Goal: Task Accomplishment & Management: Use online tool/utility

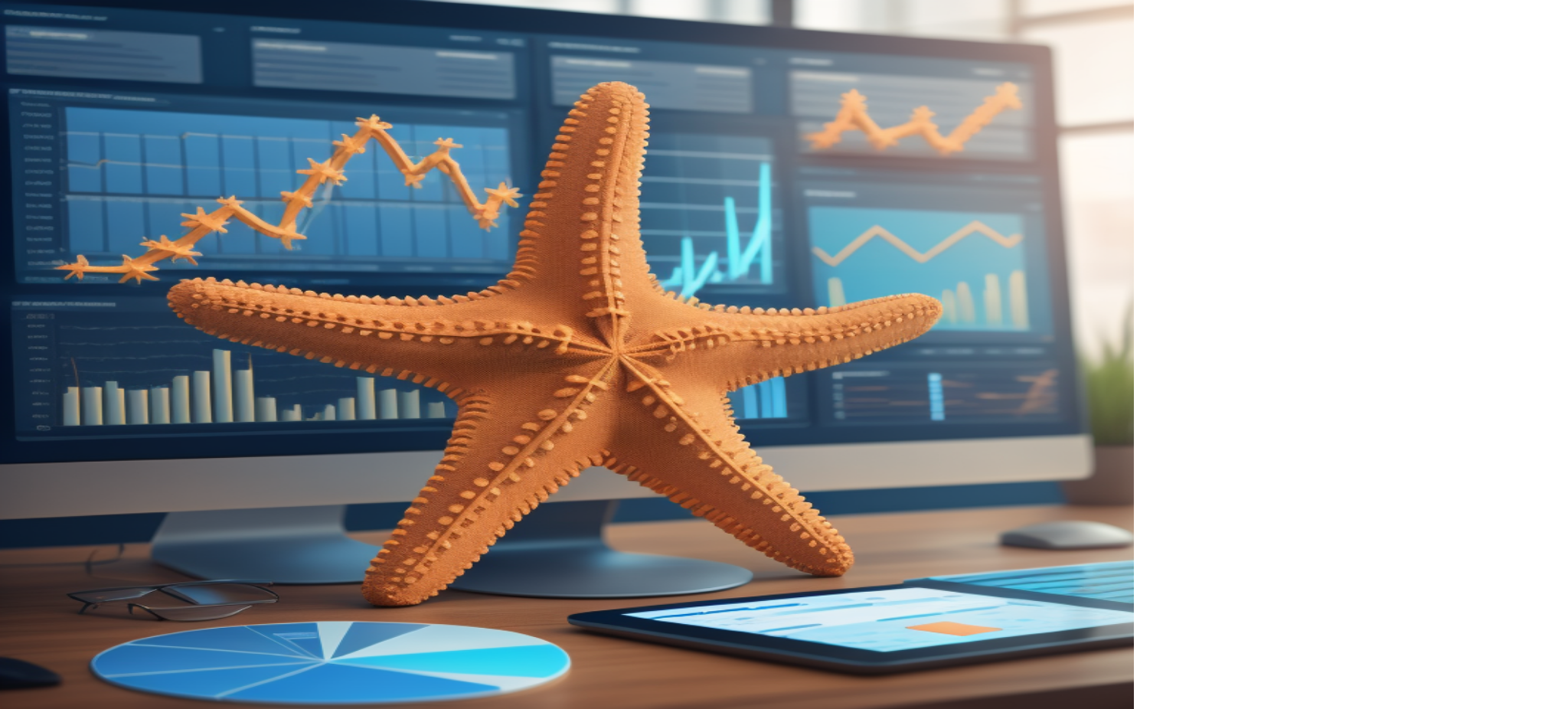
click at [1264, 224] on input "email" at bounding box center [1351, 225] width 276 height 31
type input "**********"
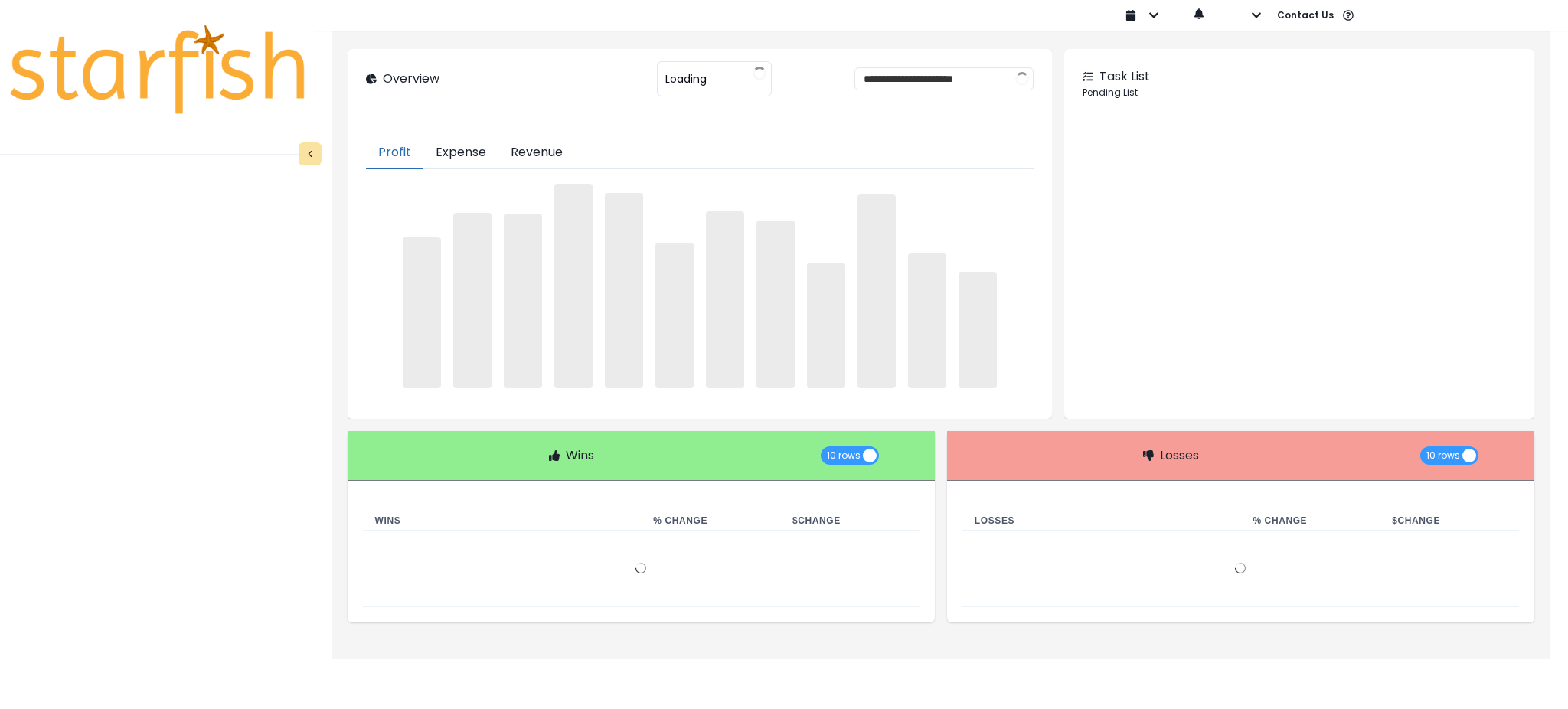
type input "********"
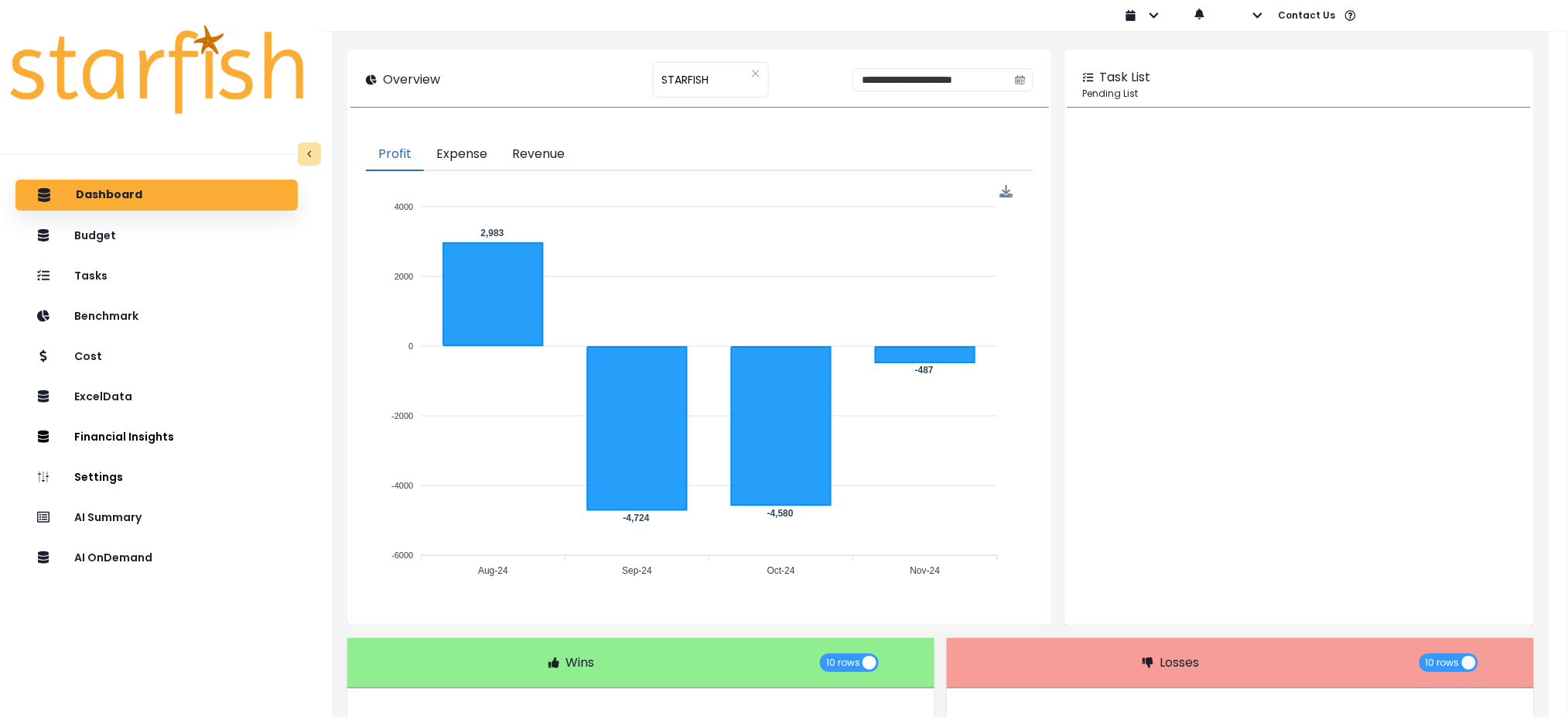
drag, startPoint x: 1429, startPoint y: 330, endPoint x: 1101, endPoint y: 127, distance: 385.7
click at [1429, 330] on div at bounding box center [1299, 373] width 463 height 500
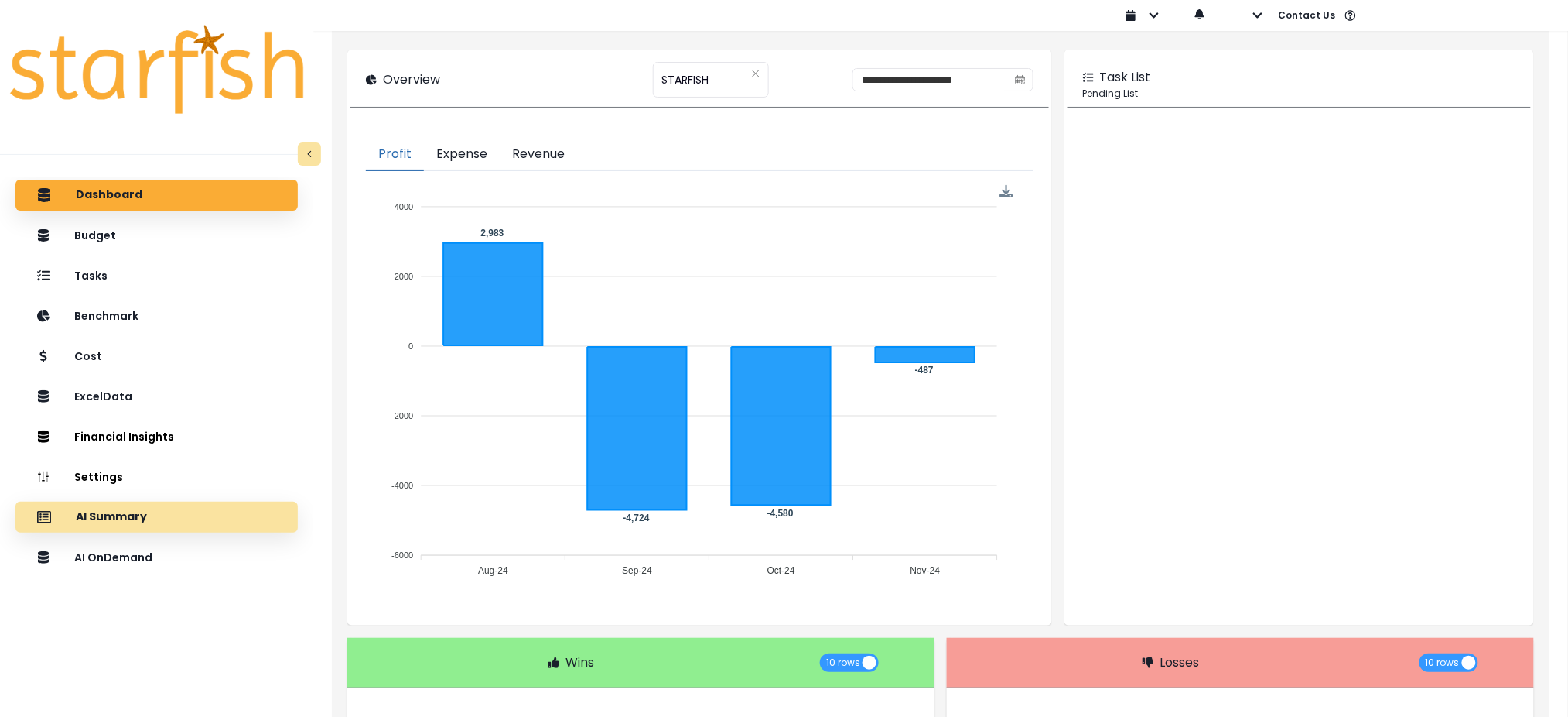
click at [171, 524] on div "AI Summary" at bounding box center [156, 518] width 257 height 33
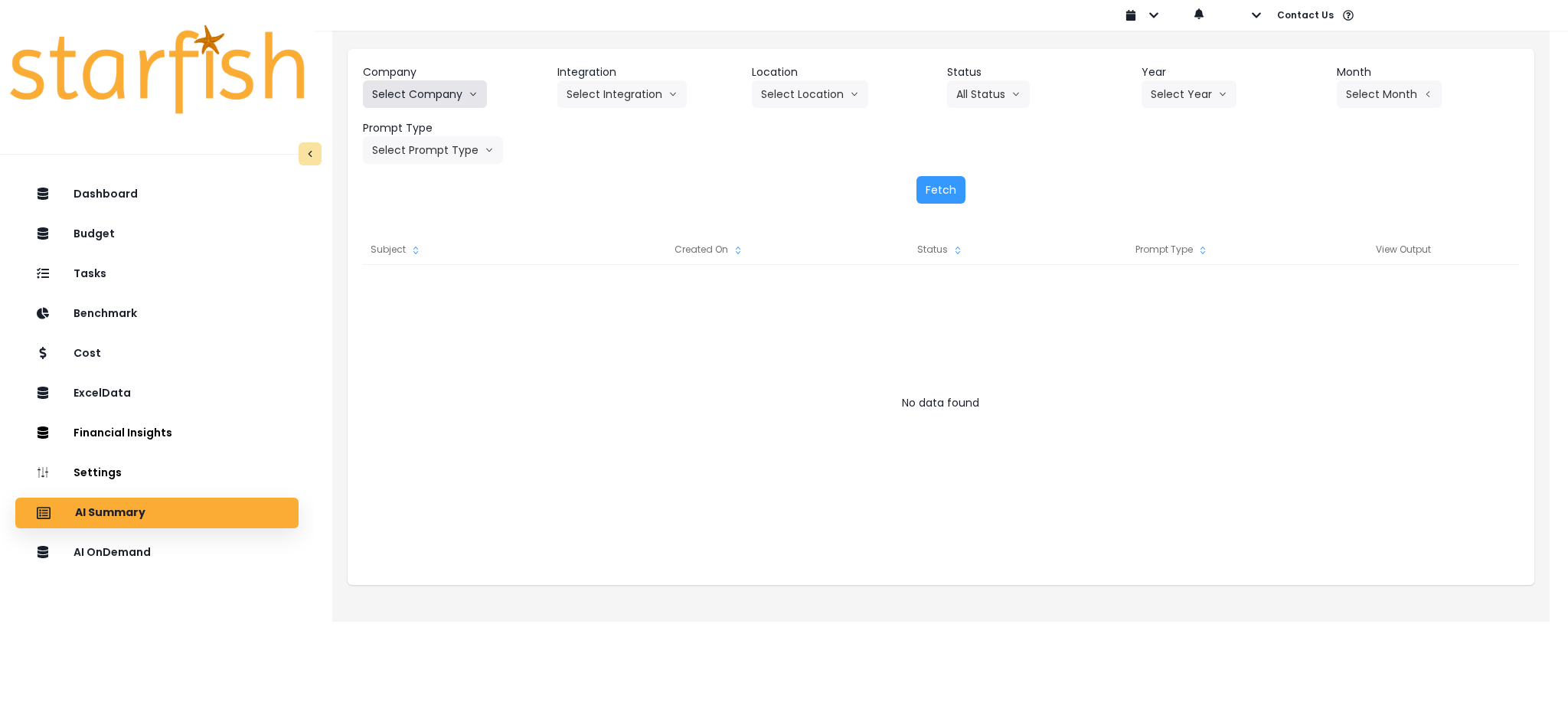
click at [474, 93] on icon "arrow down line" at bounding box center [473, 94] width 9 height 15
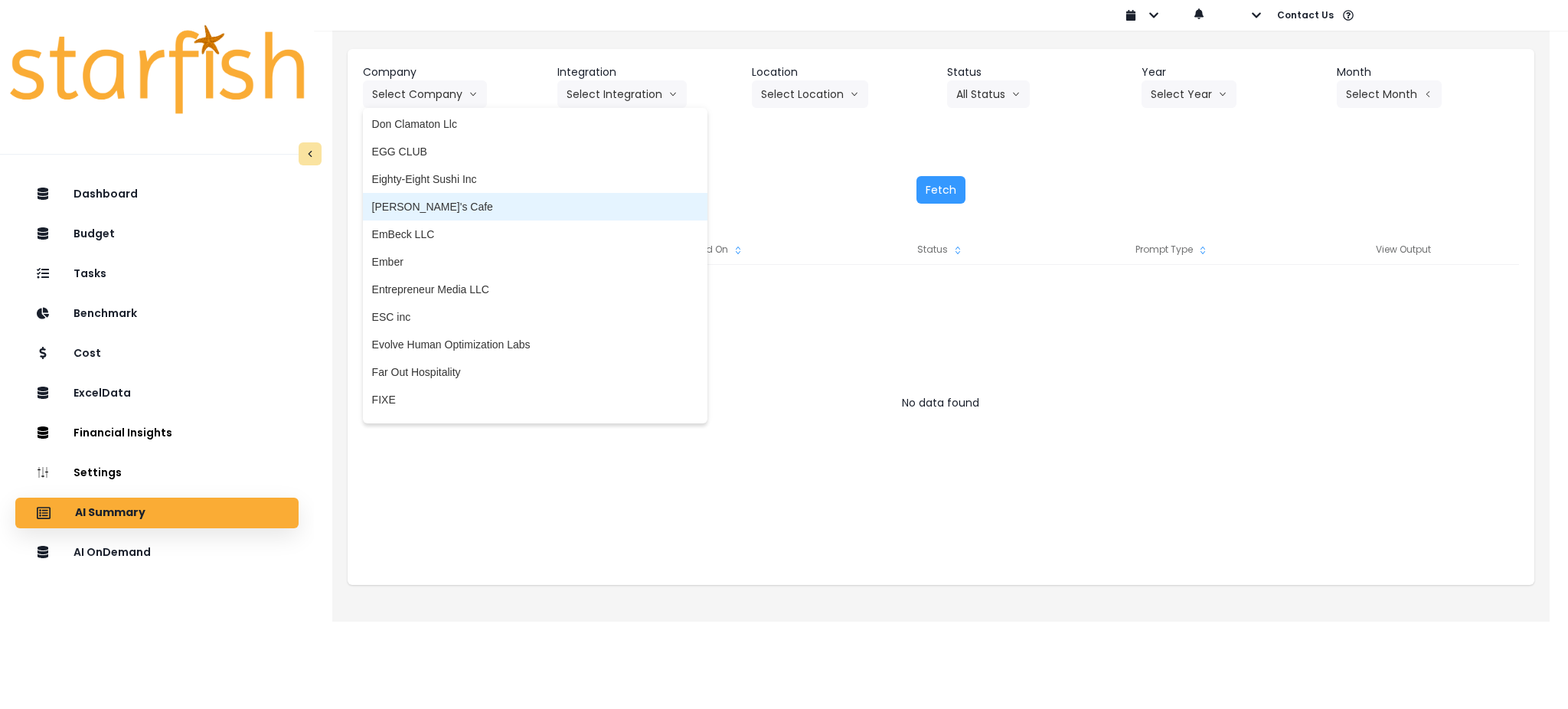
scroll to position [1020, 0]
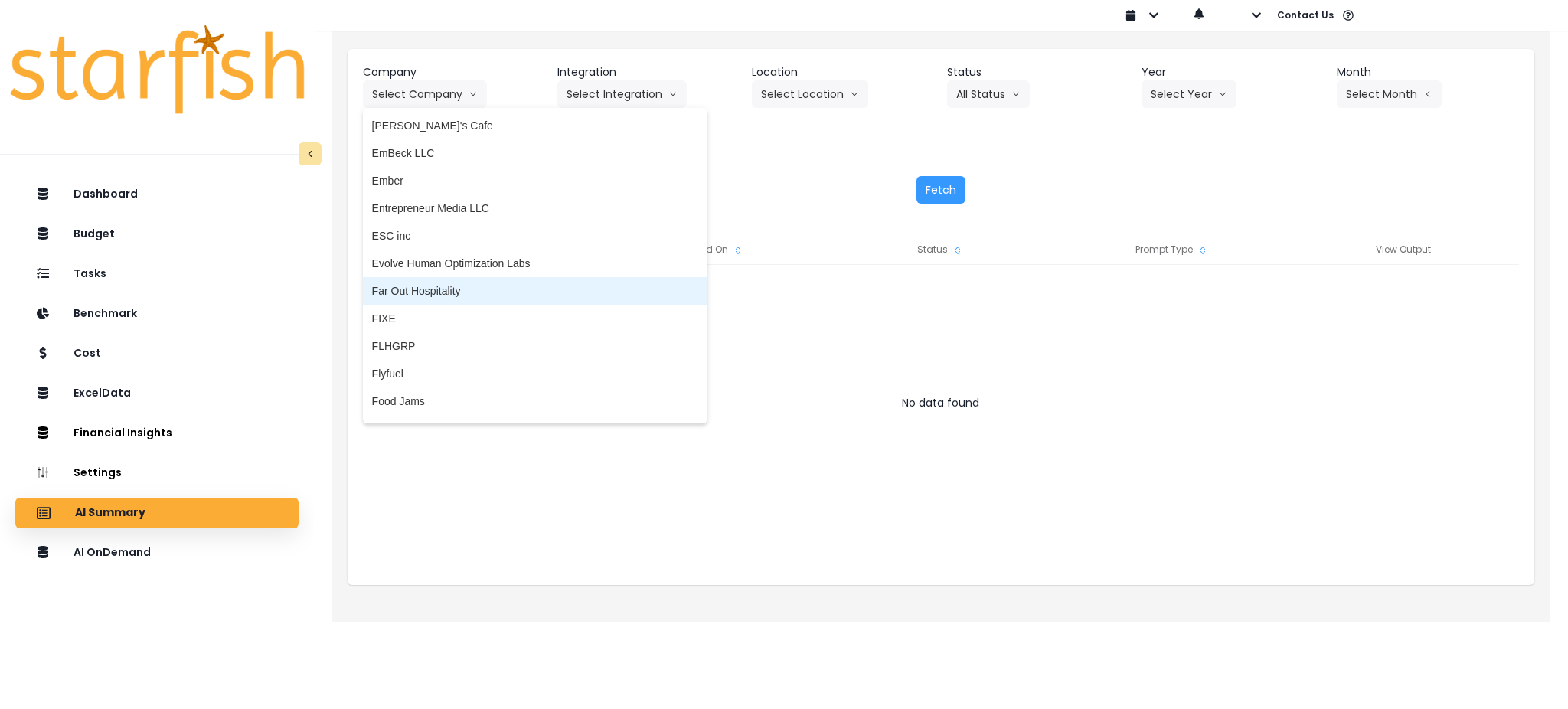
click at [502, 288] on span "Far Out Hospitality" at bounding box center [535, 290] width 326 height 15
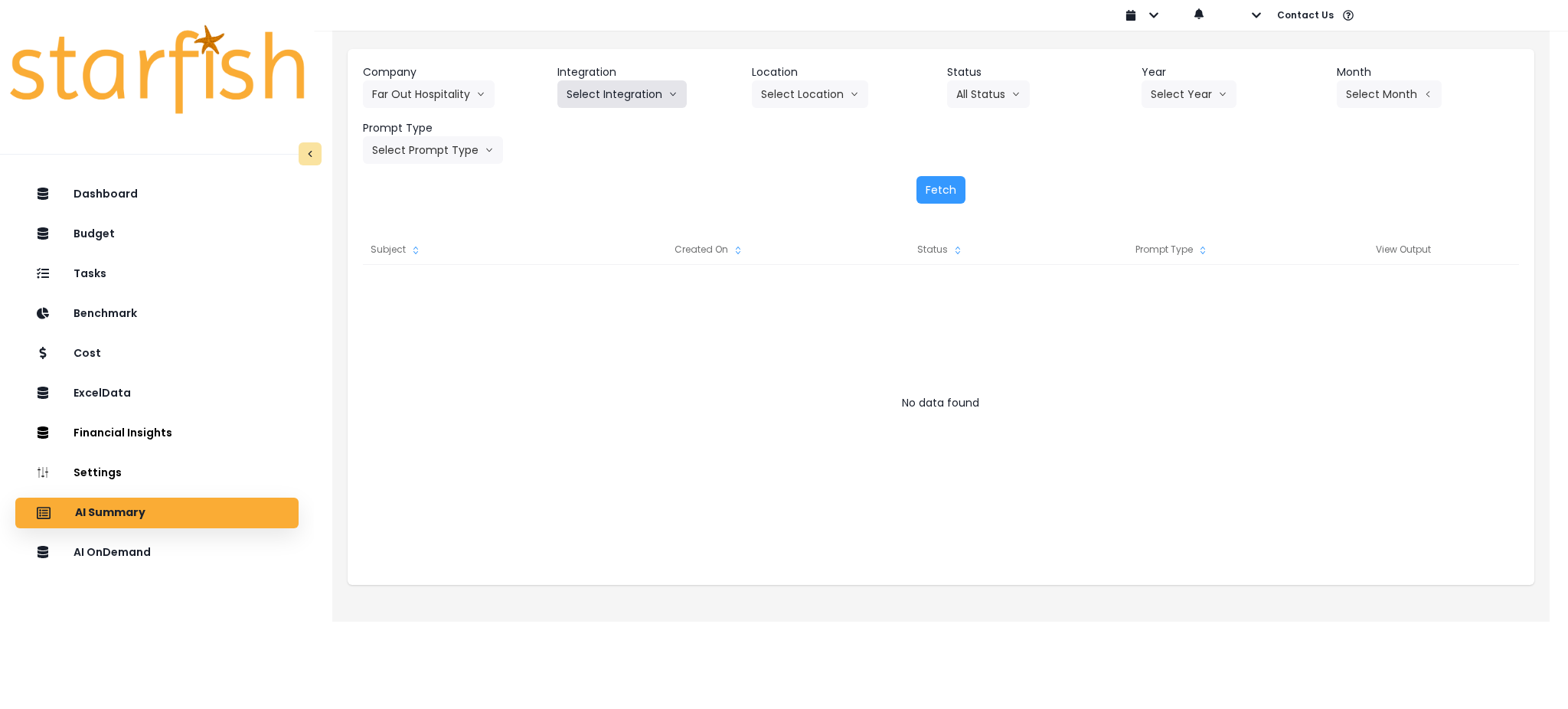
click at [623, 101] on button "Select Integration" at bounding box center [622, 94] width 129 height 27
click at [572, 129] on span "R365" at bounding box center [579, 126] width 25 height 15
click at [1177, 104] on button "Select Year" at bounding box center [1189, 94] width 95 height 27
click at [1160, 179] on span "2025" at bounding box center [1162, 181] width 23 height 15
click at [1380, 82] on button "Select Period" at bounding box center [1388, 94] width 104 height 27
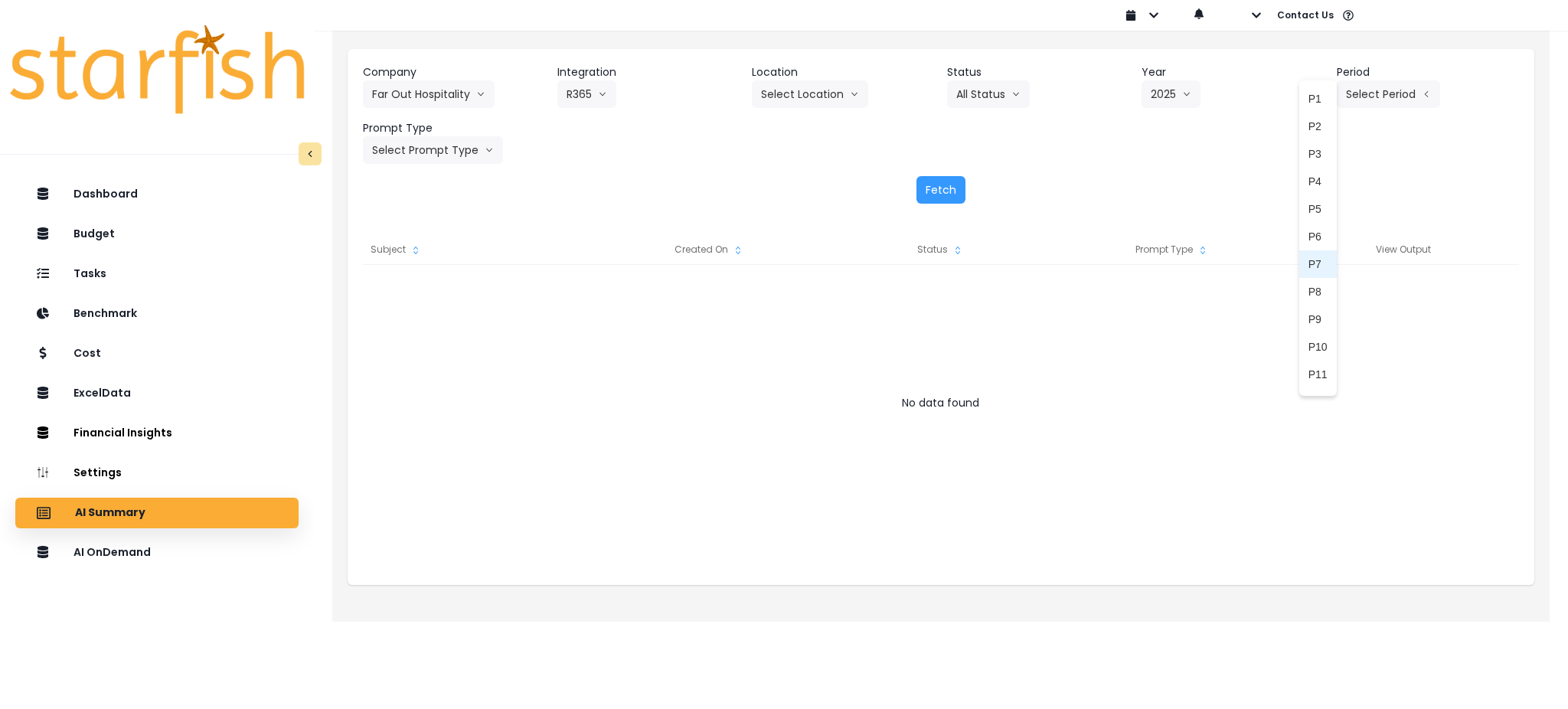
click at [1308, 265] on span "P7" at bounding box center [1318, 264] width 19 height 15
click at [455, 138] on button "Select Prompt Type" at bounding box center [433, 150] width 140 height 27
click at [399, 287] on span "Monthly Summary" at bounding box center [415, 292] width 87 height 15
click at [948, 196] on button "Fetch" at bounding box center [940, 190] width 49 height 27
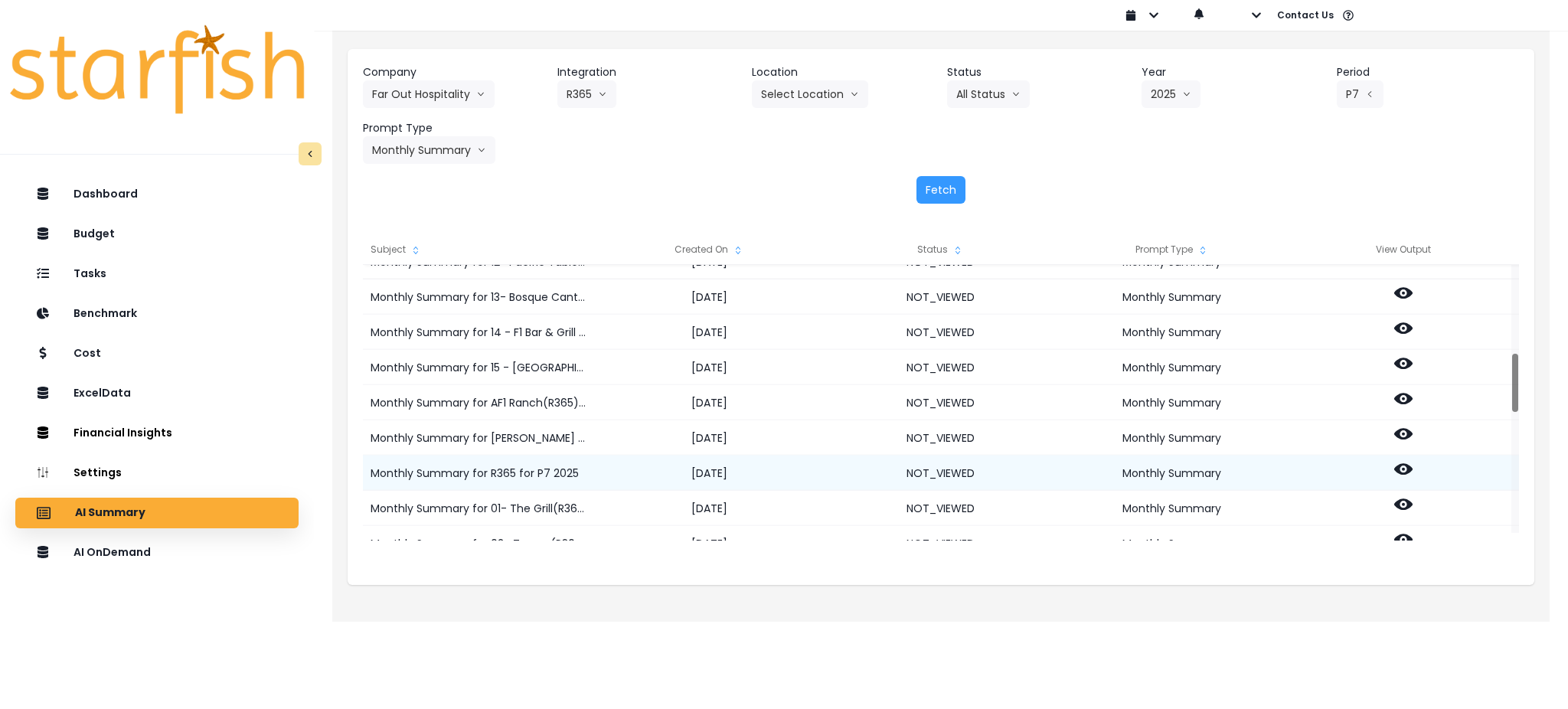
click at [1411, 466] on icon at bounding box center [1403, 469] width 19 height 19
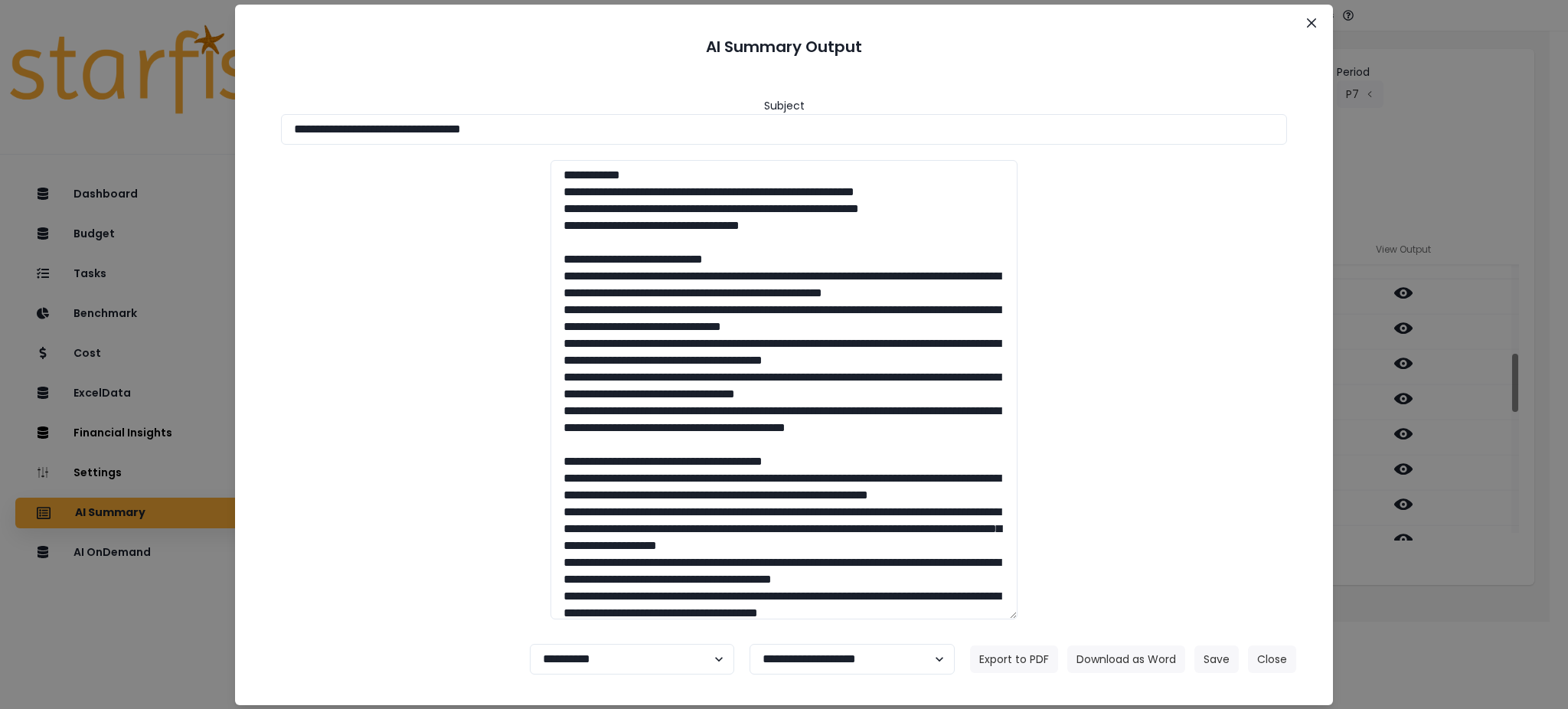
drag, startPoint x: 582, startPoint y: 129, endPoint x: 0, endPoint y: 72, distance: 584.8
click at [0, 72] on div "**********" at bounding box center [784, 354] width 1568 height 709
click at [1131, 649] on button "Download as Word" at bounding box center [1126, 659] width 118 height 27
click at [1431, 605] on div "**********" at bounding box center [784, 354] width 1568 height 709
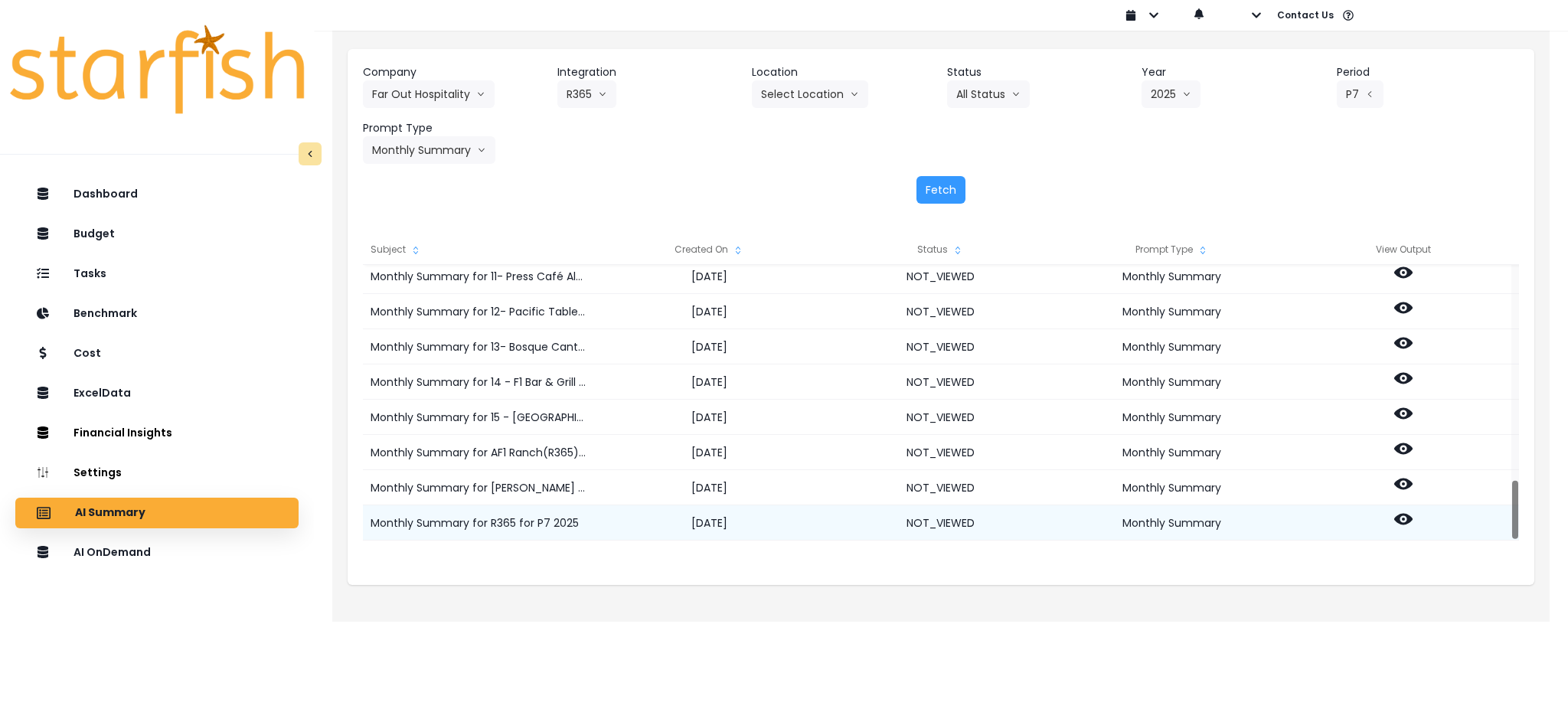
click at [1400, 519] on icon at bounding box center [1403, 519] width 19 height 11
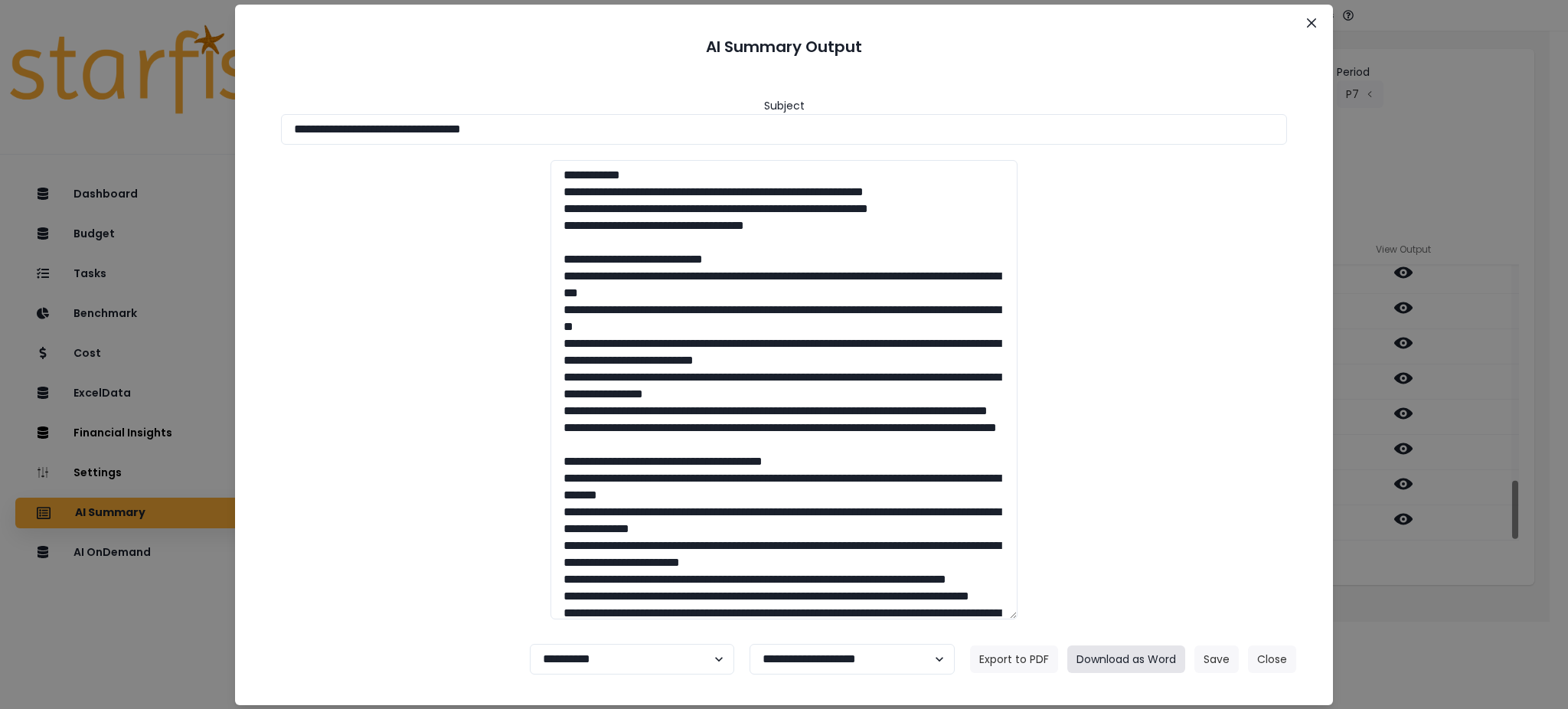
click at [1152, 658] on button "Download as Word" at bounding box center [1126, 659] width 118 height 27
click at [1279, 653] on button "Close" at bounding box center [1272, 659] width 49 height 27
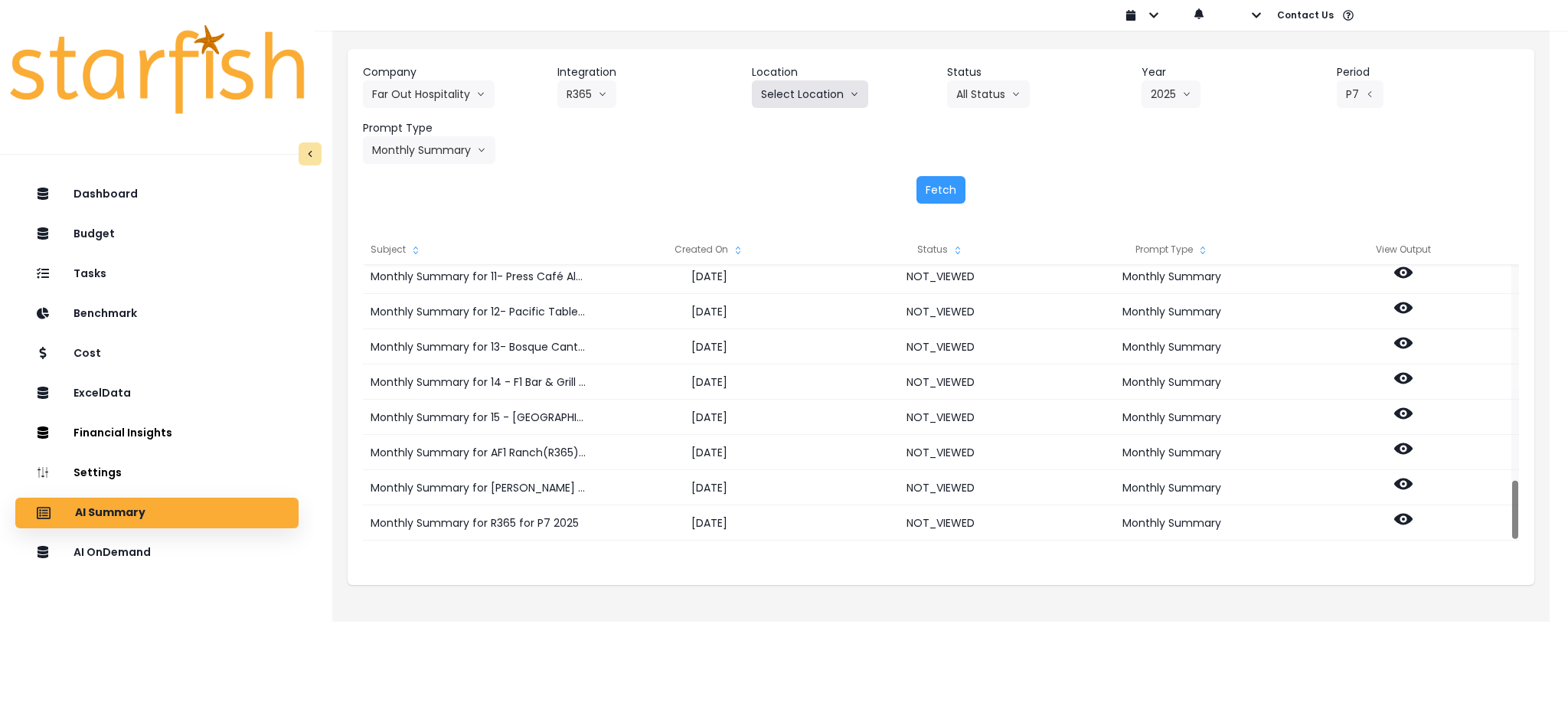
click at [842, 91] on button "Select Location" at bounding box center [810, 94] width 116 height 27
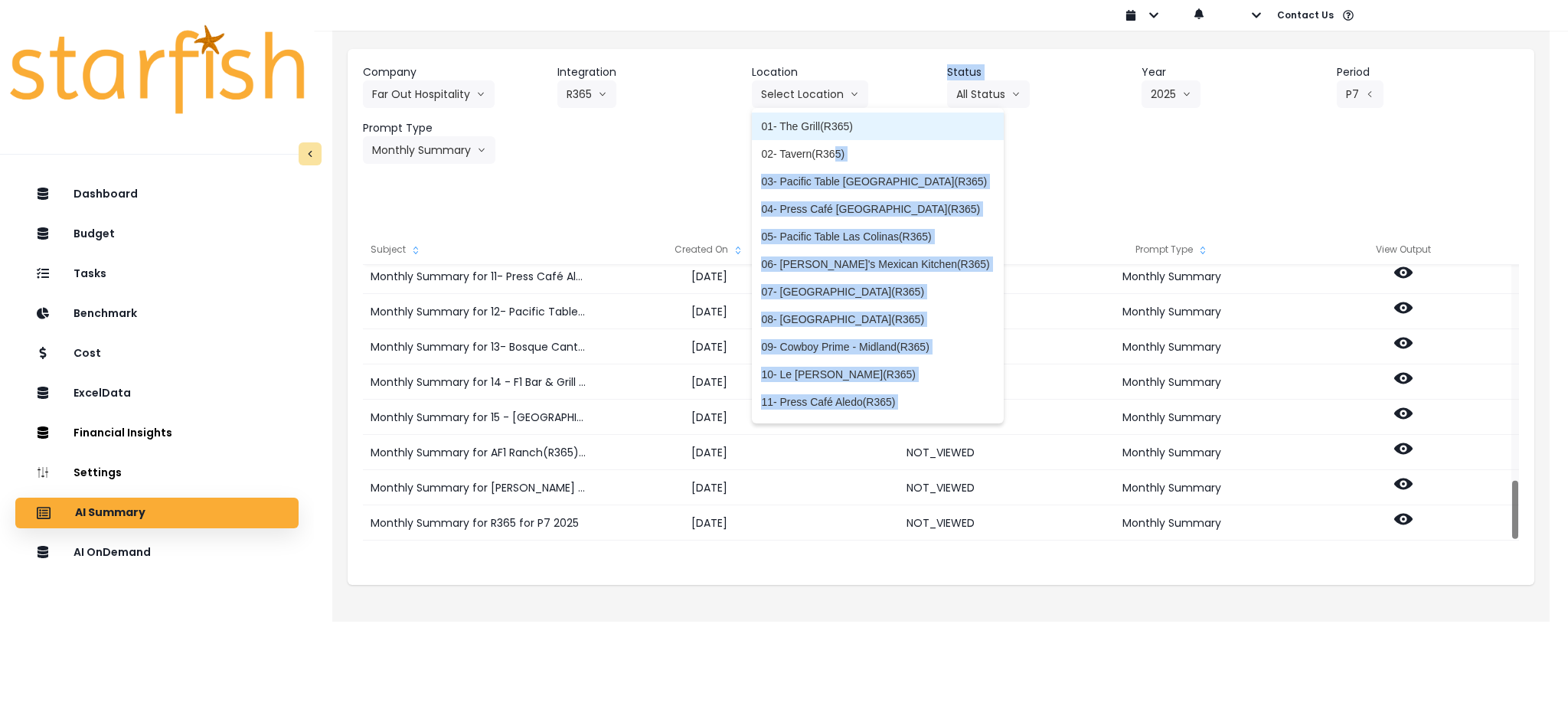
drag, startPoint x: 835, startPoint y: 146, endPoint x: 1037, endPoint y: 117, distance: 204.1
click at [1037, 117] on div "Company Far Out Hospitality 86 Costs Asti Bagel Cafe Balance Grille Bald Ginger…" at bounding box center [941, 114] width 1156 height 99
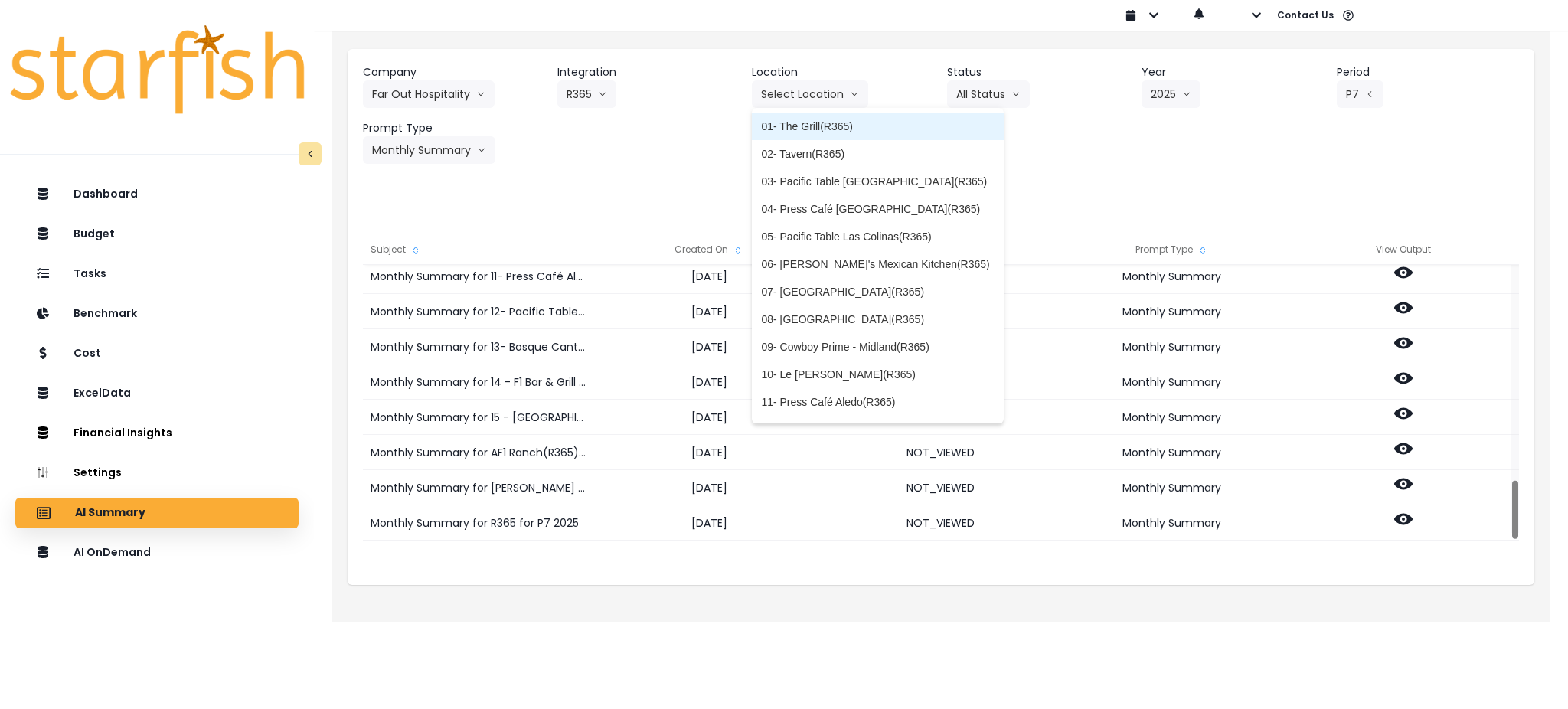
click at [826, 117] on li "01- The Grill(R365)" at bounding box center [877, 126] width 251 height 27
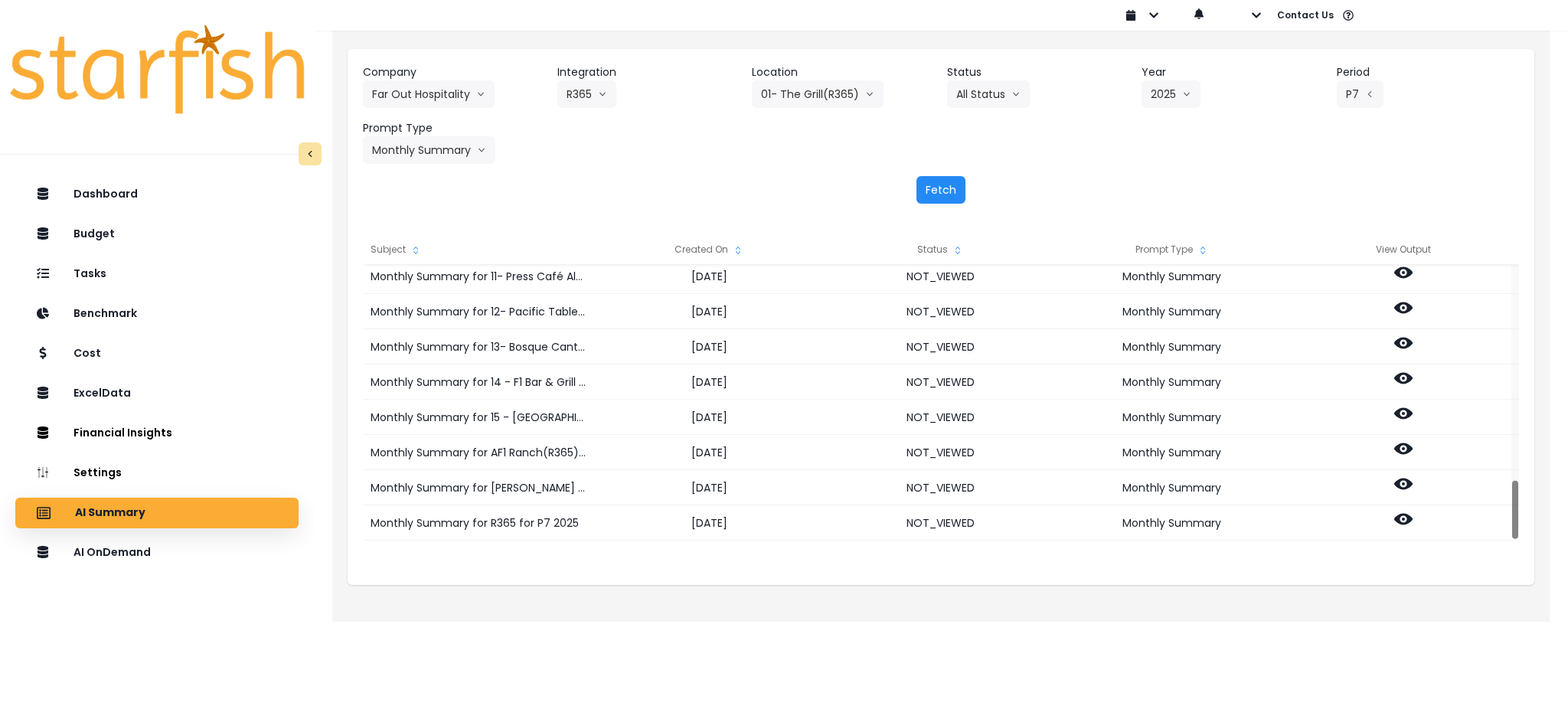
click at [949, 188] on button "Fetch" at bounding box center [940, 190] width 49 height 27
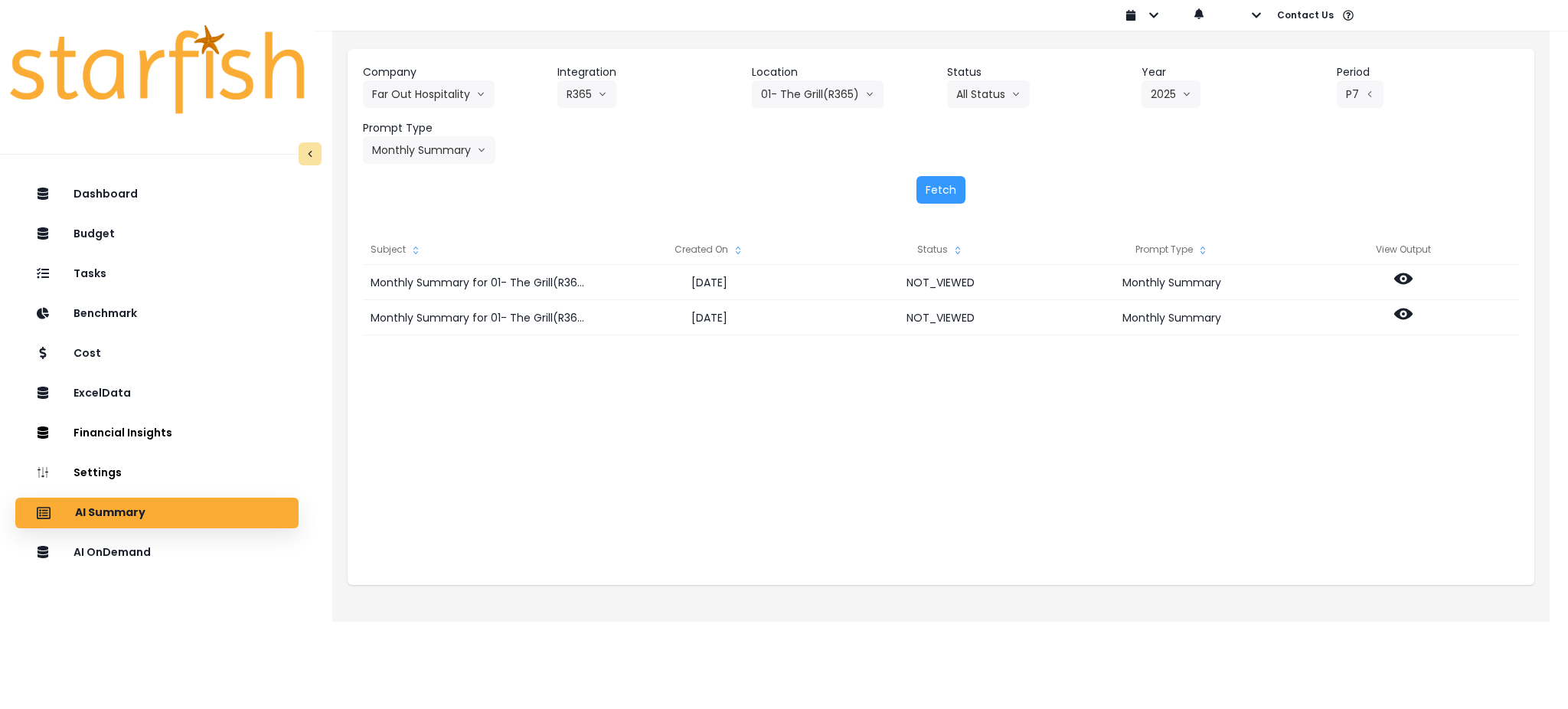
click at [1062, 164] on div "Company Far Out Hospitality 86 Costs Asti Bagel Cafe Balance Grille Bald Ginger…" at bounding box center [941, 134] width 1187 height 170
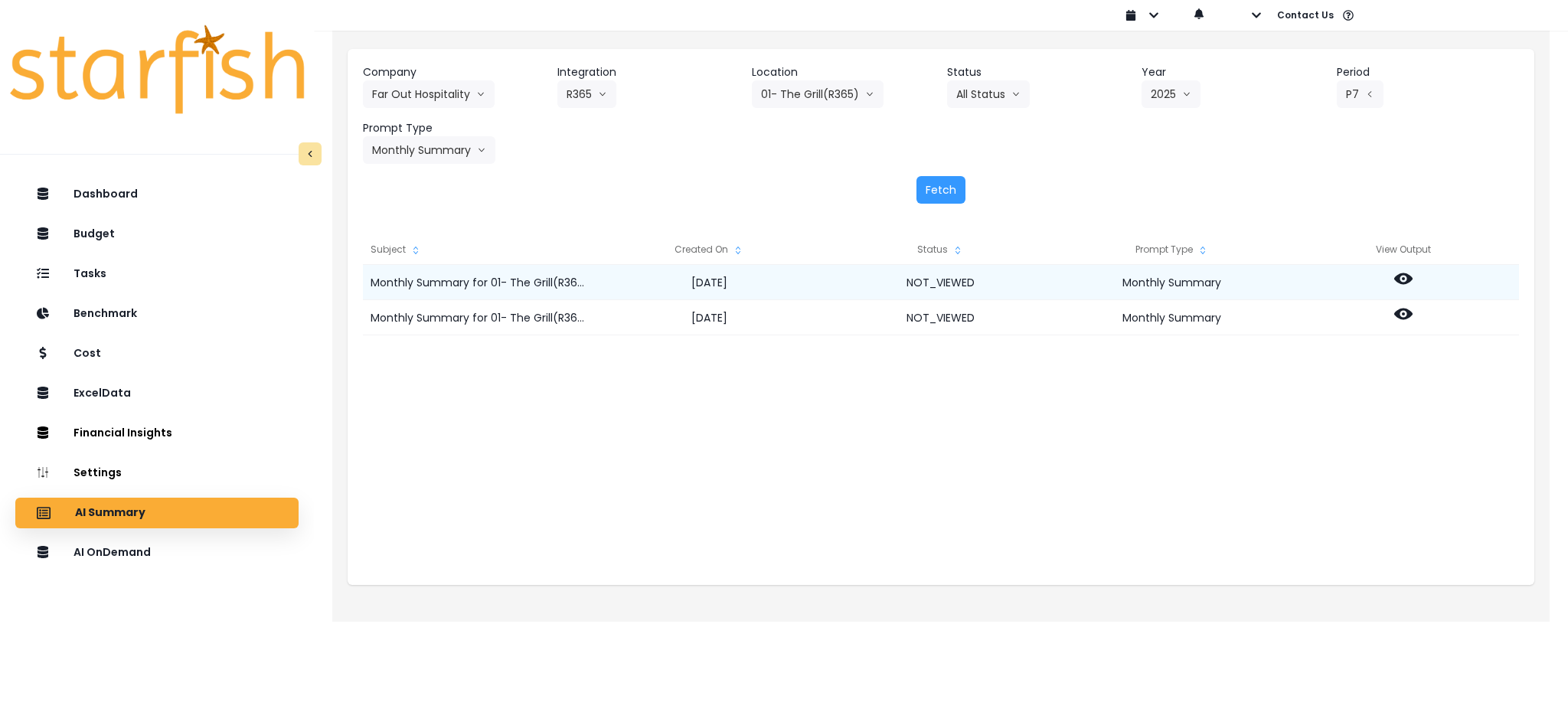
click at [1399, 272] on icon at bounding box center [1403, 278] width 19 height 19
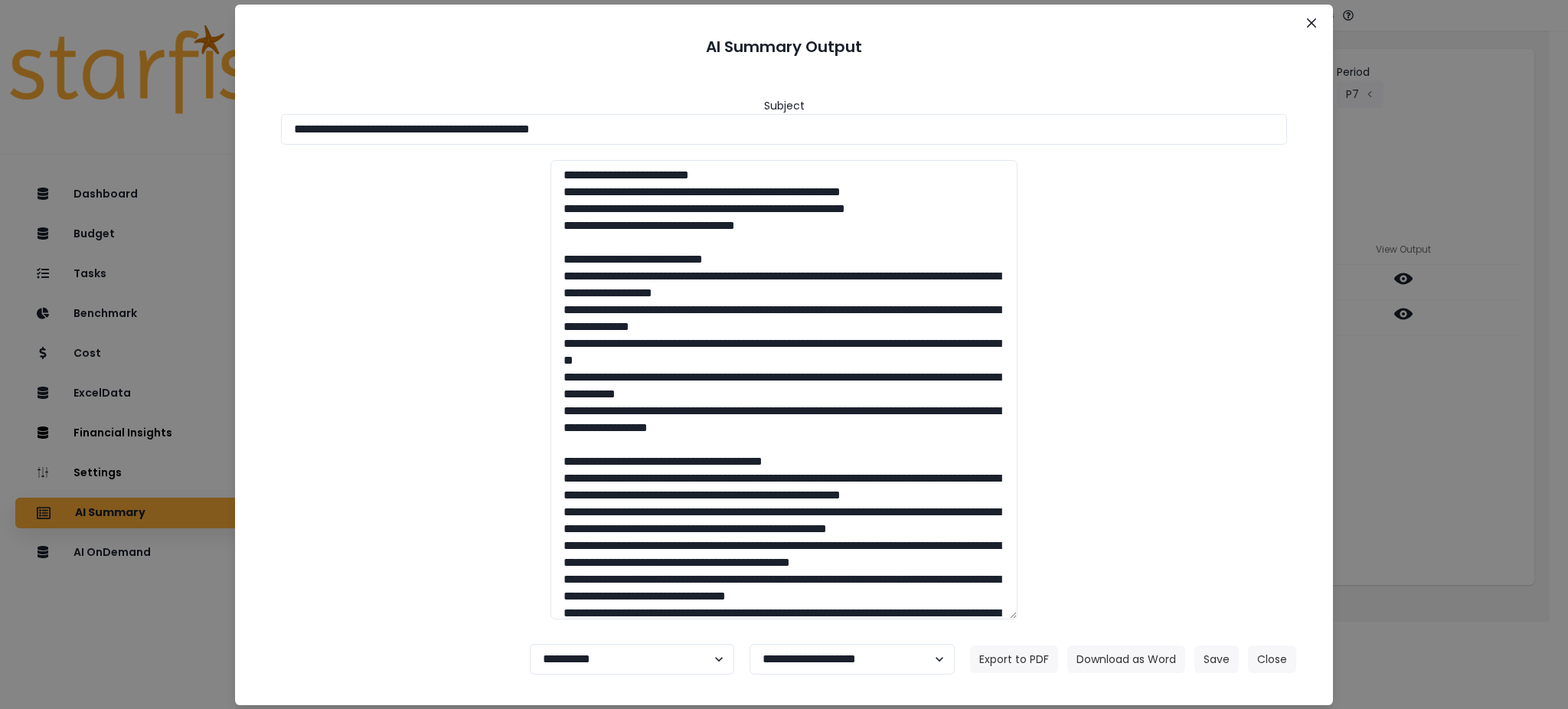
drag, startPoint x: 712, startPoint y: 124, endPoint x: 0, endPoint y: 96, distance: 712.6
click at [0, 96] on div "**********" at bounding box center [784, 354] width 1568 height 709
click at [1119, 662] on button "Download as Word" at bounding box center [1126, 659] width 118 height 27
drag, startPoint x: 1384, startPoint y: 462, endPoint x: 1342, endPoint y: 322, distance: 146.2
click at [1384, 462] on div "**********" at bounding box center [784, 354] width 1568 height 709
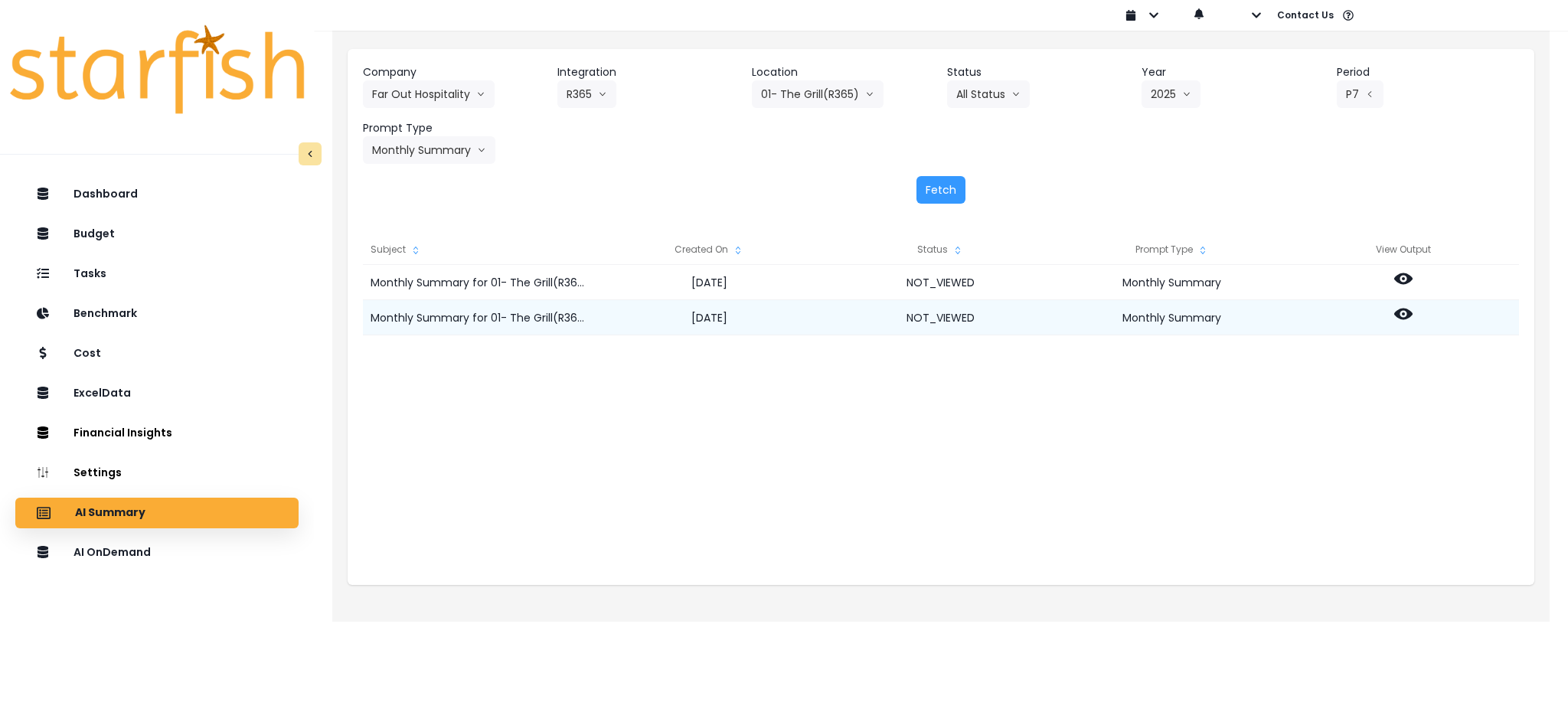
click at [1403, 313] on circle at bounding box center [1404, 314] width 3 height 3
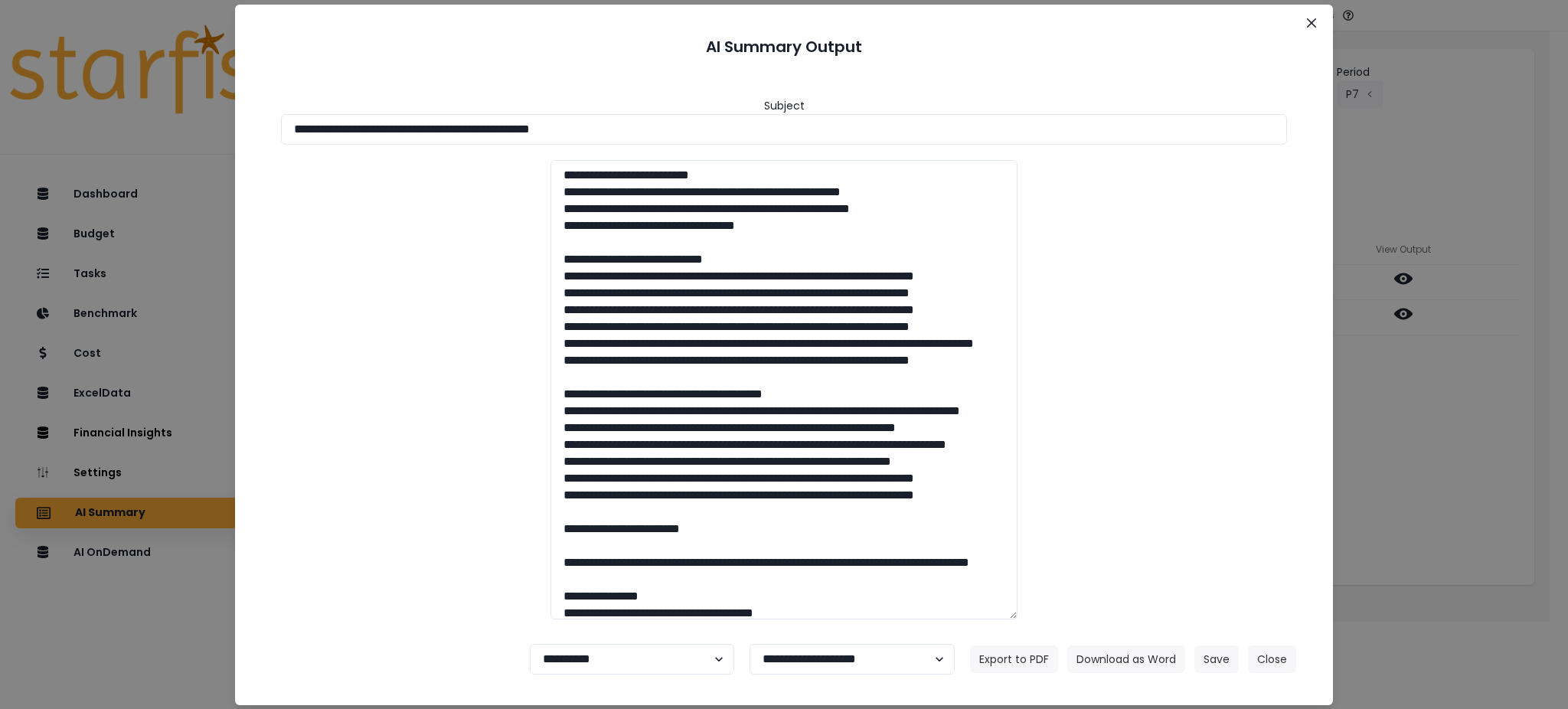
drag, startPoint x: 644, startPoint y: 127, endPoint x: 0, endPoint y: 130, distance: 644.0
click at [0, 130] on div "**********" at bounding box center [784, 354] width 1568 height 709
click at [1109, 660] on button "Download as Word" at bounding box center [1126, 659] width 118 height 27
click at [1314, 21] on icon "Close" at bounding box center [1311, 22] width 9 height 9
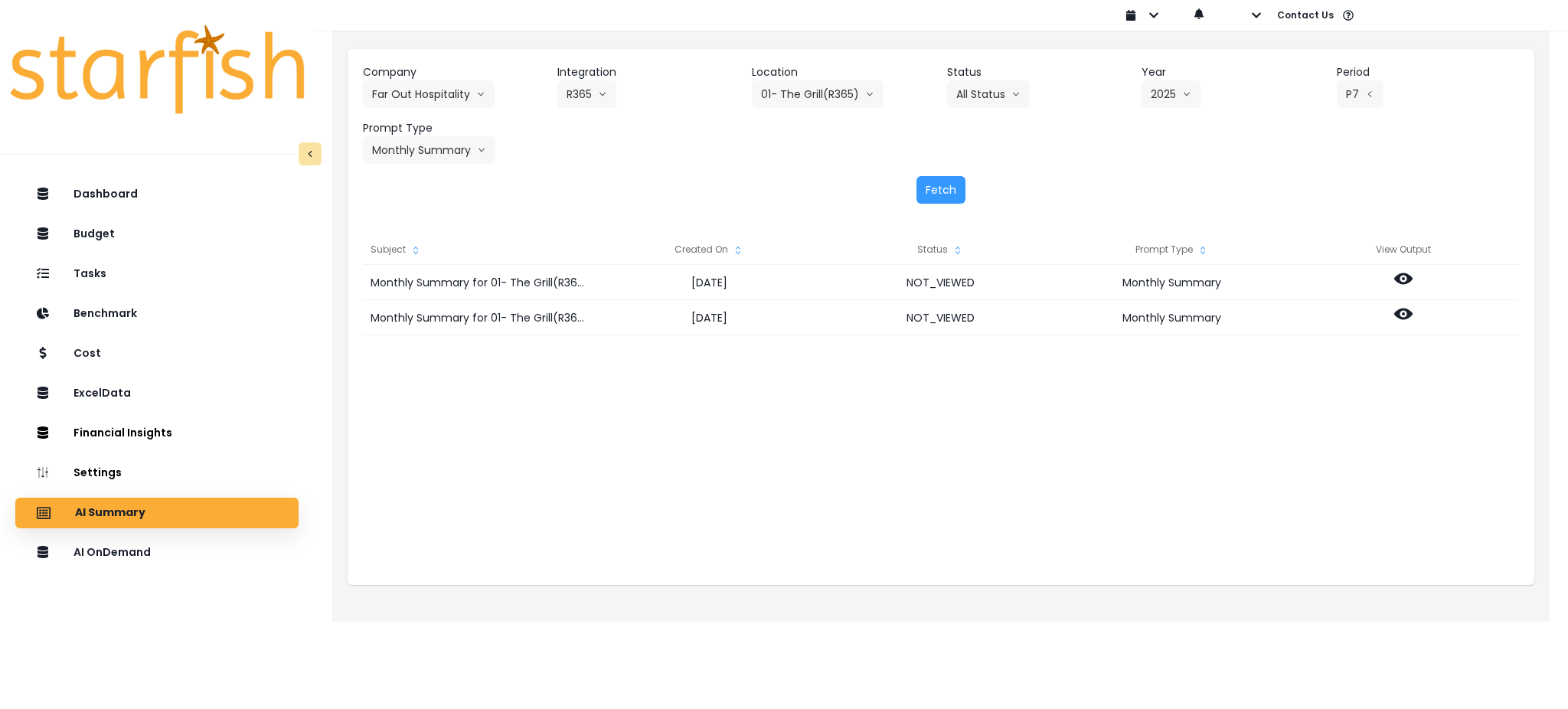
click at [773, 513] on div "Monthly Summary for 01- The Grill(R365) for P7 2025 [DATE] NOT_VIEWED Monthly S…" at bounding box center [941, 418] width 1156 height 306
click at [479, 91] on icon "arrow down line" at bounding box center [480, 94] width 9 height 15
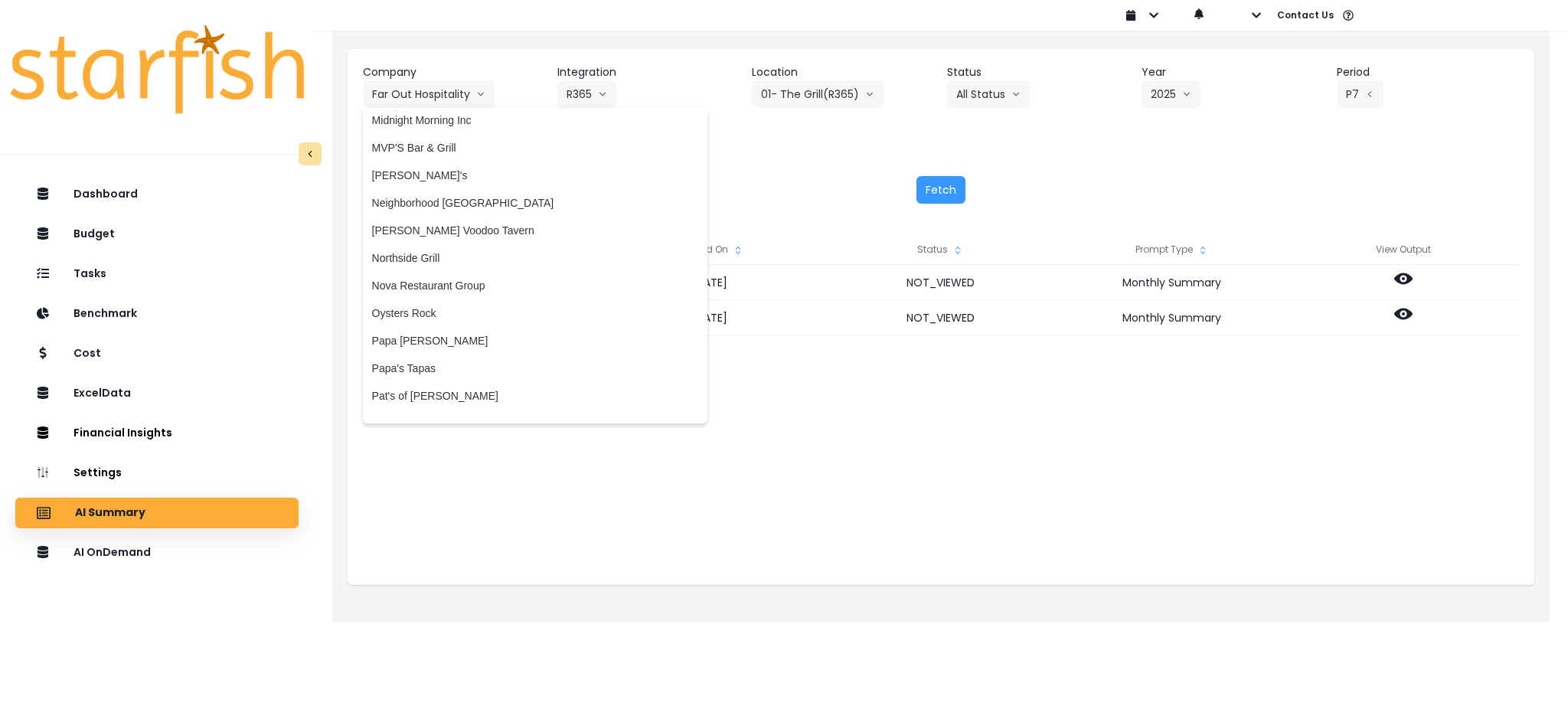
scroll to position [2040, 0]
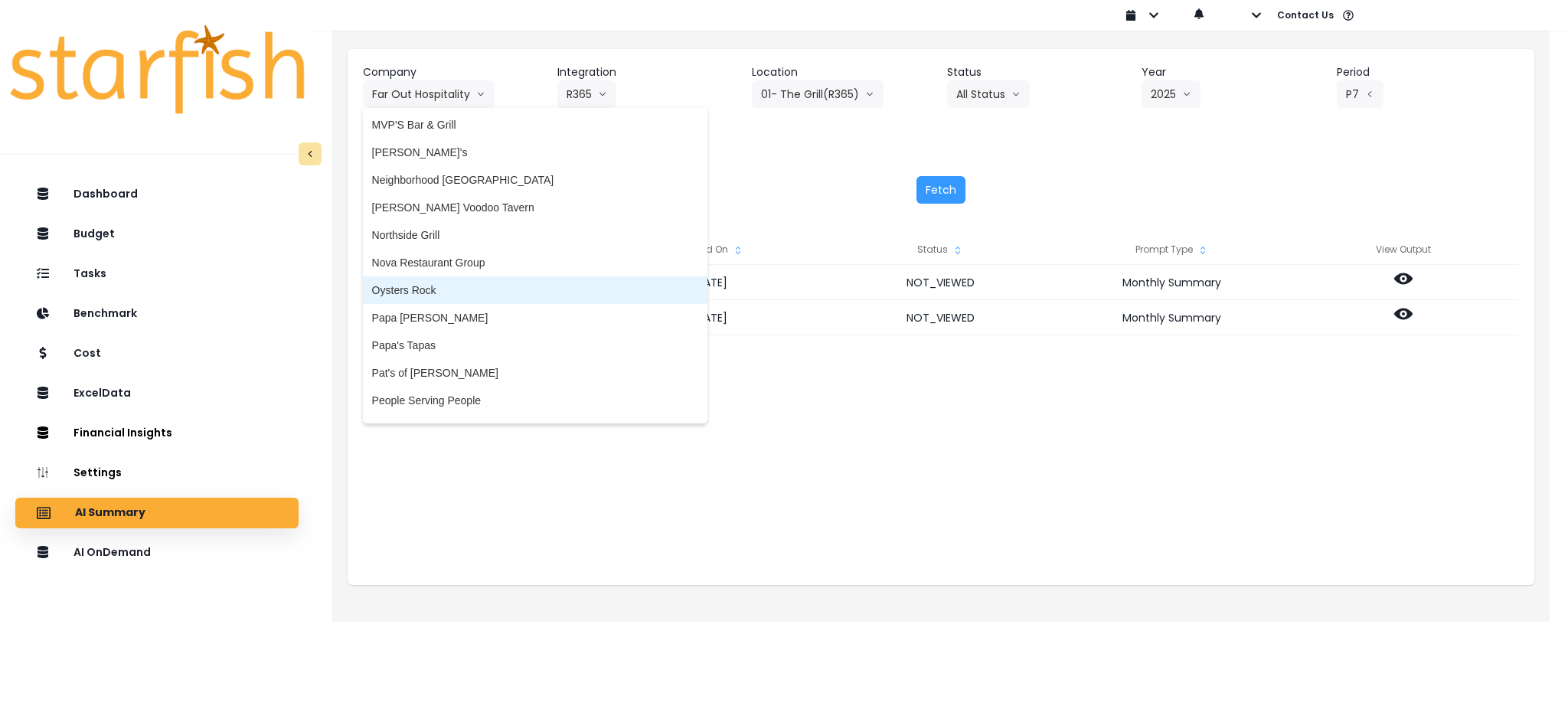
click at [436, 289] on span "Oysters Rock" at bounding box center [535, 289] width 326 height 15
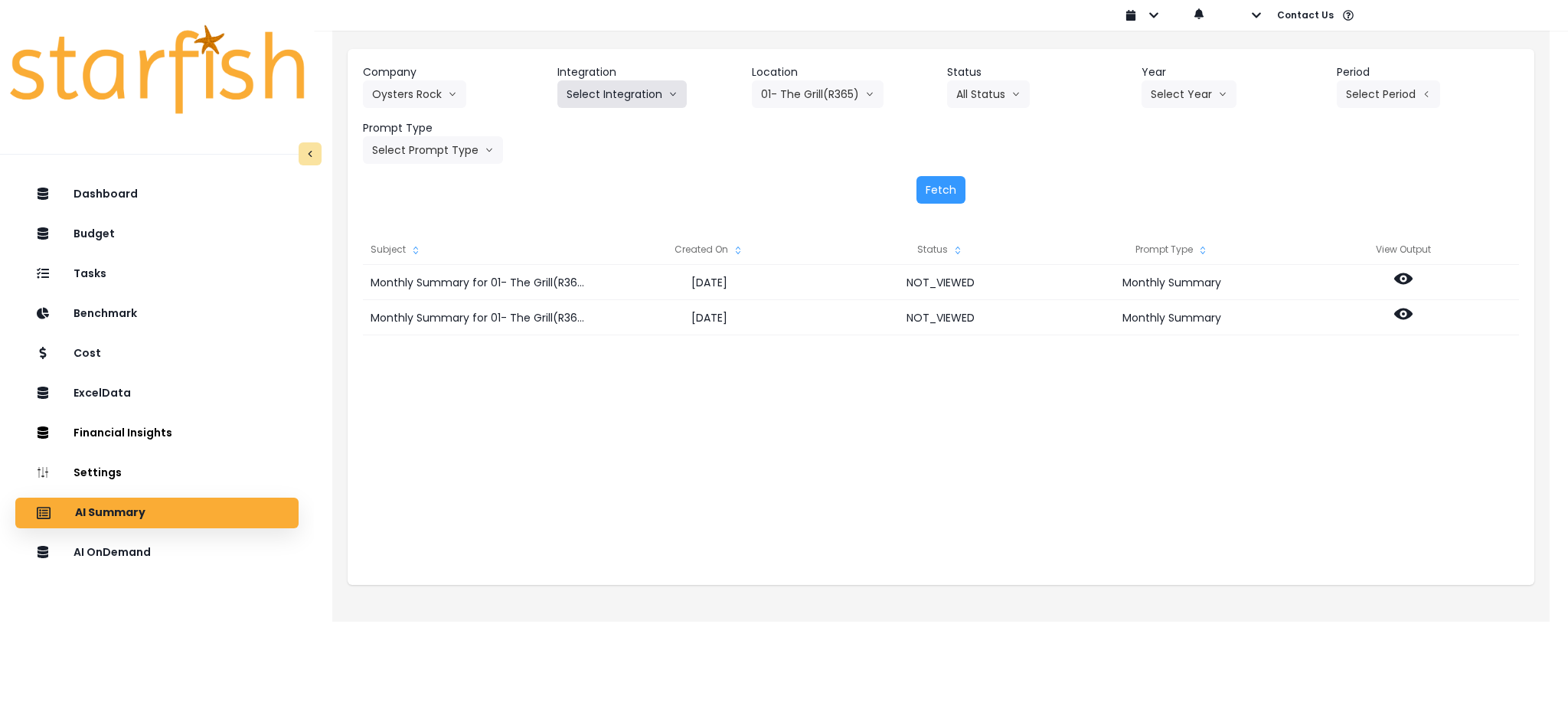
click at [661, 95] on button "Select Integration" at bounding box center [622, 94] width 129 height 27
click at [583, 129] on span "Oysters Rock" at bounding box center [599, 126] width 65 height 15
click at [770, 93] on button "Select Location" at bounding box center [810, 94] width 116 height 27
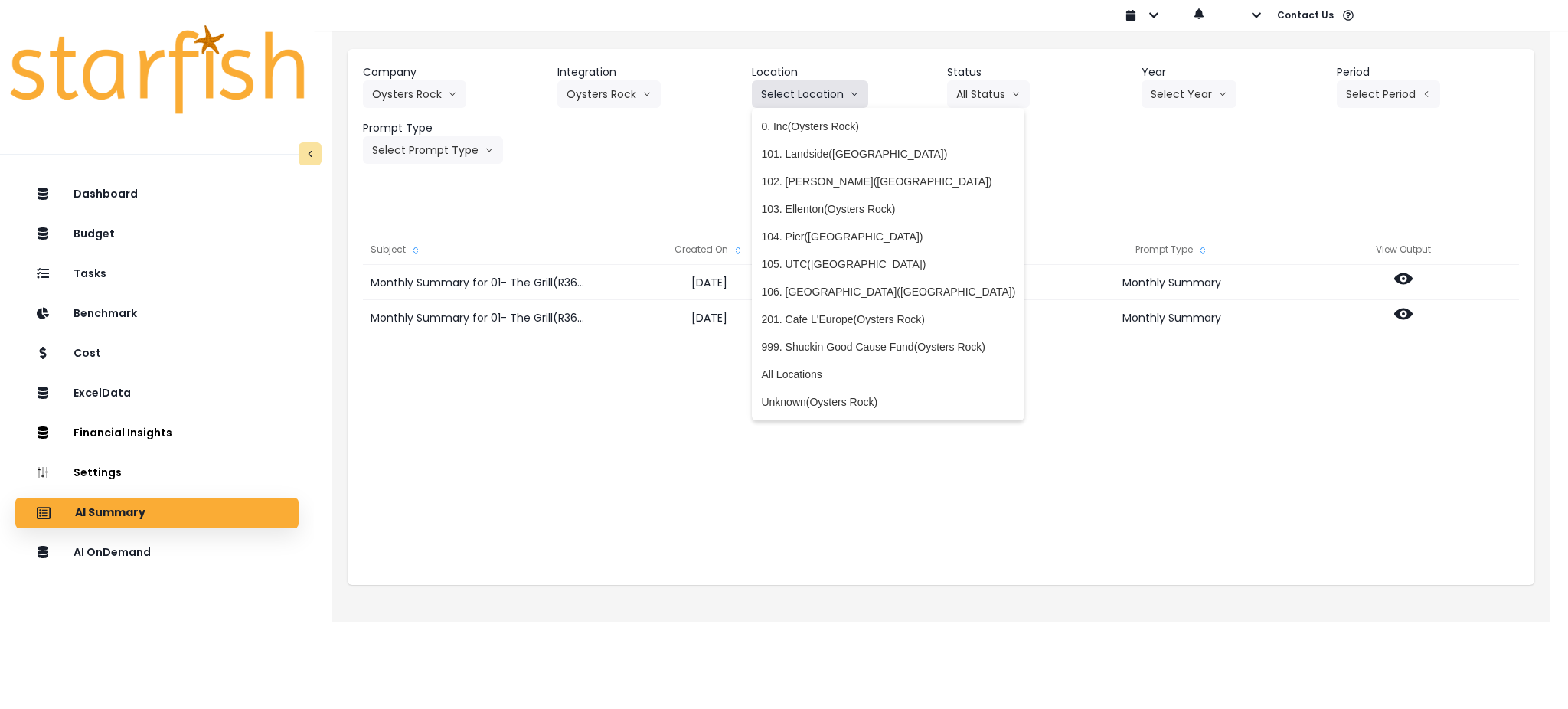
click at [770, 93] on button "Select Location" at bounding box center [810, 94] width 116 height 27
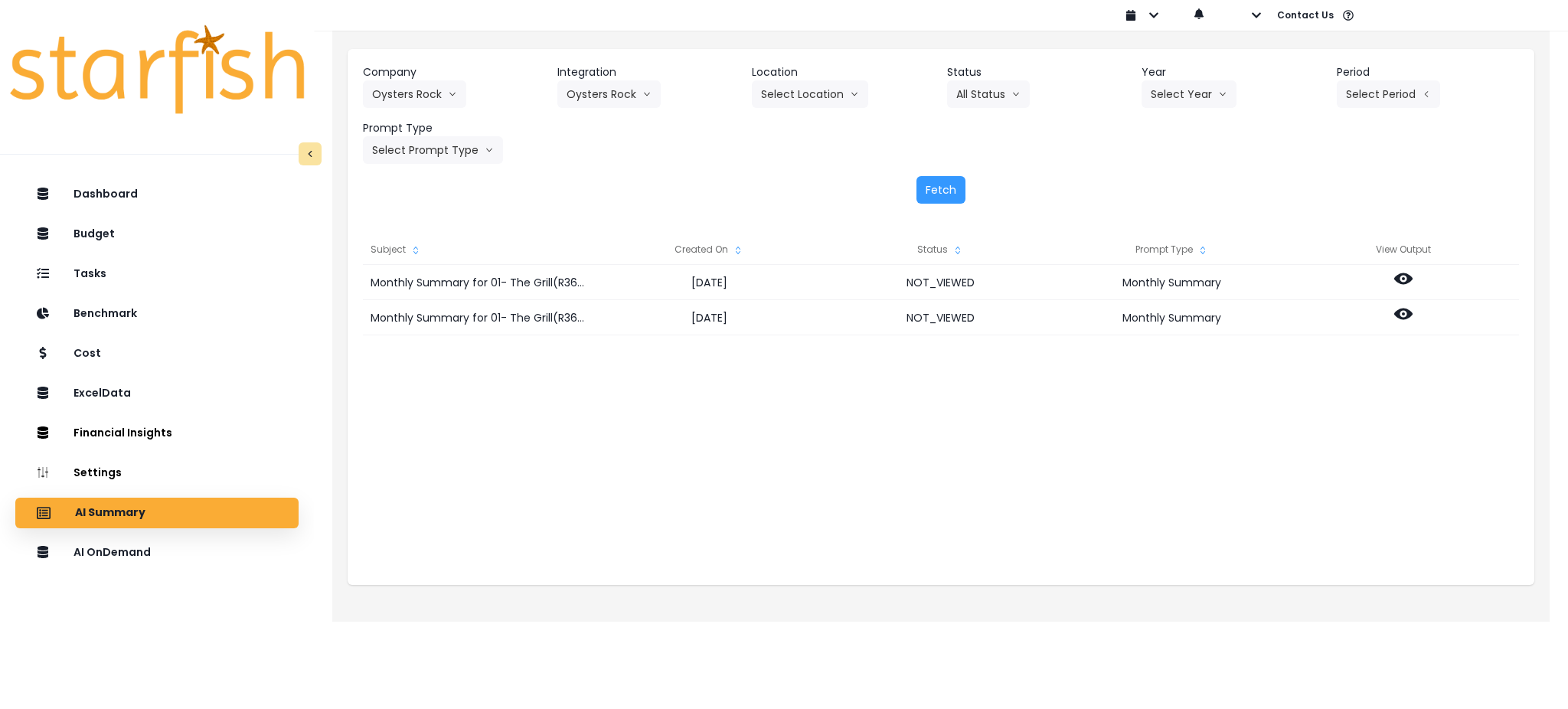
click at [1205, 78] on header "Year" at bounding box center [1232, 73] width 182 height 16
click at [1186, 108] on div "Company Oysters Rock 86 Costs Asti Bagel Cafe Balance Grille Bald Ginger Bar Bu…" at bounding box center [941, 114] width 1156 height 99
click at [1182, 89] on button "Select Year" at bounding box center [1189, 94] width 95 height 27
click at [1152, 188] on span "2025" at bounding box center [1162, 181] width 23 height 15
click at [1362, 91] on button "Select Period" at bounding box center [1388, 94] width 104 height 27
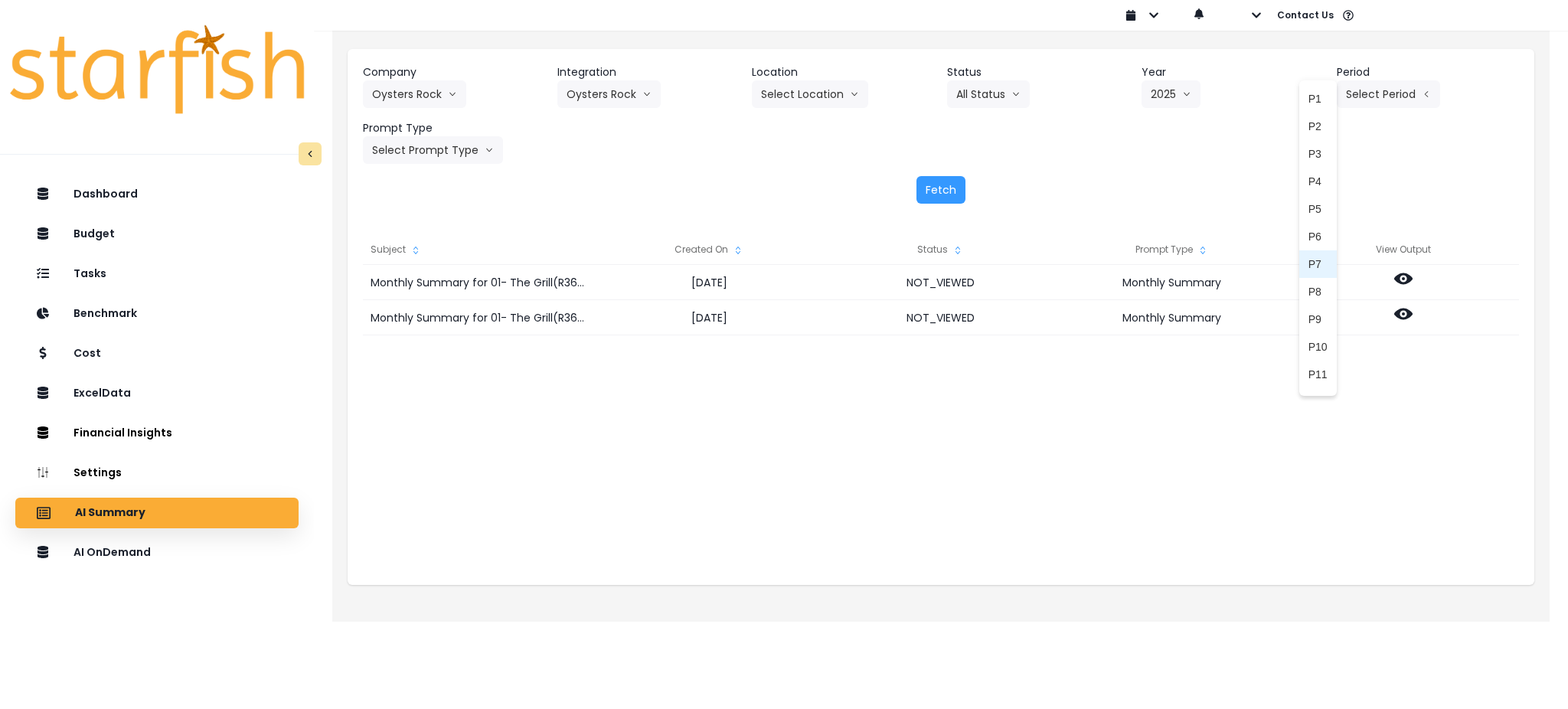
click at [1308, 267] on span "P7" at bounding box center [1318, 264] width 19 height 15
click at [454, 154] on button "Select Prompt Type" at bounding box center [433, 150] width 140 height 27
click at [399, 288] on span "Monthly Summary" at bounding box center [415, 292] width 87 height 15
click at [949, 189] on button "Fetch" at bounding box center [940, 190] width 49 height 27
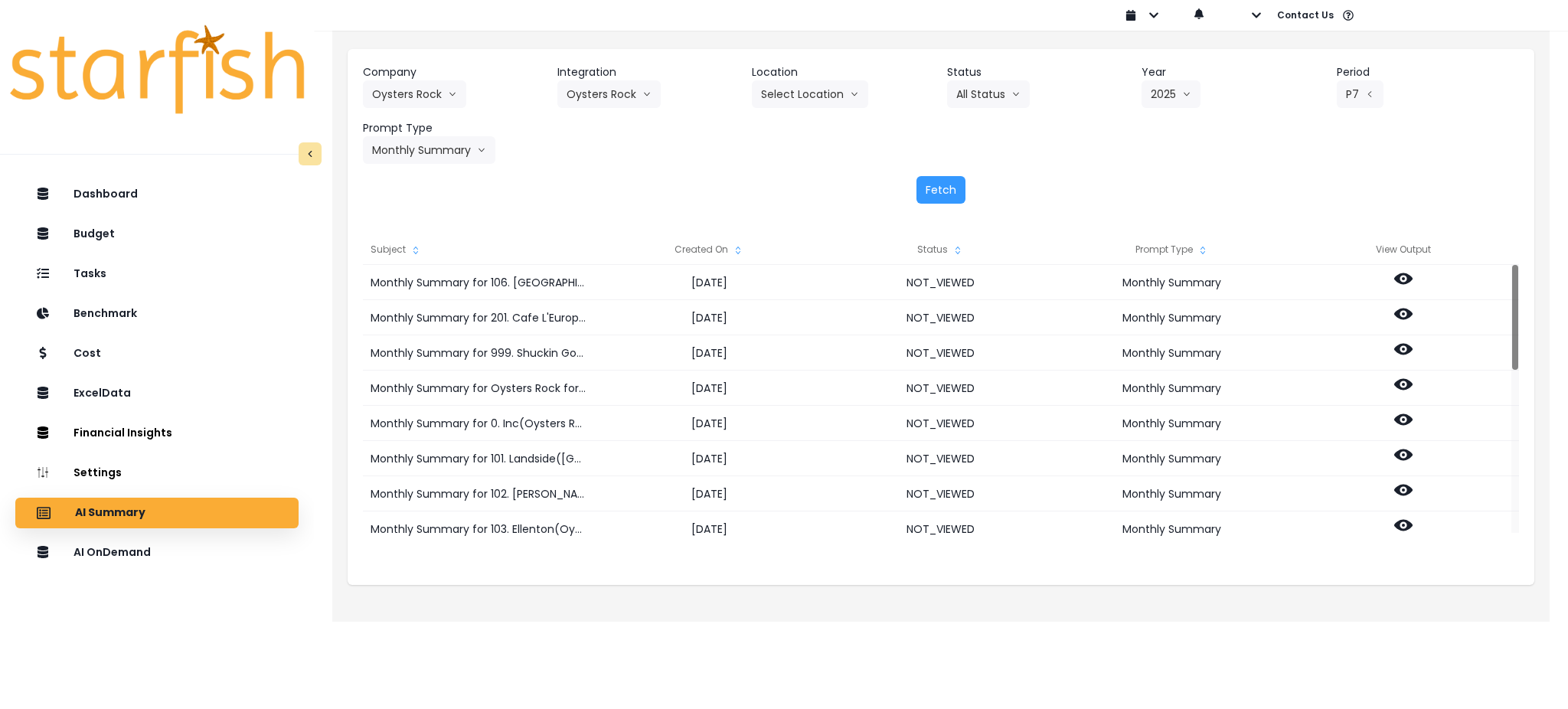
click at [1158, 154] on div "Company Oysters Rock 86 Costs Asti Bagel Cafe Balance Grille Bald Ginger Bar Bu…" at bounding box center [941, 114] width 1156 height 99
click at [1109, 137] on div "Company Oysters Rock 86 Costs Asti Bagel Cafe Balance Grille Bald Ginger Bar Bu…" at bounding box center [941, 114] width 1156 height 99
click at [639, 199] on div "Fetch" at bounding box center [941, 190] width 1156 height 27
click at [1179, 173] on div "Company Oysters Rock 86 Costs Asti Bagel Cafe Balance Grille Bald Ginger Bar Bu…" at bounding box center [941, 134] width 1187 height 170
click at [749, 157] on div "Company Oysters Rock 86 Costs Asti Bagel Cafe Balance Grille Bald Ginger Bar Bu…" at bounding box center [941, 114] width 1156 height 99
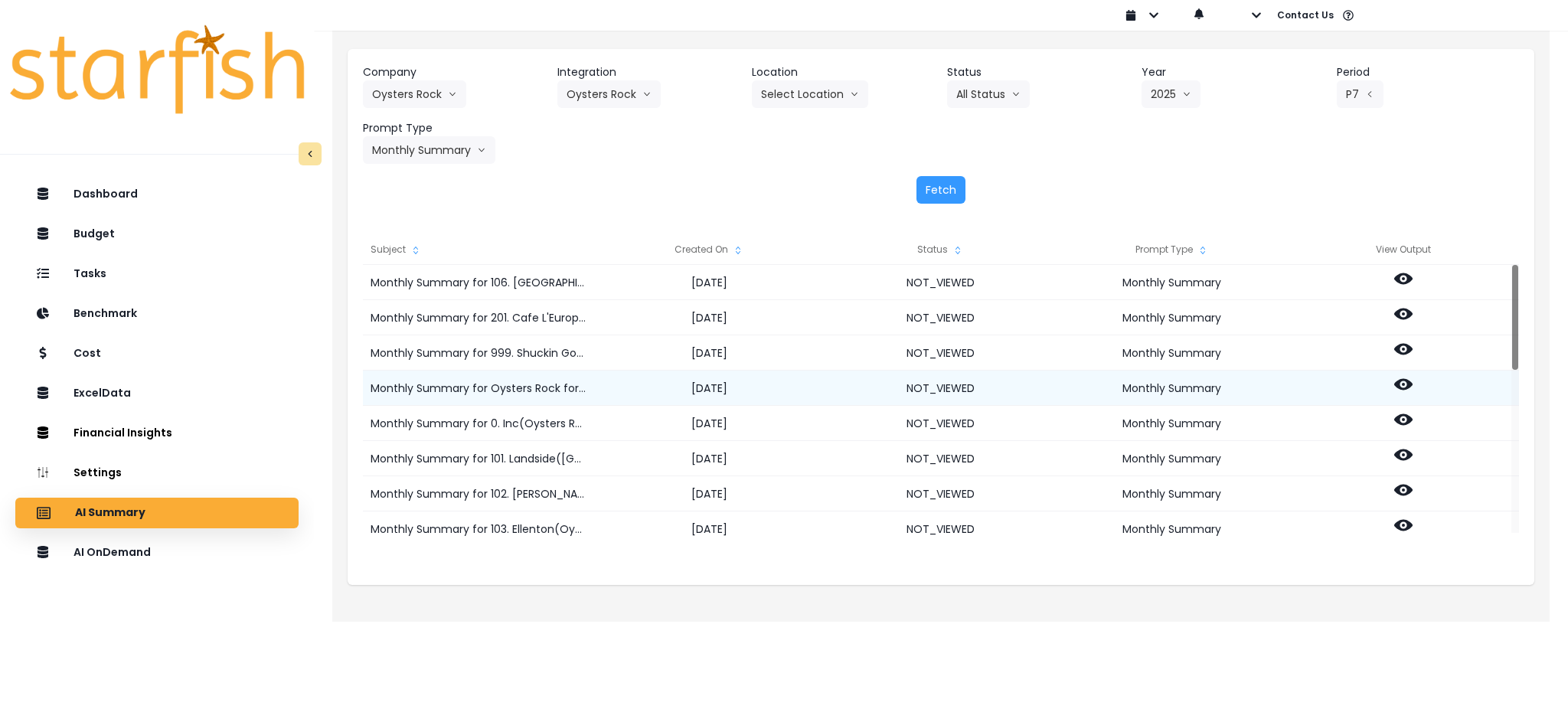
click at [1401, 381] on icon at bounding box center [1403, 385] width 19 height 11
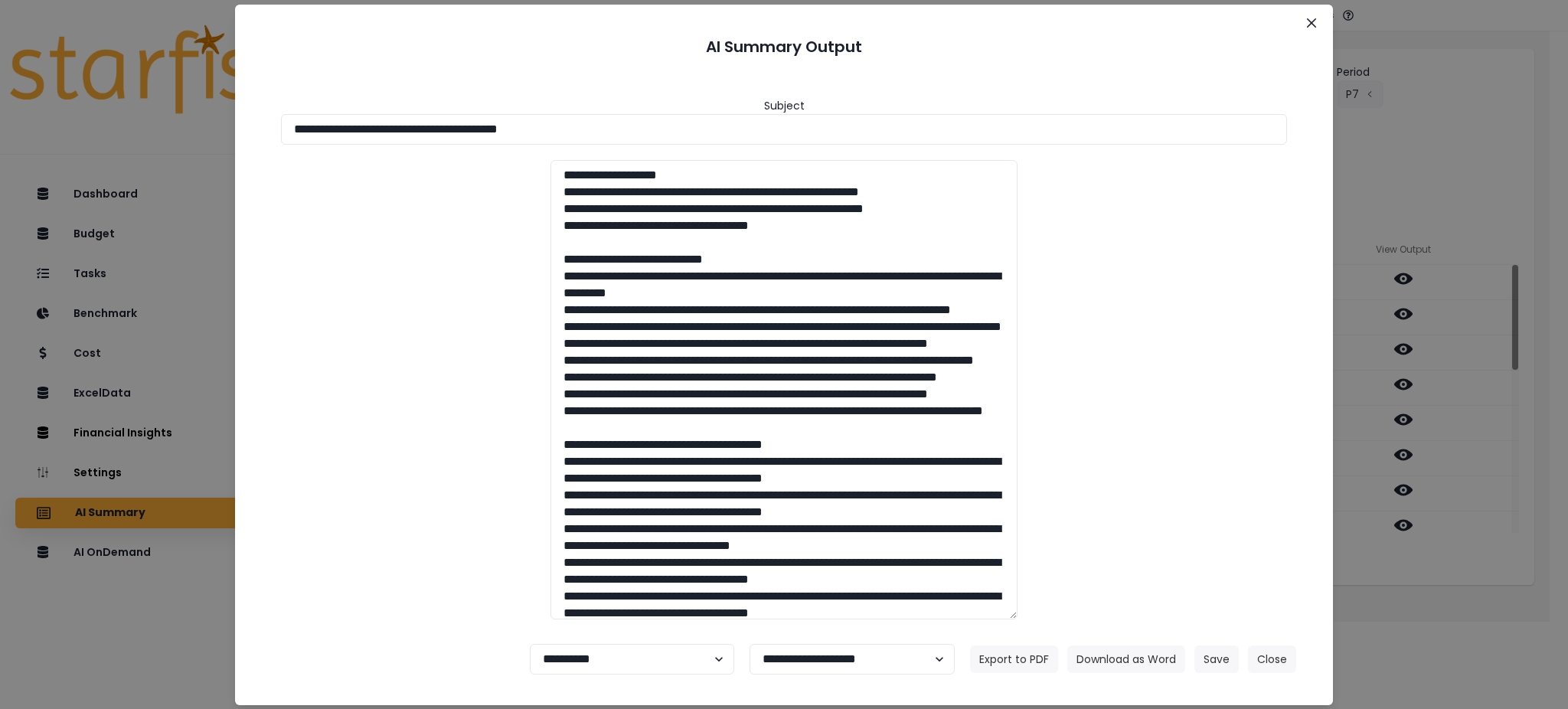
drag, startPoint x: 620, startPoint y: 131, endPoint x: 0, endPoint y: 60, distance: 624.1
click at [0, 60] on div "**********" at bounding box center [784, 354] width 1568 height 709
click at [1147, 656] on button "Download as Word" at bounding box center [1126, 659] width 118 height 27
click at [1486, 583] on div "**********" at bounding box center [784, 354] width 1568 height 709
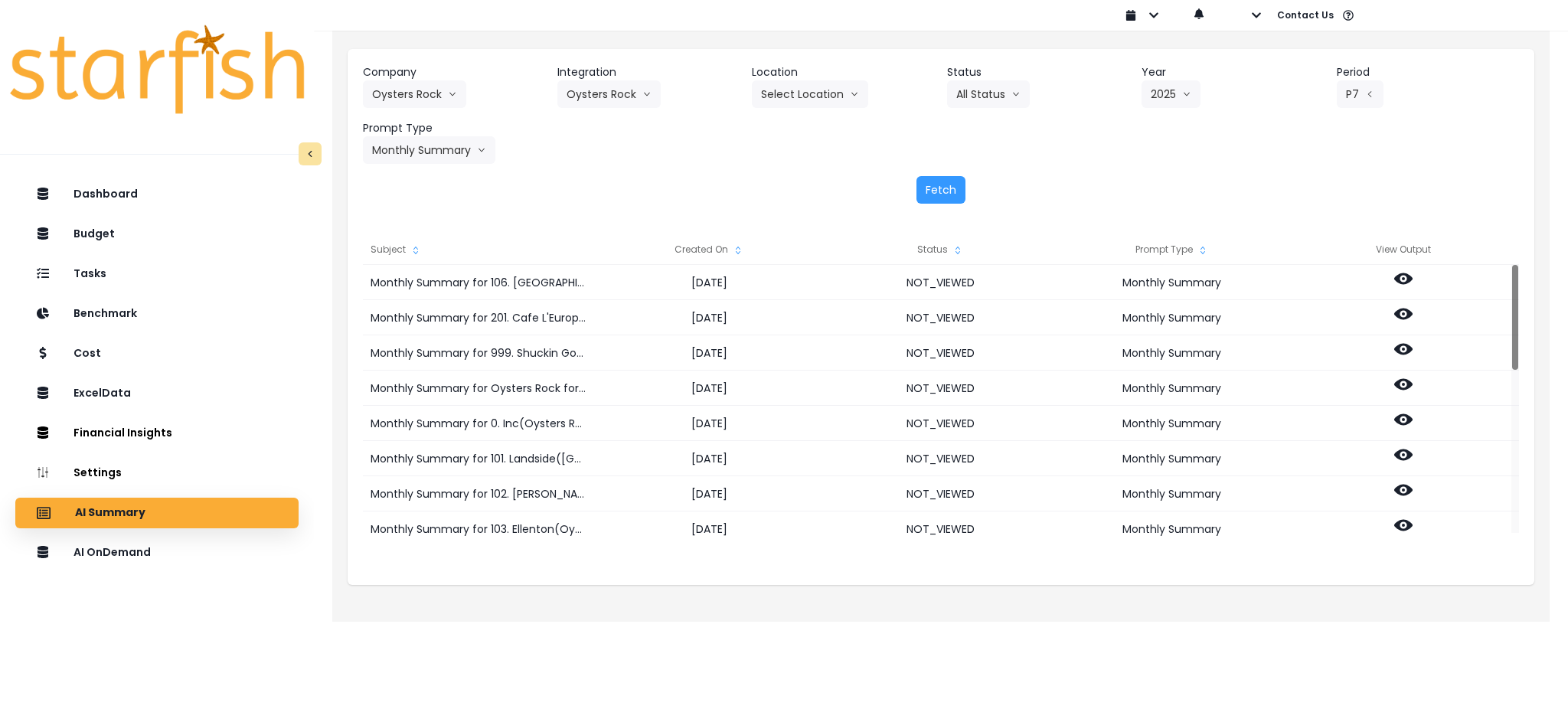
click at [1393, 600] on html "Dashboard Budget Tasks Benchmark Cost ExcelData Financial Insights Location Ana…" at bounding box center [784, 300] width 1568 height 600
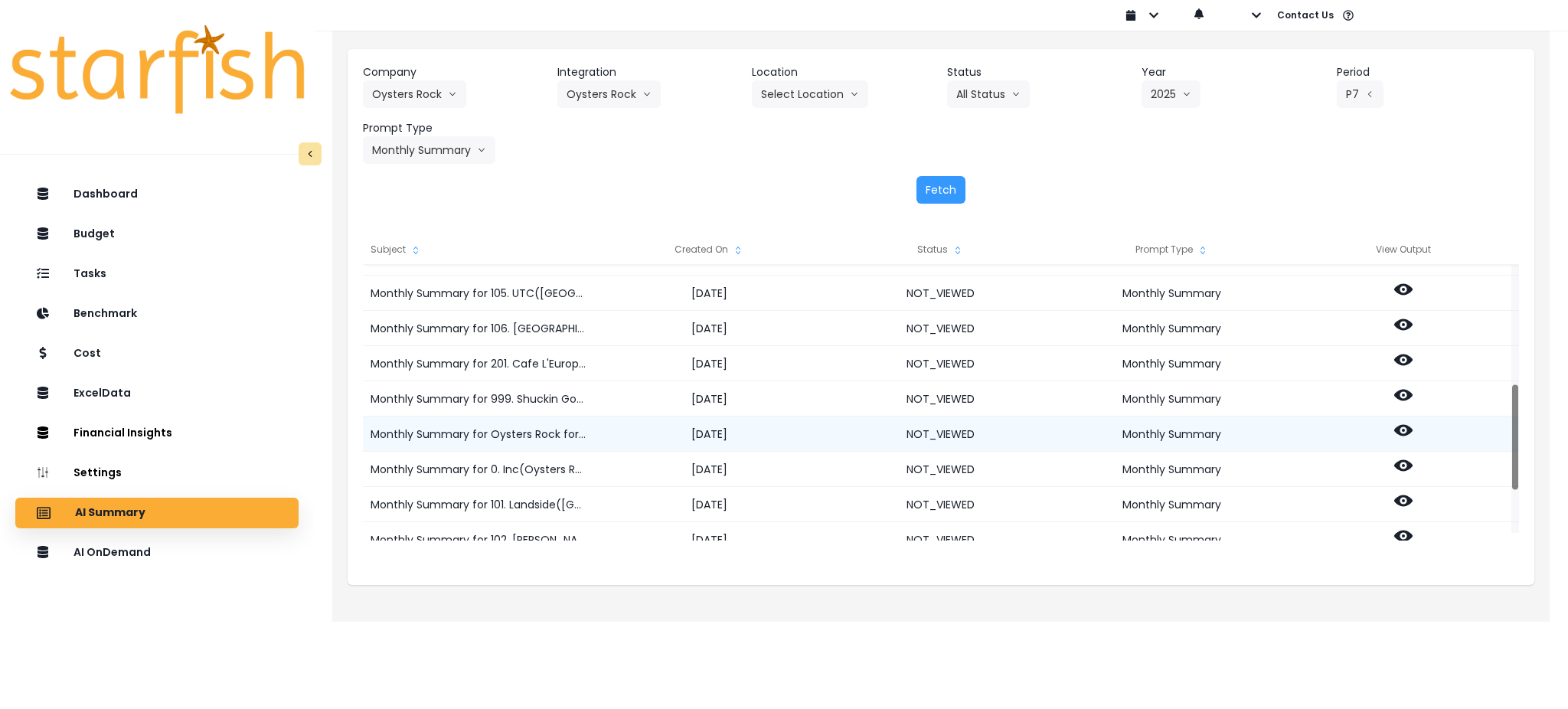
click at [1395, 429] on icon at bounding box center [1403, 431] width 19 height 11
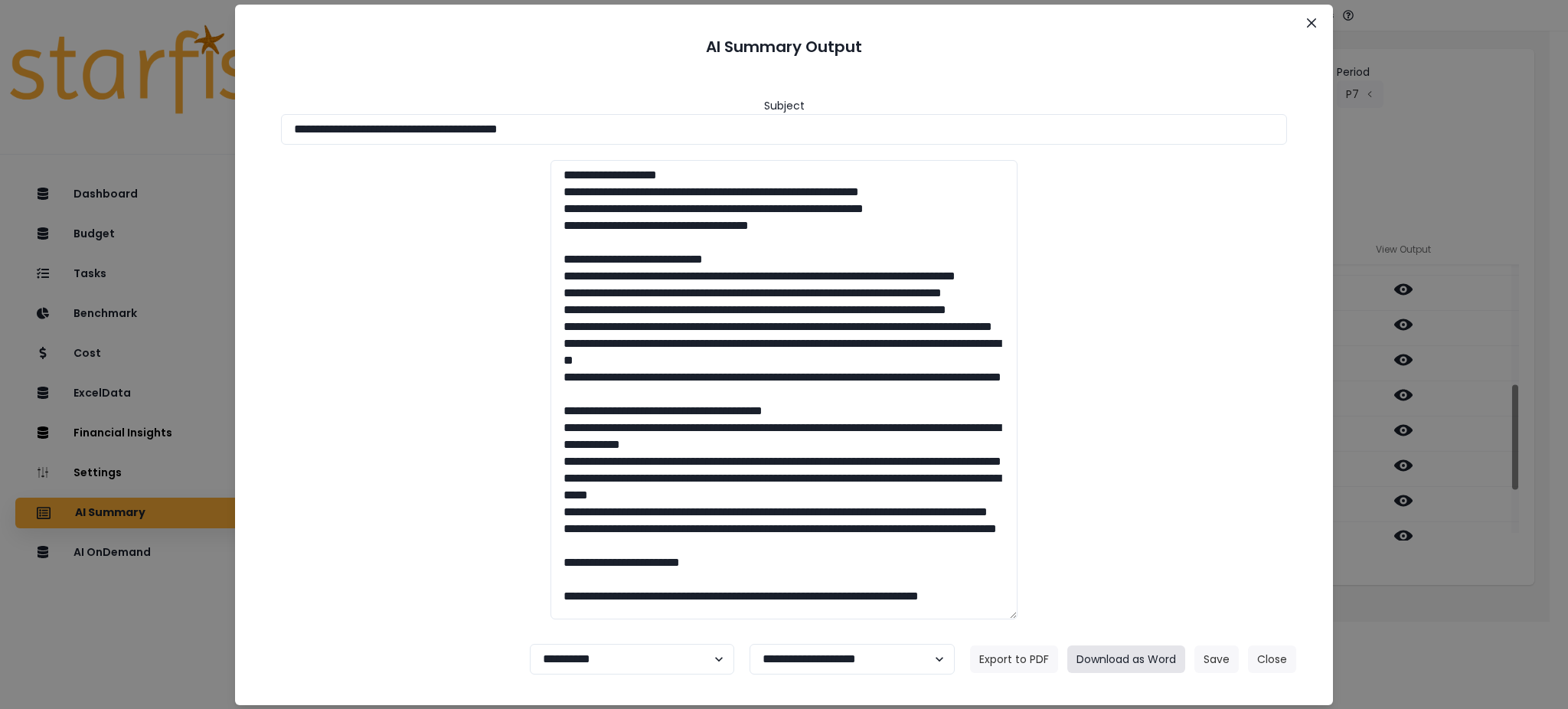
click at [1108, 645] on button "Download as Word" at bounding box center [1126, 659] width 118 height 27
click at [1284, 662] on button "Close" at bounding box center [1272, 659] width 49 height 27
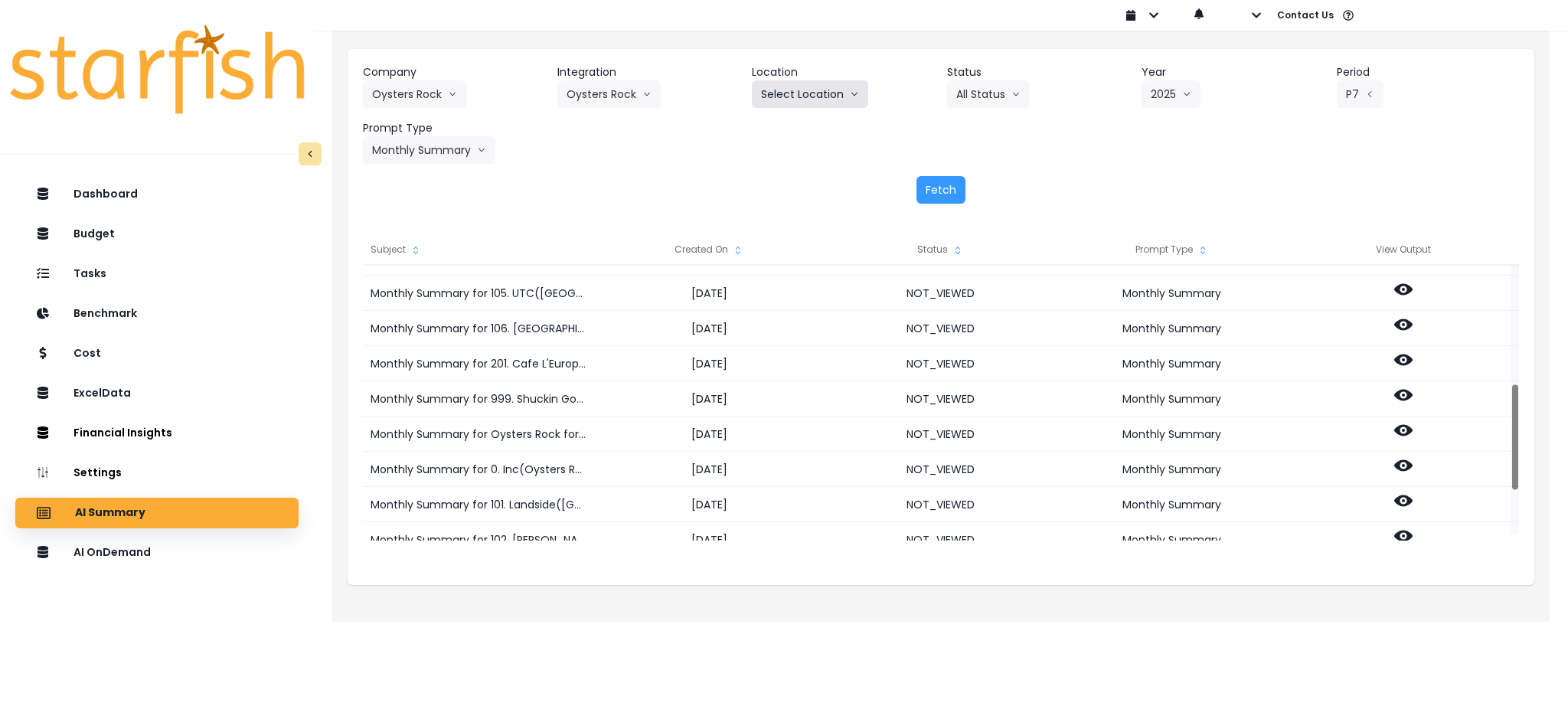
click at [758, 83] on button "Select Location" at bounding box center [810, 94] width 116 height 27
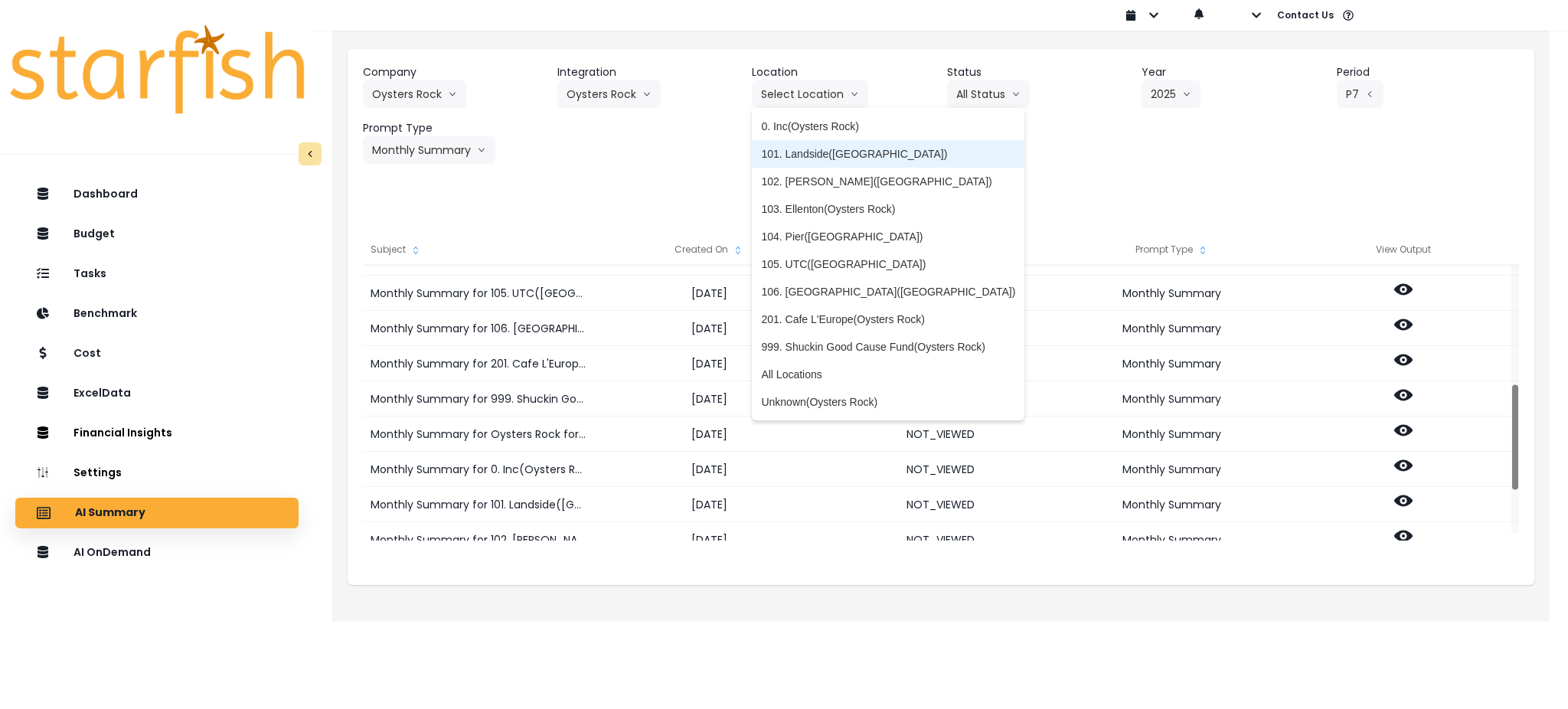
click at [789, 143] on li "101. Landside([GEOGRAPHIC_DATA])" at bounding box center [888, 154] width 273 height 27
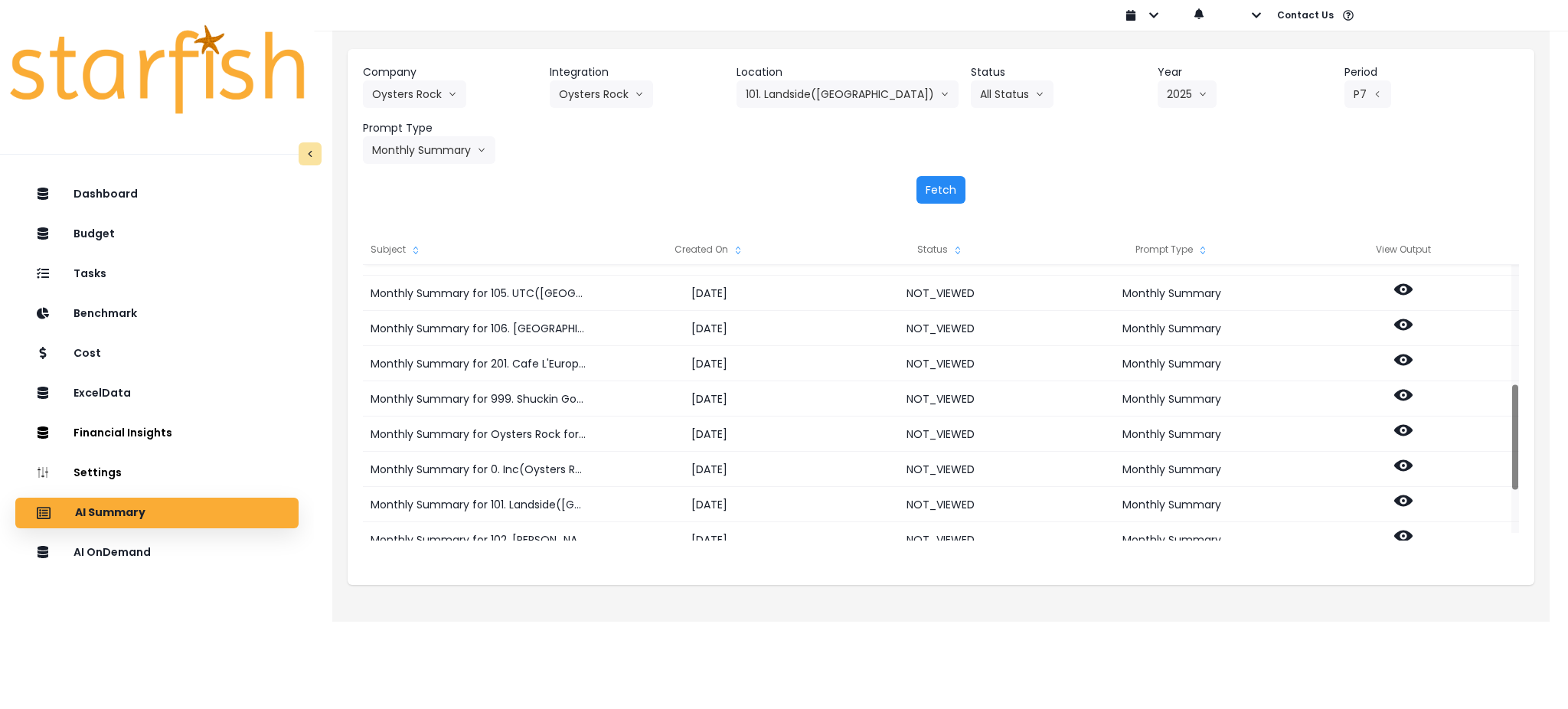
click at [934, 188] on button "Fetch" at bounding box center [940, 190] width 49 height 27
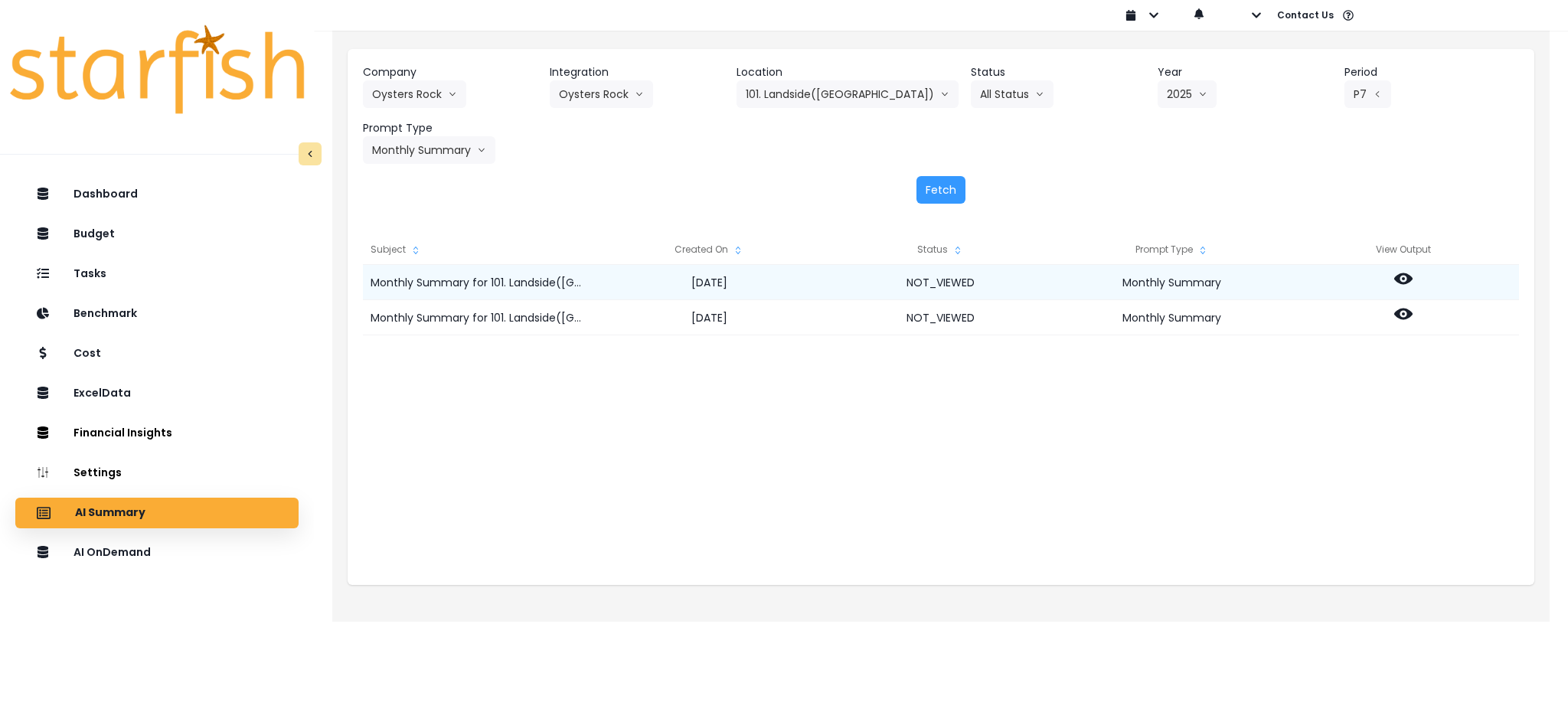
click at [1401, 281] on icon at bounding box center [1403, 278] width 19 height 19
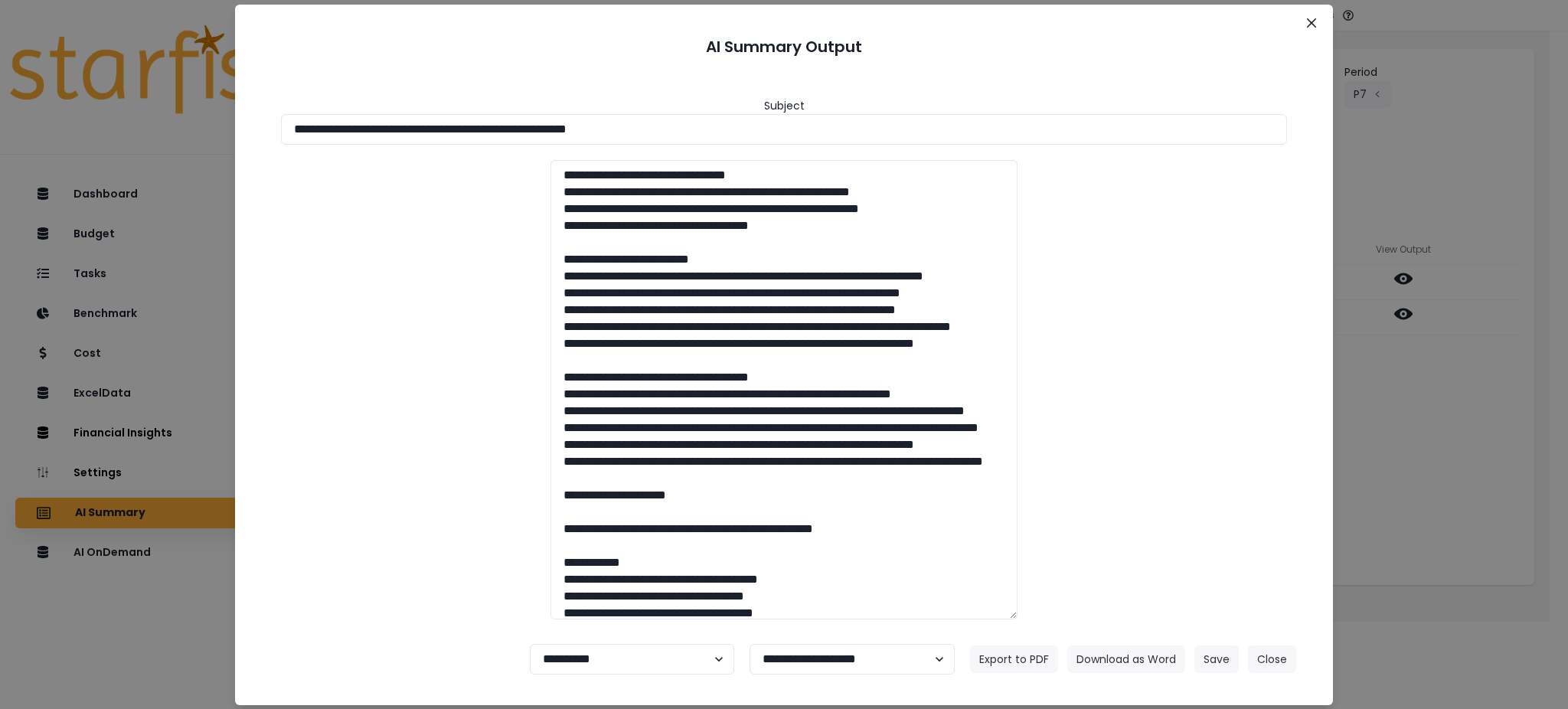
drag, startPoint x: 680, startPoint y: 124, endPoint x: 70, endPoint y: 110, distance: 610.2
click at [70, 110] on div "**********" at bounding box center [784, 354] width 1568 height 709
click at [1115, 658] on button "Download as Word" at bounding box center [1126, 659] width 118 height 27
click at [1423, 463] on div "**********" at bounding box center [784, 354] width 1568 height 709
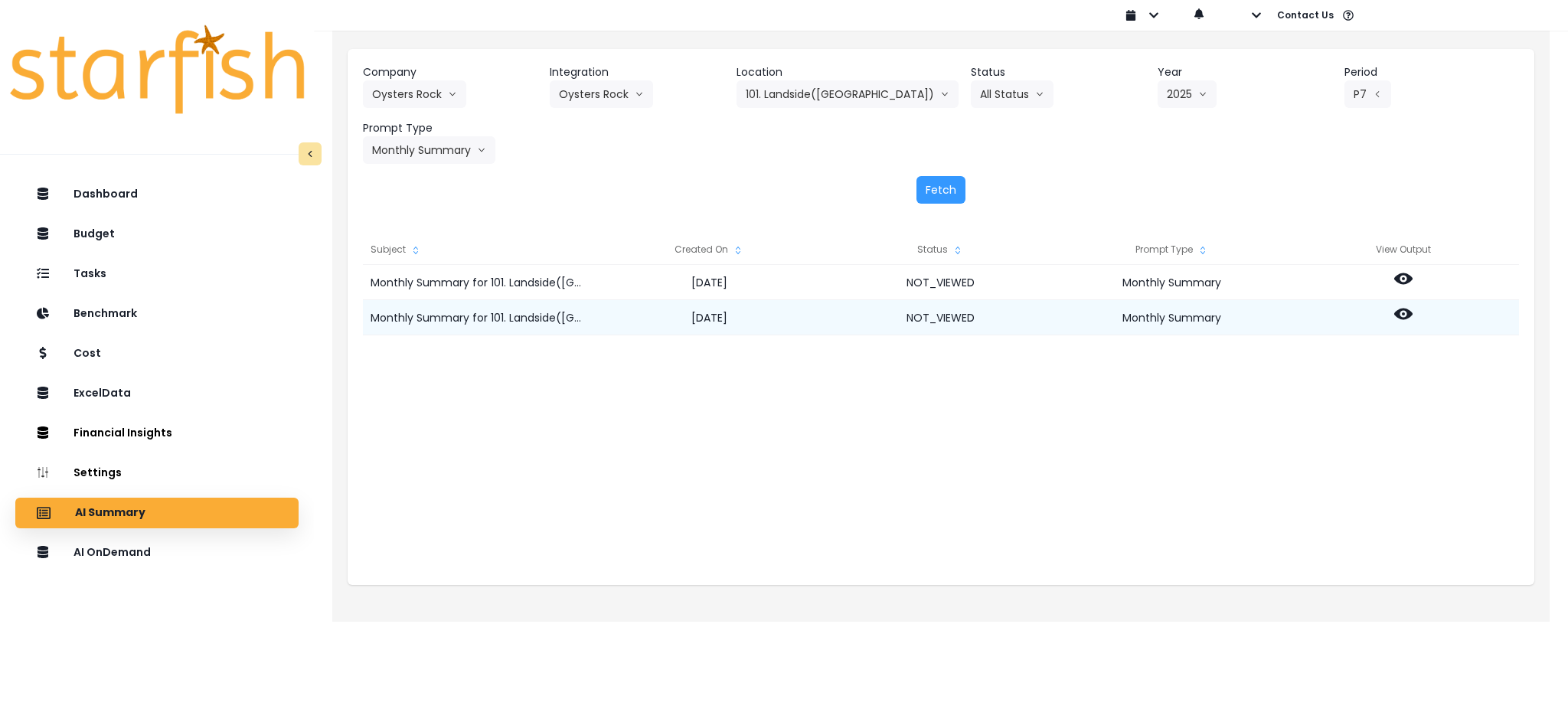
click at [1405, 311] on icon at bounding box center [1403, 314] width 19 height 19
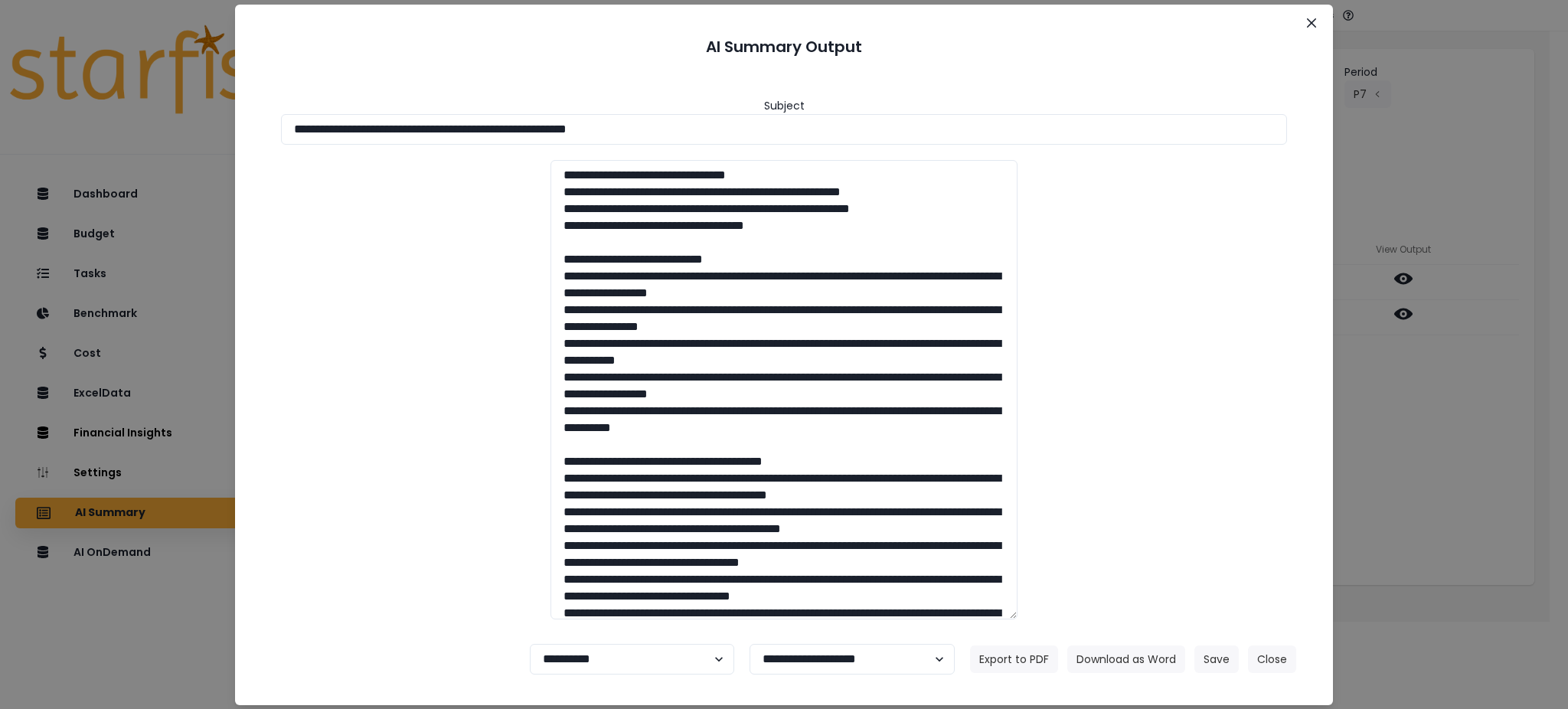
drag, startPoint x: 699, startPoint y: 133, endPoint x: 0, endPoint y: 82, distance: 700.9
click at [0, 82] on div "**********" at bounding box center [784, 354] width 1568 height 709
click at [1167, 668] on button "Download as Word" at bounding box center [1126, 659] width 118 height 27
click at [1274, 654] on button "Close" at bounding box center [1272, 659] width 49 height 27
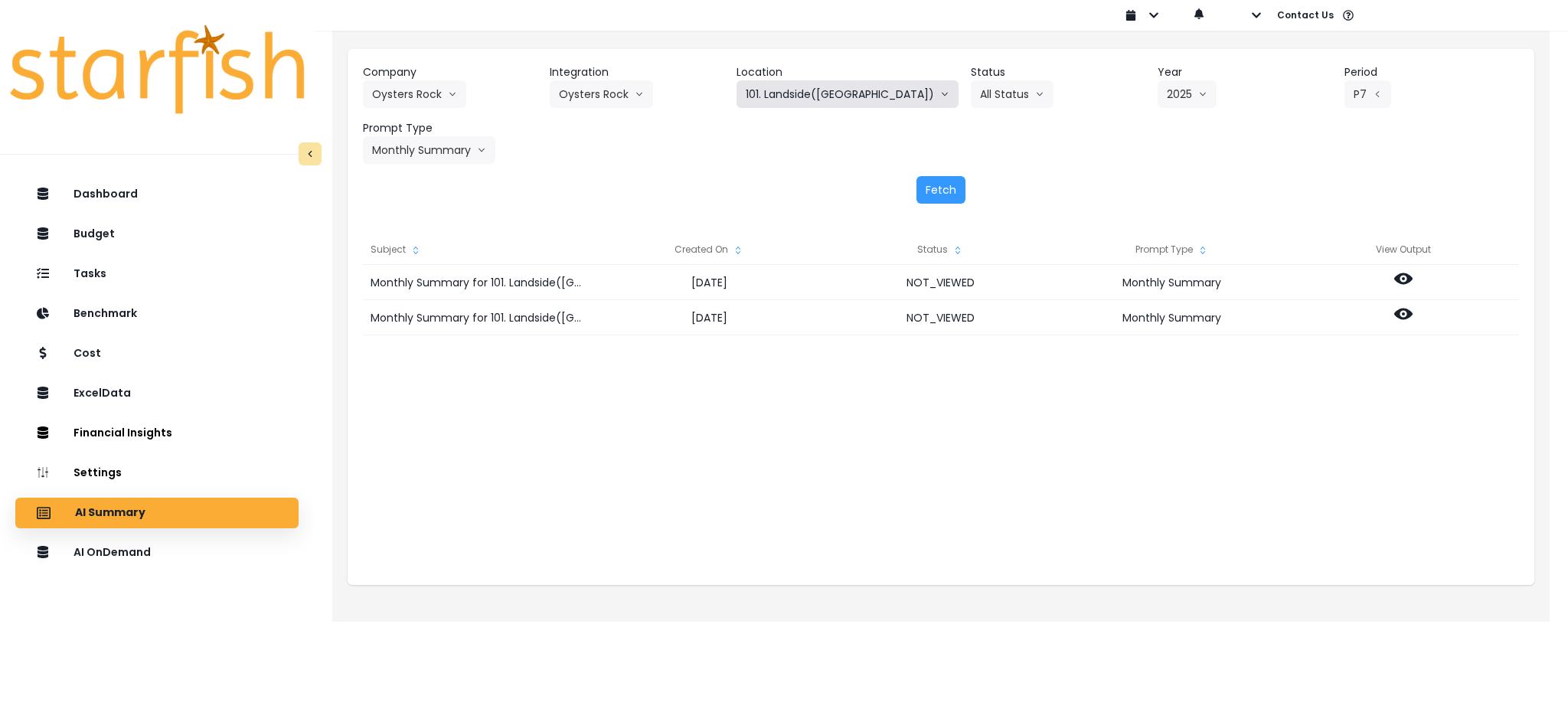
click at [849, 99] on button "101. Landside([GEOGRAPHIC_DATA])" at bounding box center [847, 94] width 222 height 27
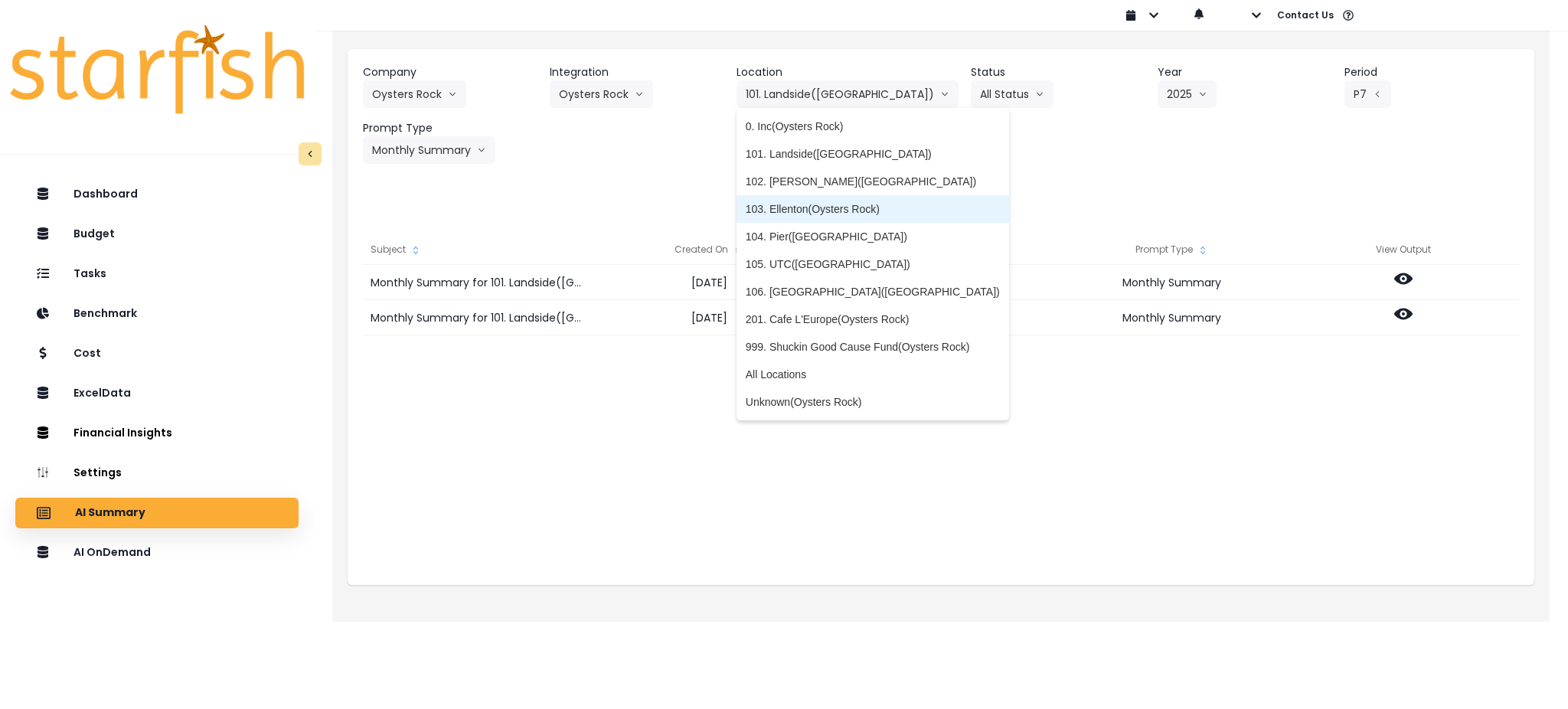
click at [833, 205] on span "103. Ellenton(Oysters Rock)" at bounding box center [873, 209] width 254 height 15
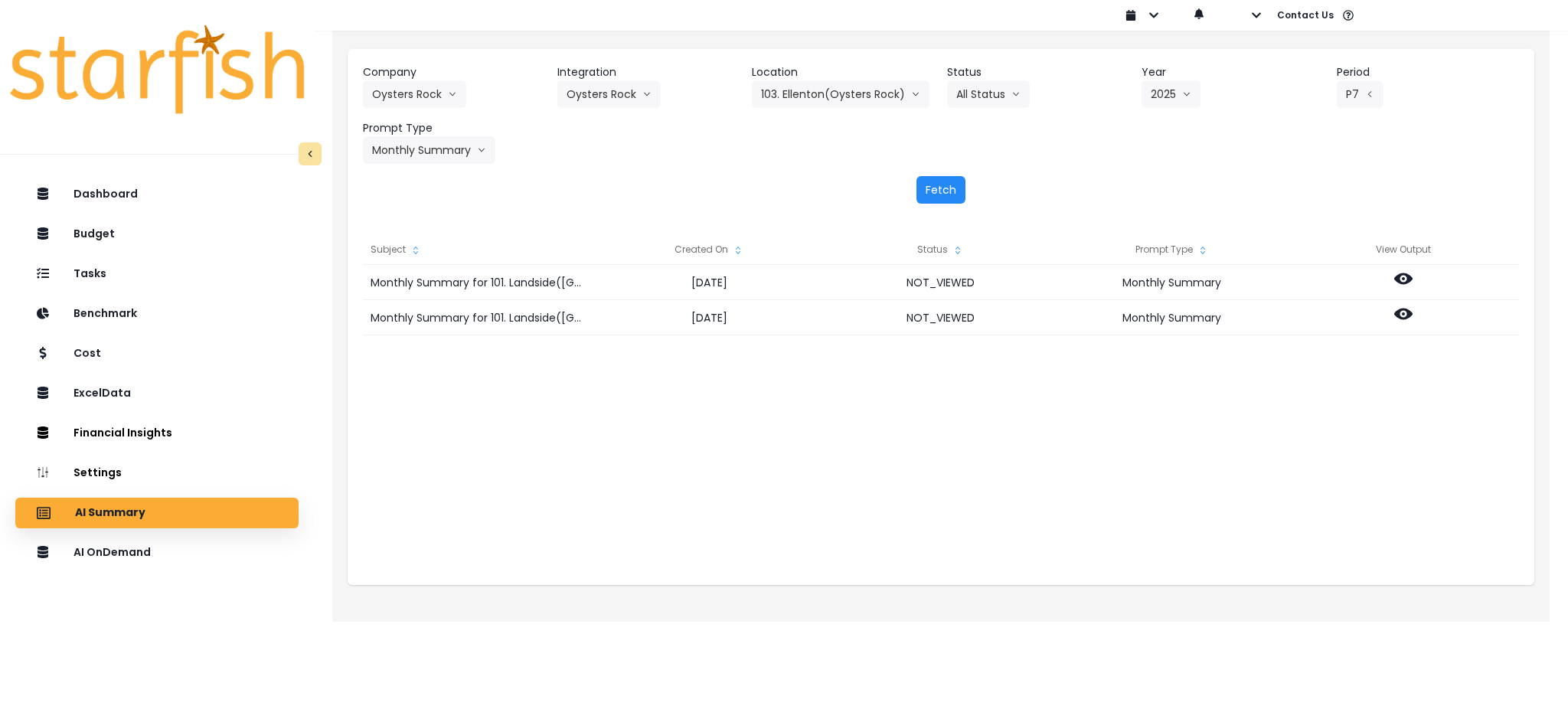
click at [935, 195] on button "Fetch" at bounding box center [940, 190] width 49 height 27
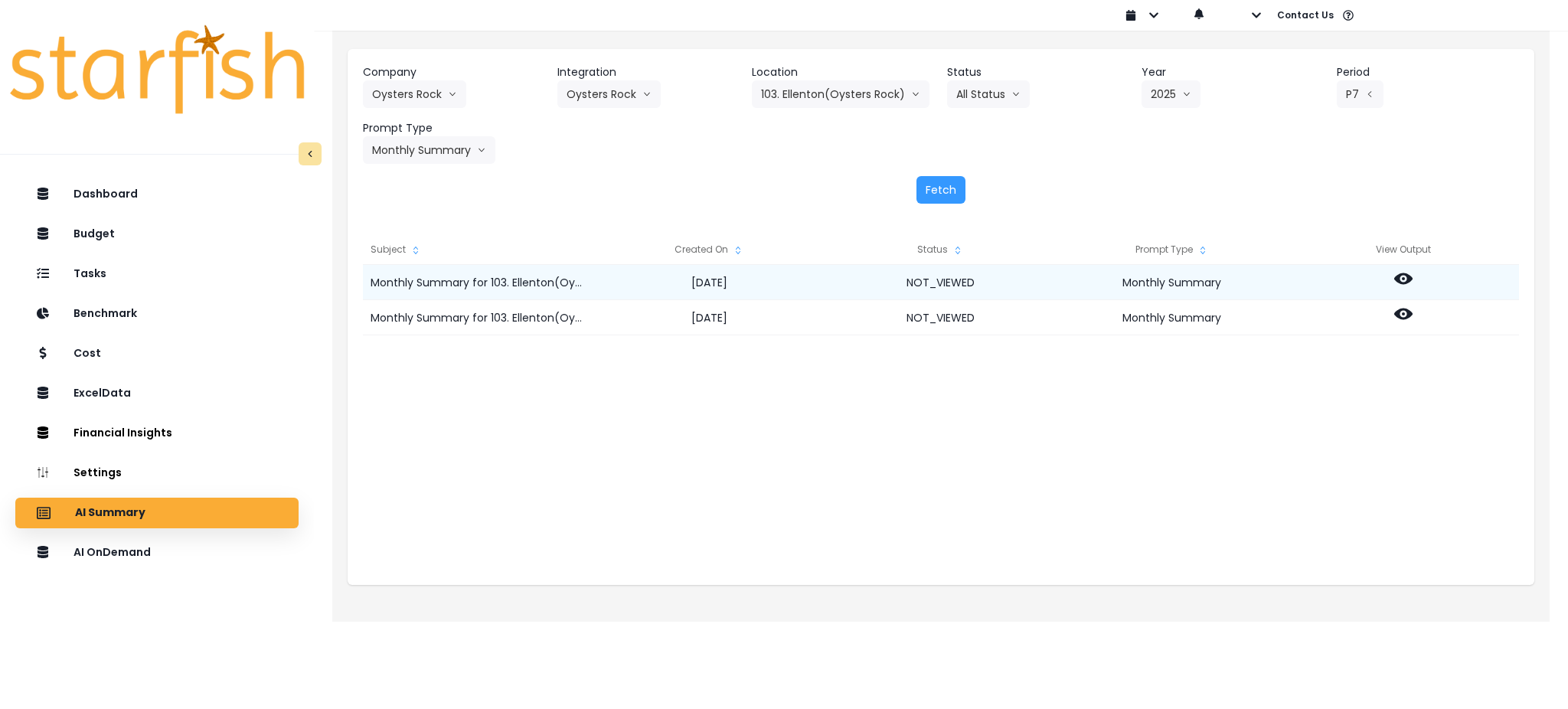
click at [1406, 285] on icon at bounding box center [1403, 278] width 19 height 19
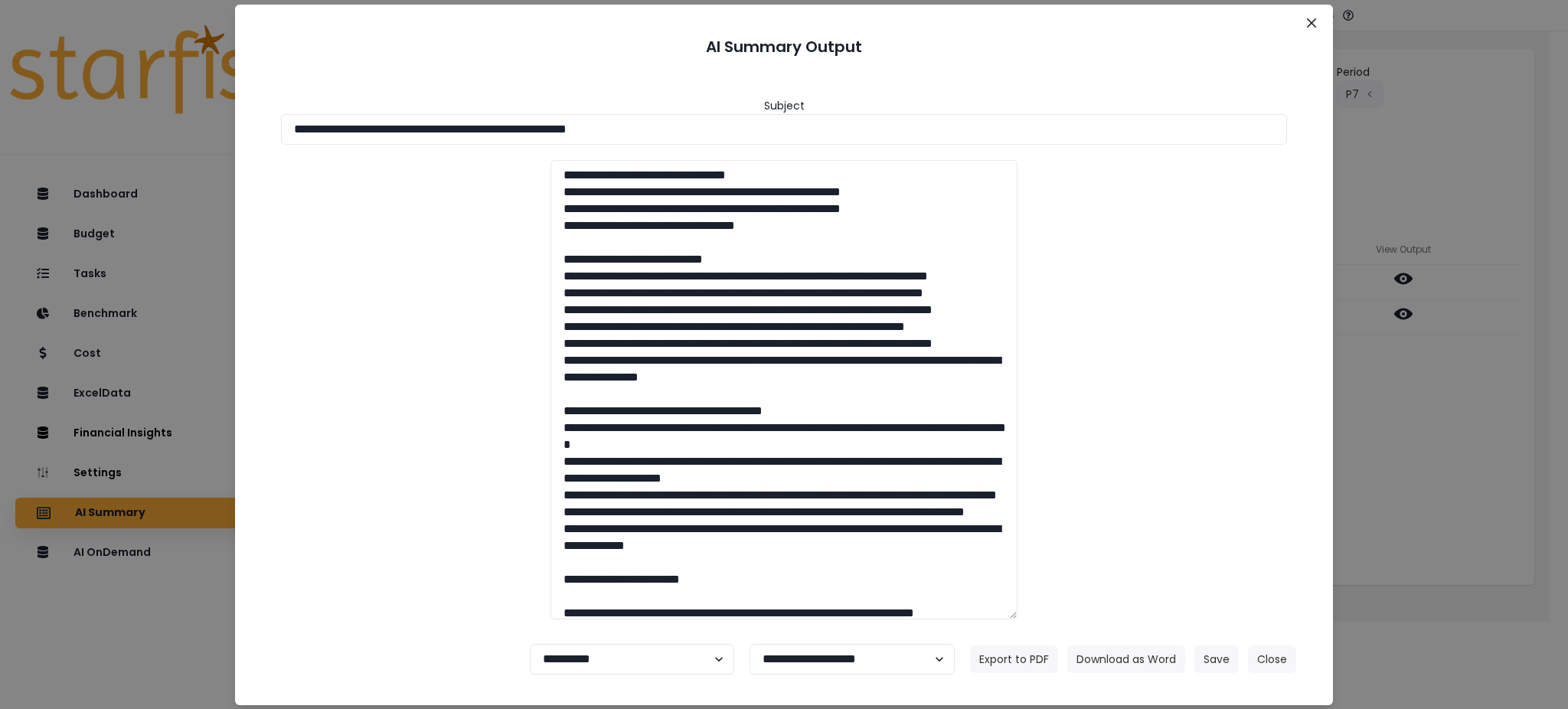
drag, startPoint x: 680, startPoint y: 132, endPoint x: 87, endPoint y: 132, distance: 593.0
click at [87, 132] on div "**********" at bounding box center [784, 354] width 1568 height 709
click at [1112, 654] on button "Download as Word" at bounding box center [1126, 659] width 118 height 27
click at [1460, 467] on div "**********" at bounding box center [784, 354] width 1568 height 709
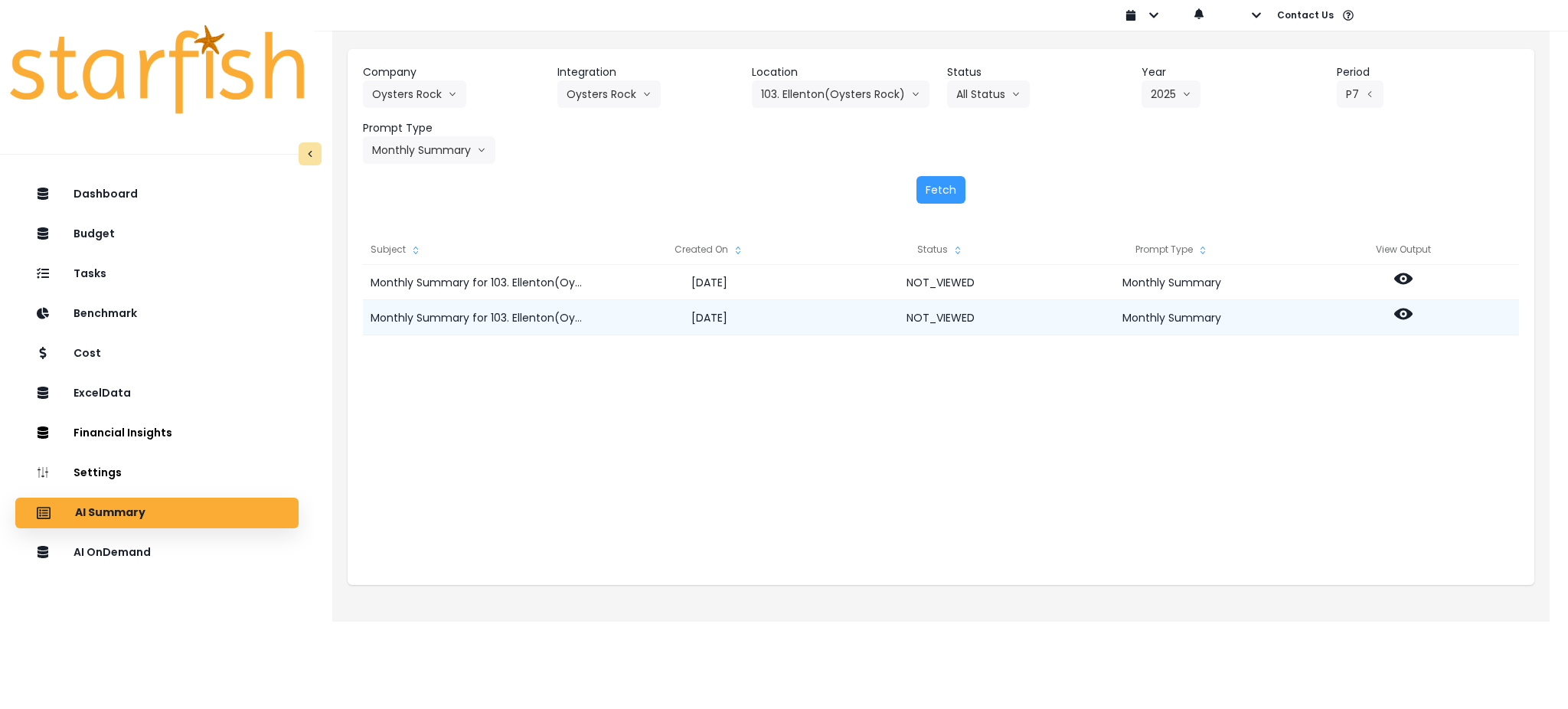
click at [1405, 317] on icon at bounding box center [1403, 314] width 19 height 11
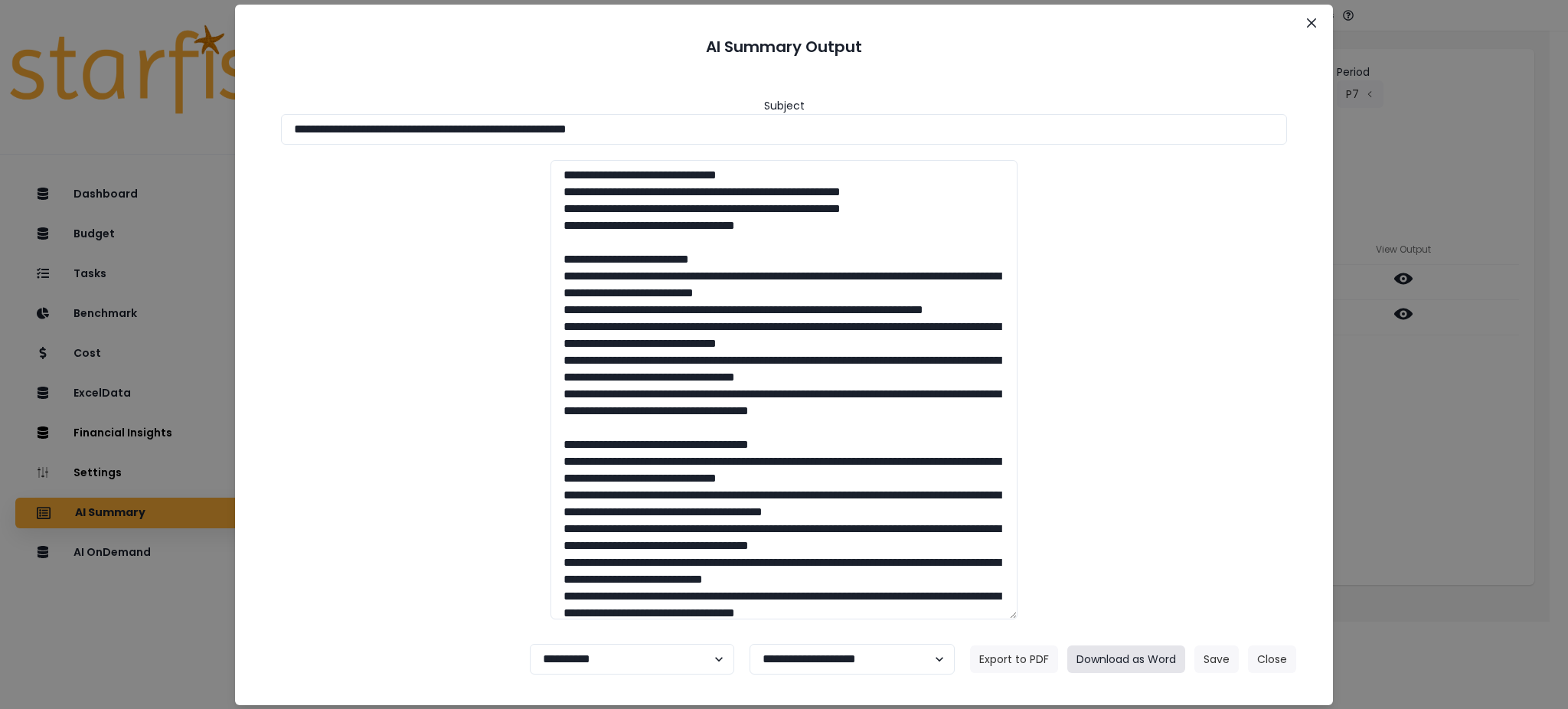
click at [1092, 652] on button "Download as Word" at bounding box center [1126, 659] width 118 height 27
click at [1313, 19] on icon "Close" at bounding box center [1311, 23] width 9 height 9
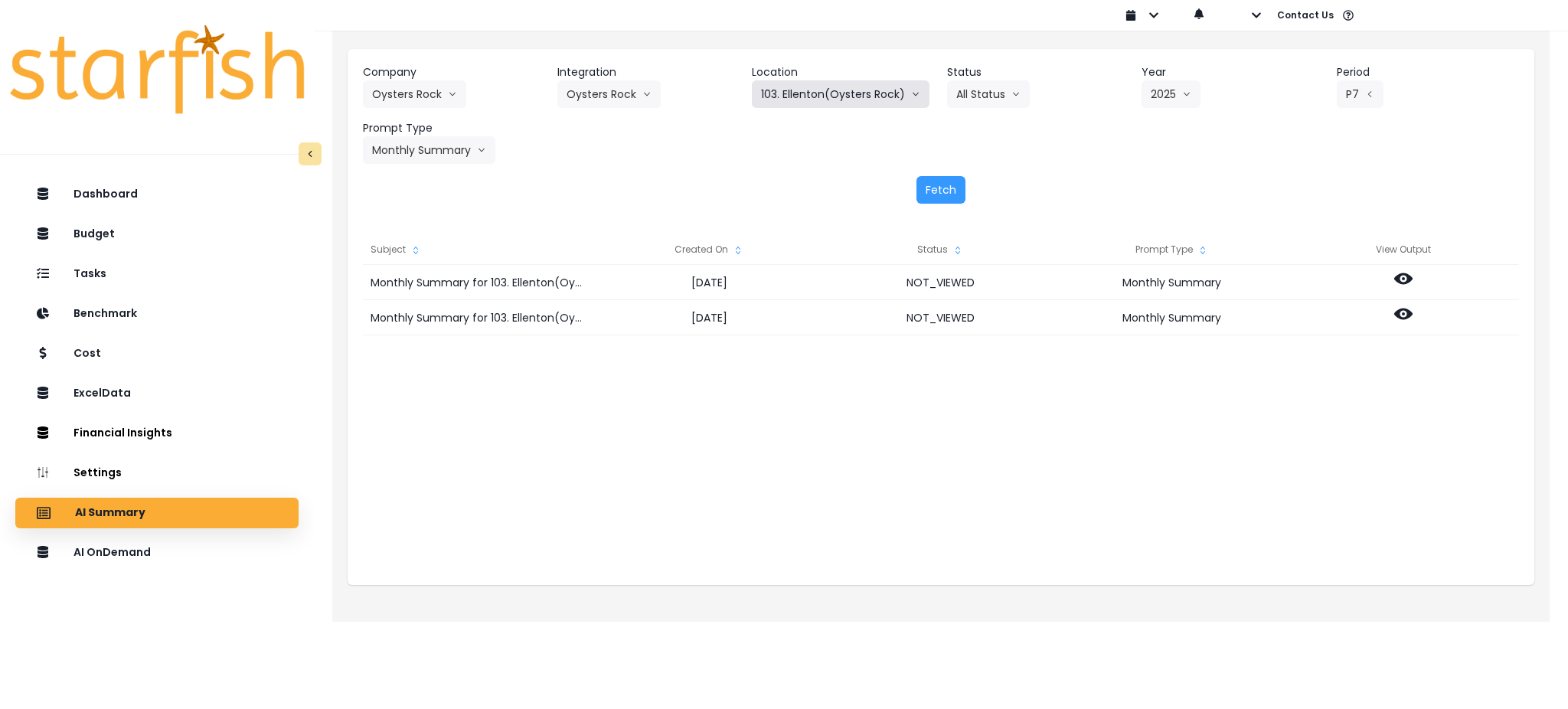
click at [854, 89] on button "103. Ellenton(Oysters Rock)" at bounding box center [841, 94] width 178 height 27
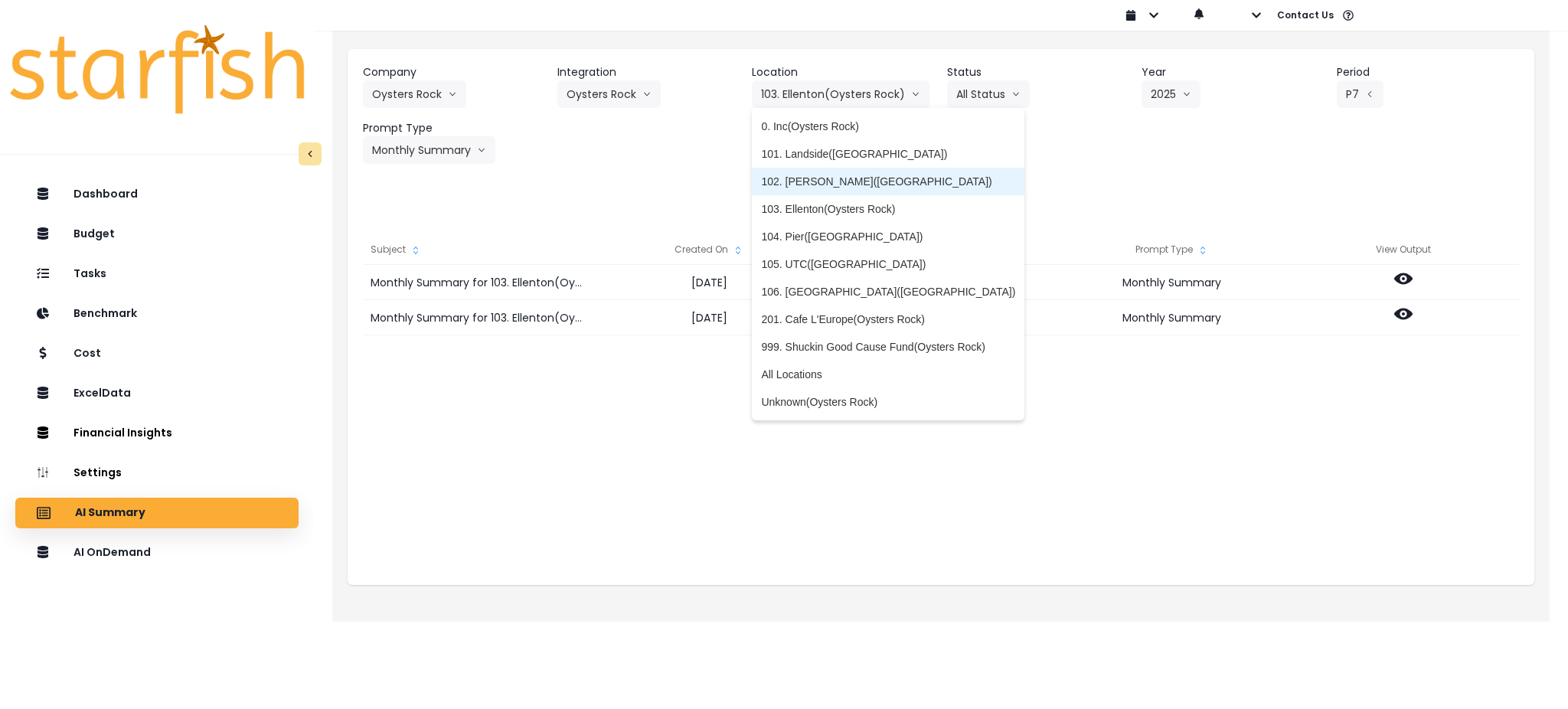
click at [830, 179] on span "102. [PERSON_NAME]([GEOGRAPHIC_DATA])" at bounding box center [888, 181] width 254 height 15
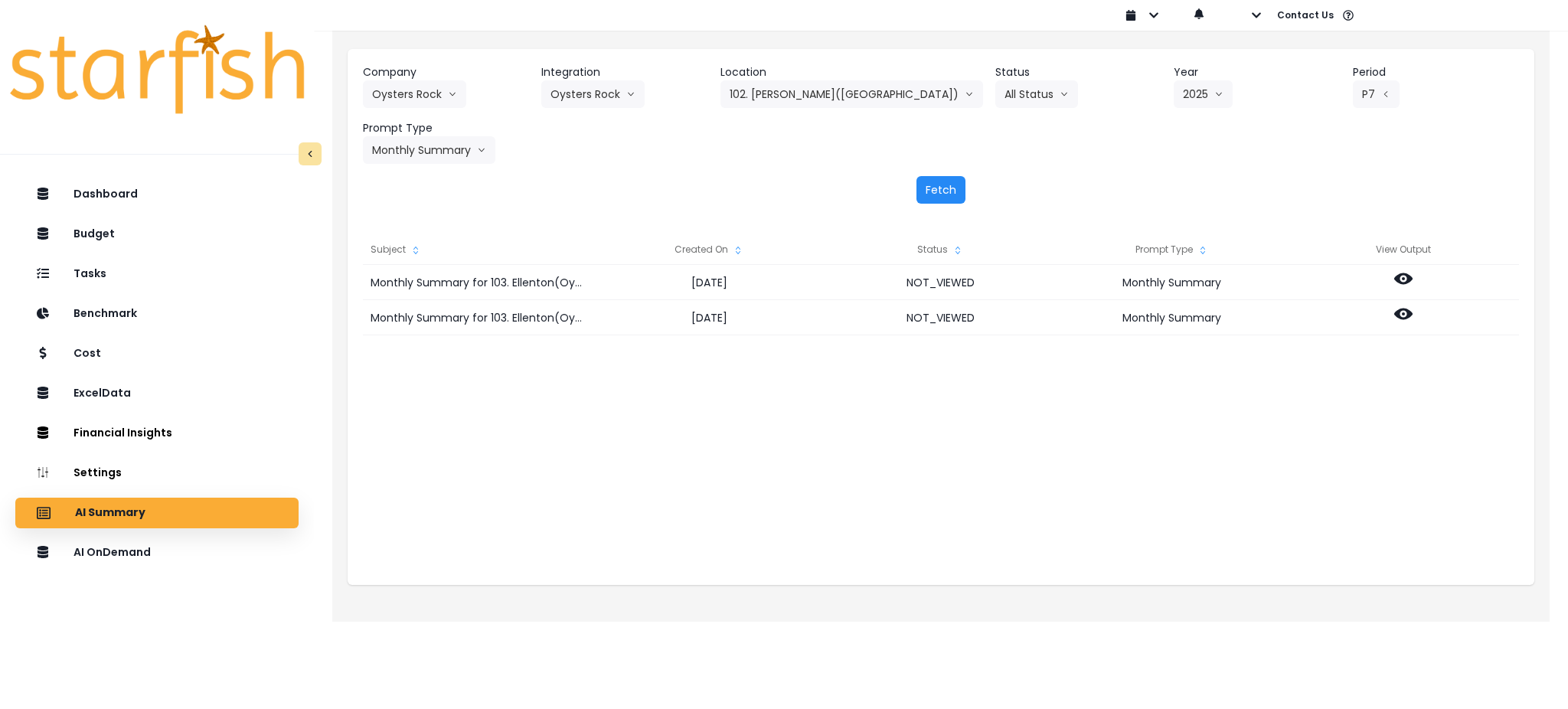
click at [953, 187] on button "Fetch" at bounding box center [940, 190] width 49 height 27
click at [849, 424] on div "Monthly Summary for 102. [PERSON_NAME]([GEOGRAPHIC_DATA]) for P7 2025 [DATE] NO…" at bounding box center [941, 418] width 1156 height 306
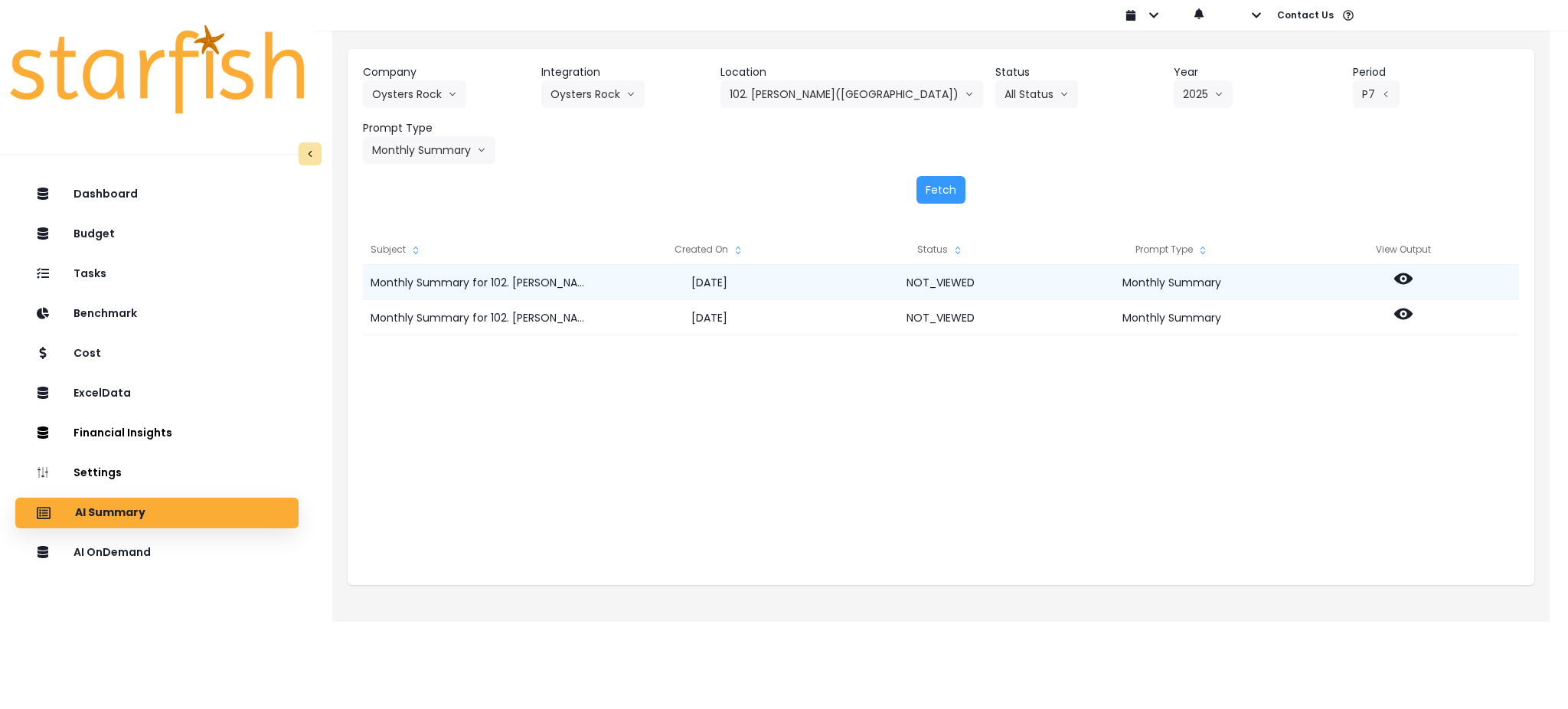
click at [1398, 275] on icon at bounding box center [1403, 279] width 19 height 11
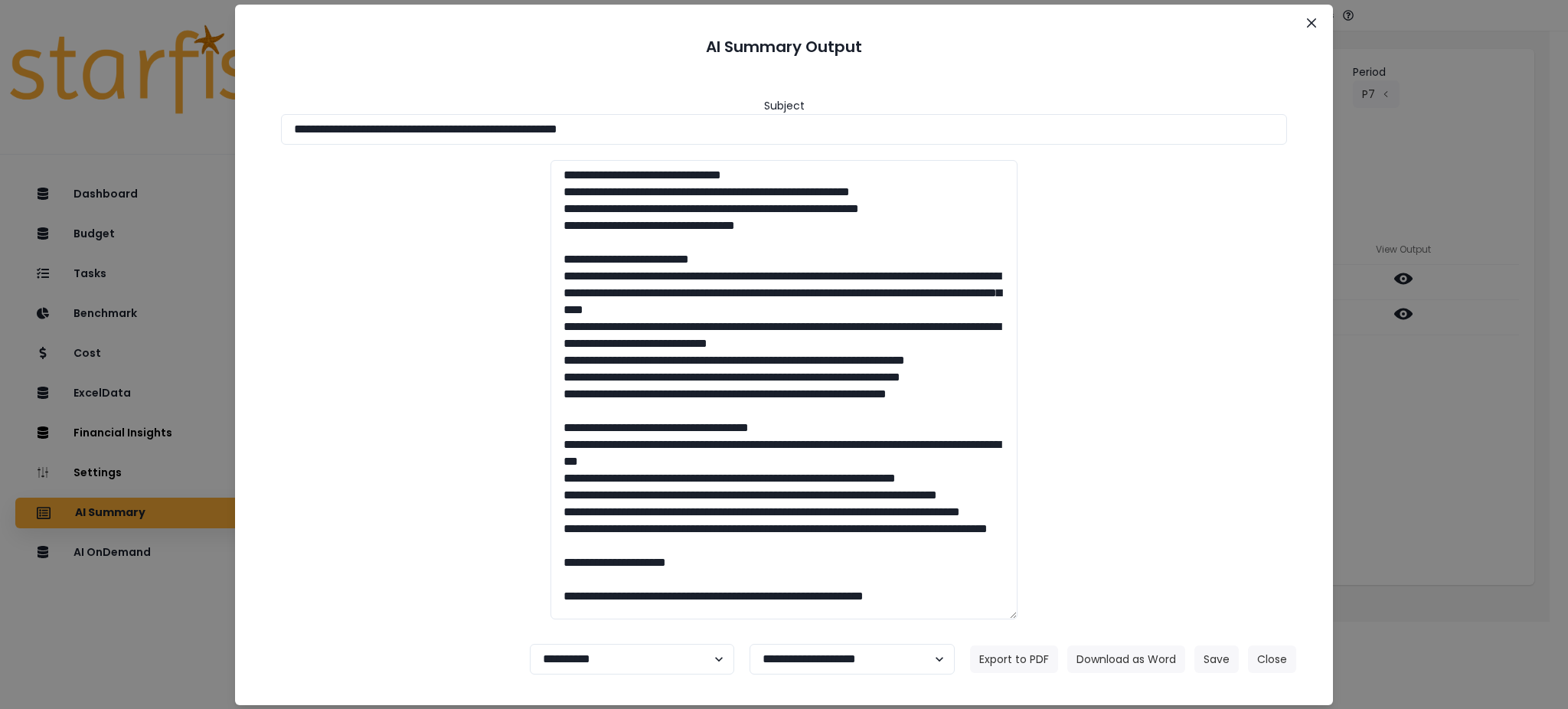
drag, startPoint x: 701, startPoint y: 129, endPoint x: 0, endPoint y: 106, distance: 701.4
click at [0, 106] on div "**********" at bounding box center [784, 354] width 1568 height 709
click at [1099, 649] on button "Download as Word" at bounding box center [1126, 659] width 118 height 27
click at [1431, 469] on div "**********" at bounding box center [784, 354] width 1568 height 709
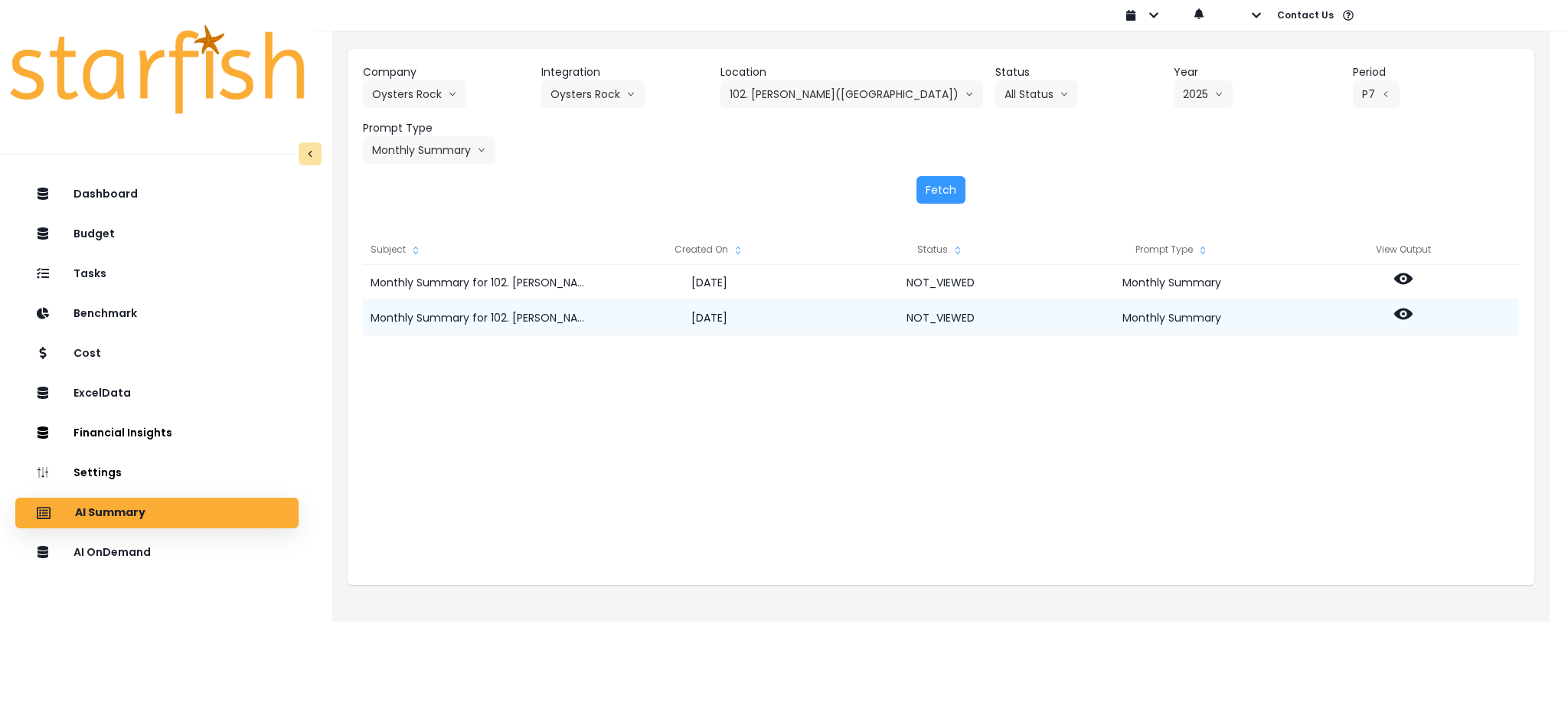
click at [1406, 313] on icon at bounding box center [1403, 314] width 19 height 19
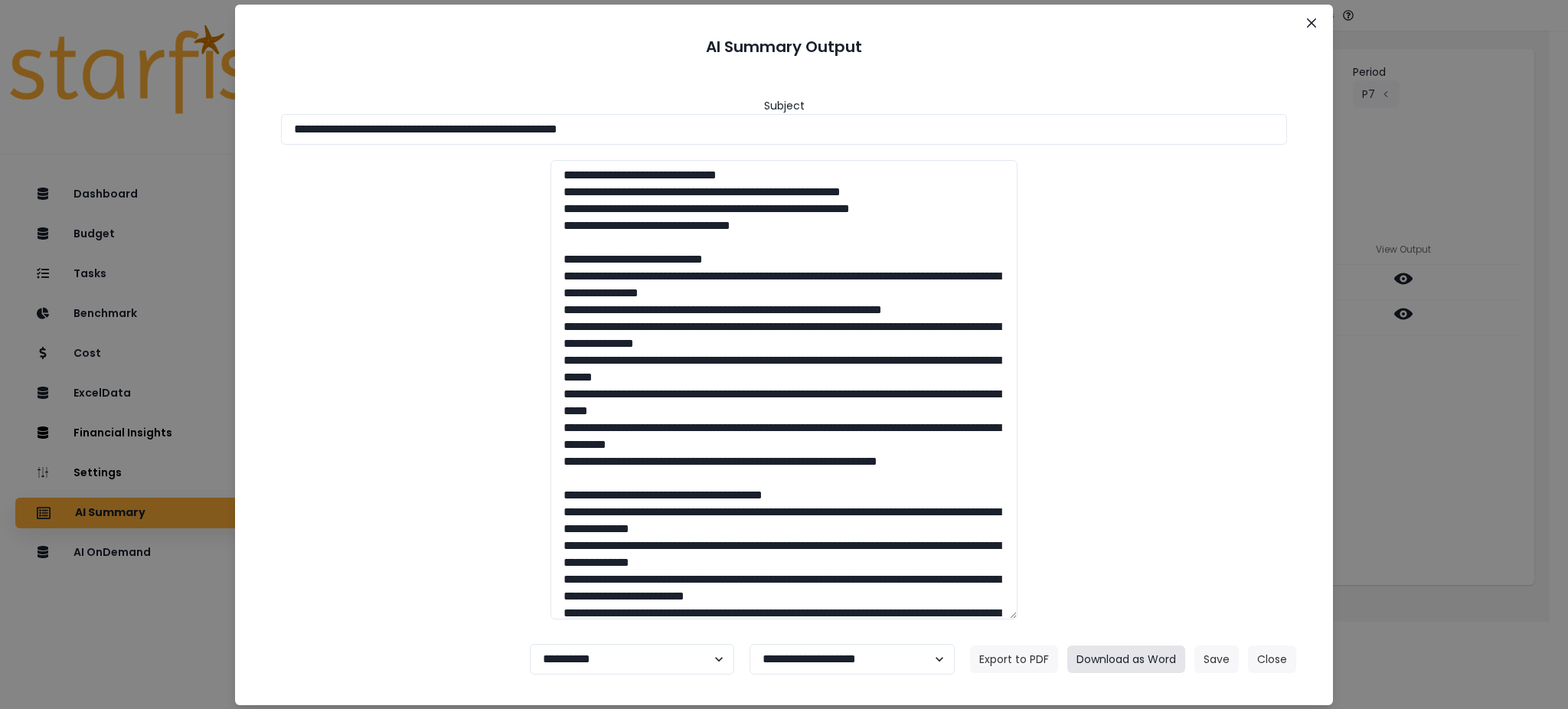
click at [1147, 657] on button "Download as Word" at bounding box center [1126, 659] width 118 height 27
click at [1266, 659] on button "Close" at bounding box center [1272, 659] width 49 height 27
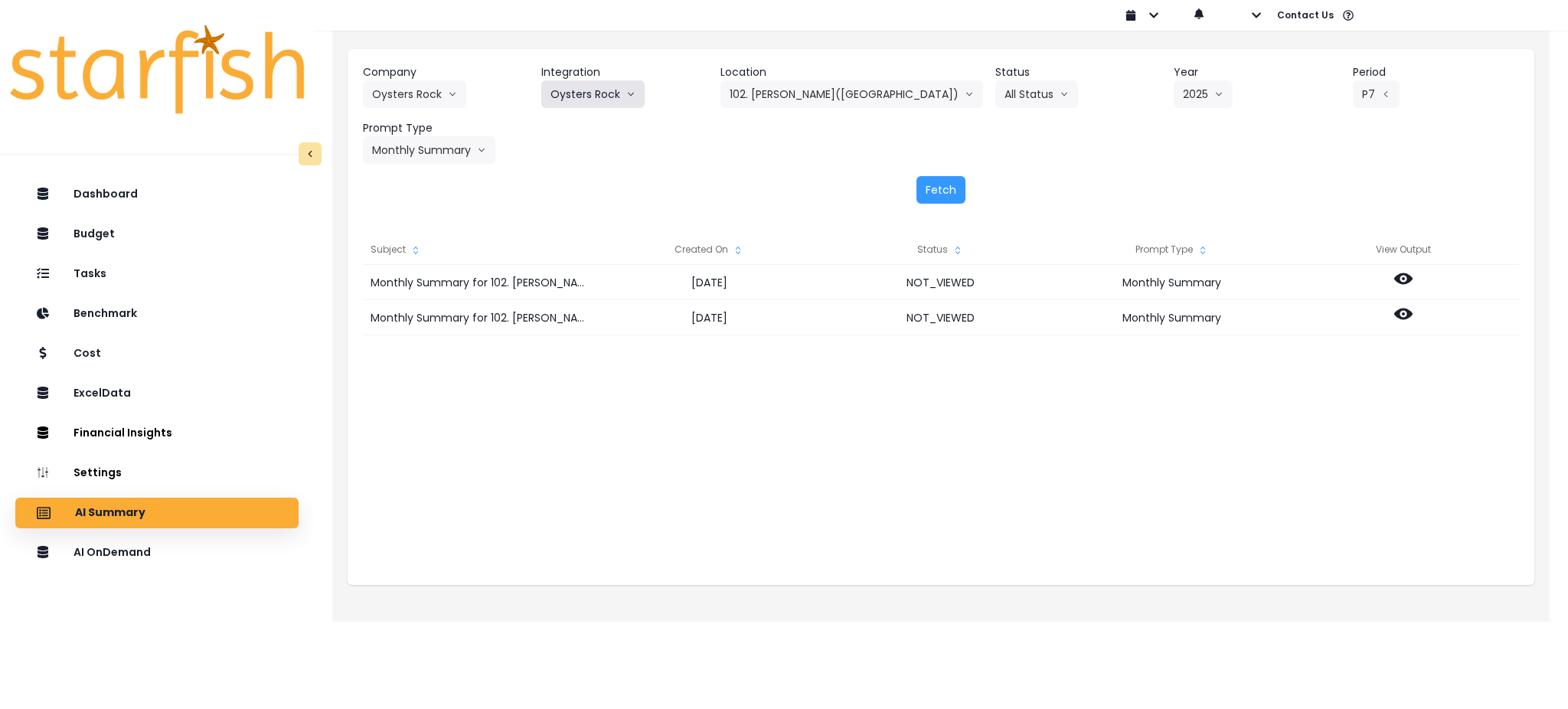
click at [611, 96] on button "Oysters Rock" at bounding box center [593, 94] width 104 height 27
click at [814, 94] on button "102. [PERSON_NAME]([GEOGRAPHIC_DATA])" at bounding box center [852, 94] width 263 height 27
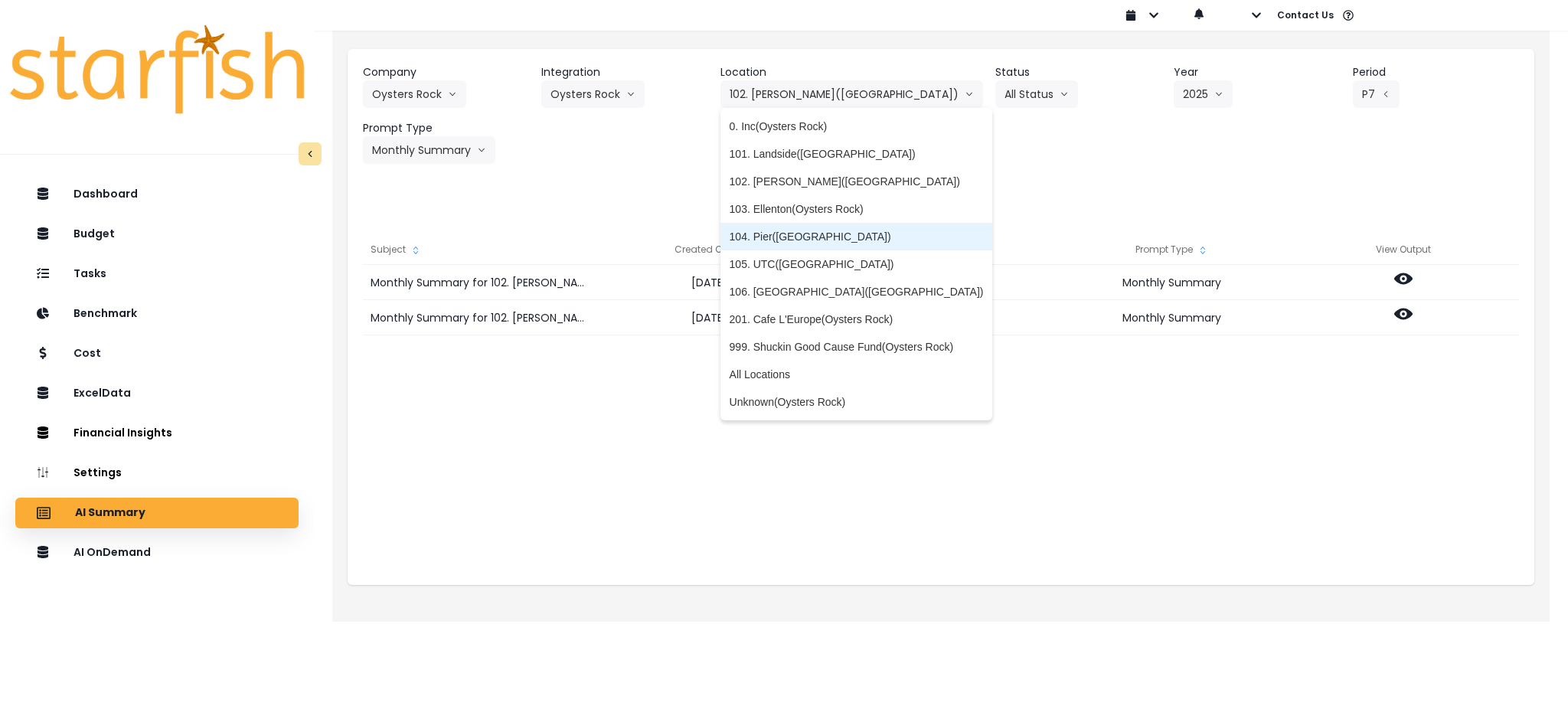
click at [805, 238] on span "104. Pier([GEOGRAPHIC_DATA])" at bounding box center [856, 236] width 254 height 15
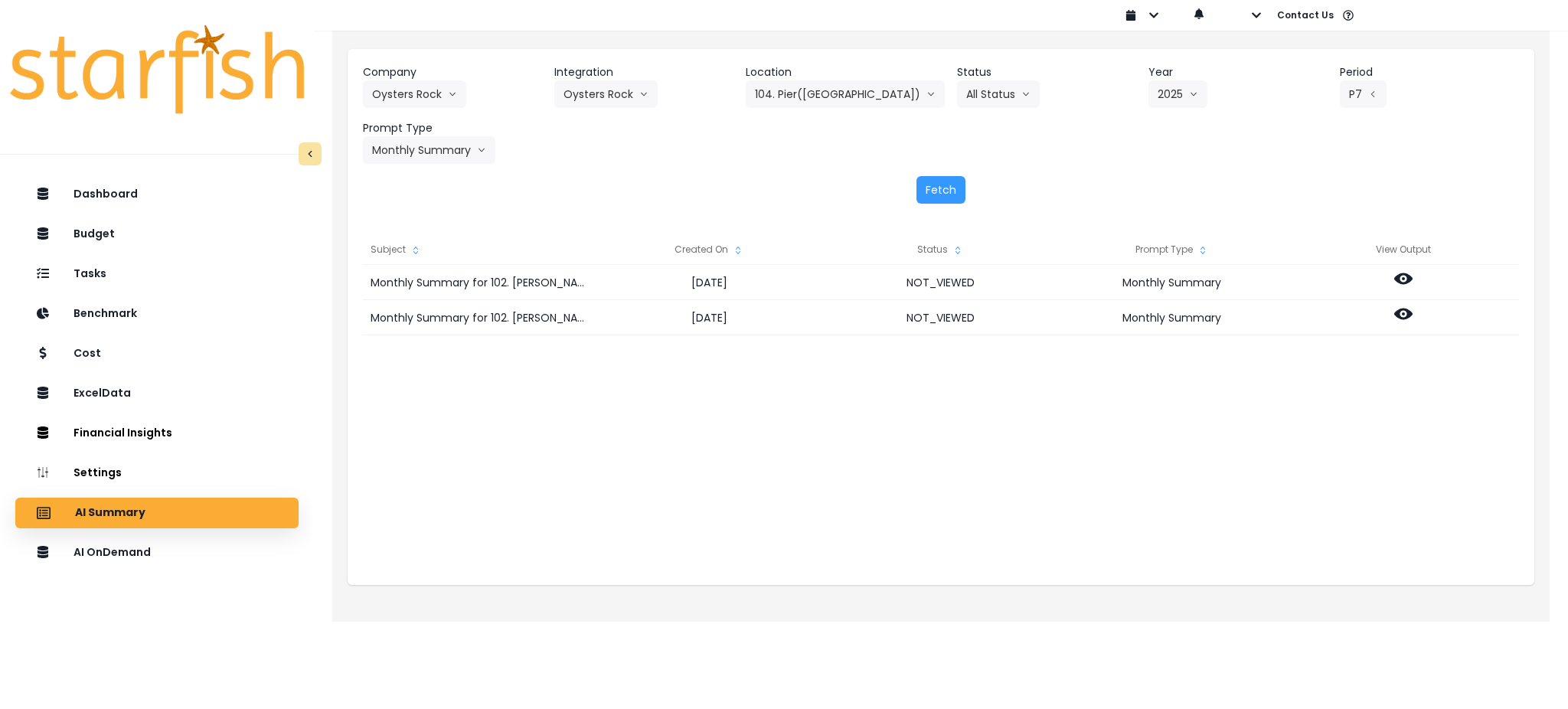
click at [704, 184] on div "Fetch" at bounding box center [941, 190] width 1156 height 27
click at [953, 189] on button "Fetch" at bounding box center [940, 190] width 49 height 27
drag, startPoint x: 1306, startPoint y: 470, endPoint x: 1147, endPoint y: 7, distance: 489.5
click at [1306, 470] on div "Monthly Summary for 104. Pier(Oysters Rock) for P7 2025 [DATE] NOT_VIEWED Month…" at bounding box center [941, 418] width 1156 height 306
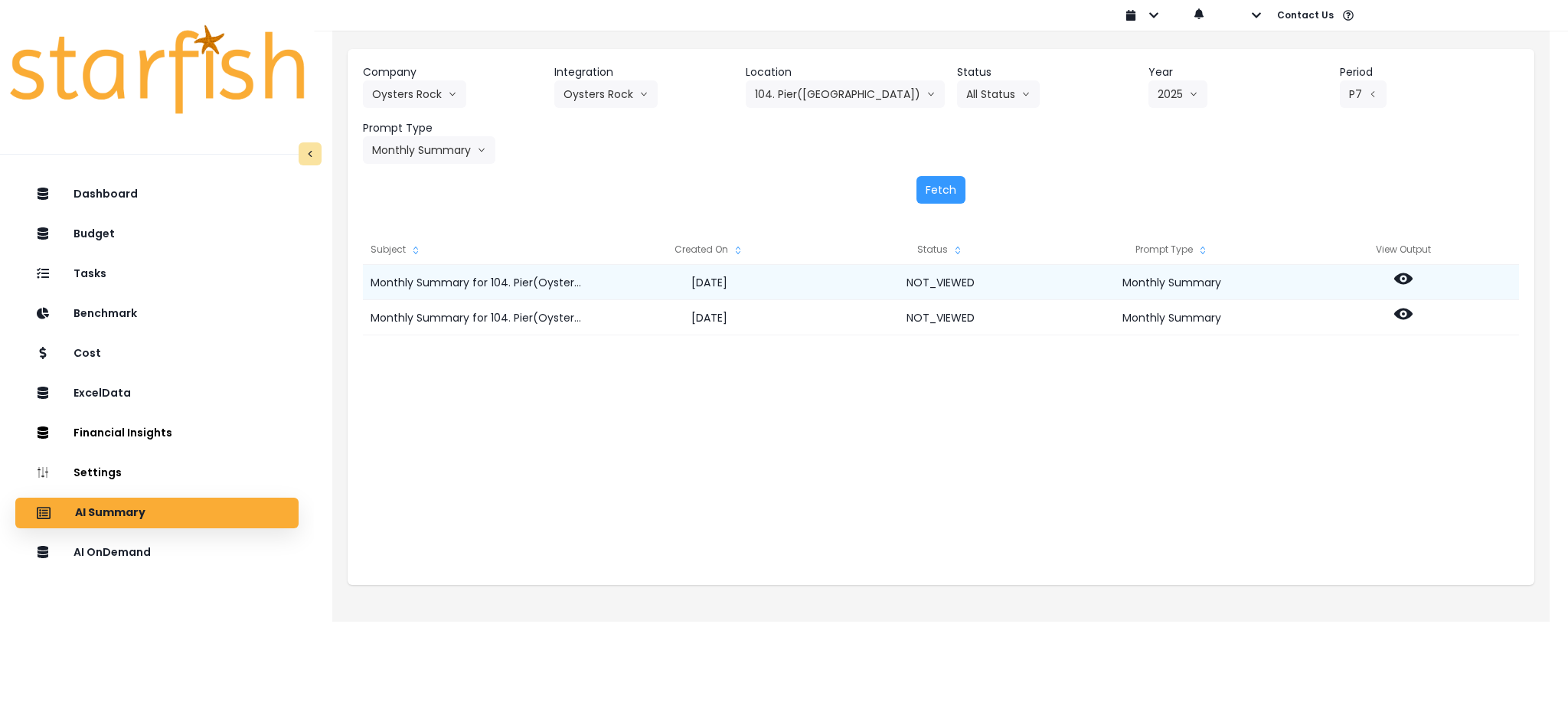
click at [1400, 280] on icon at bounding box center [1403, 279] width 19 height 11
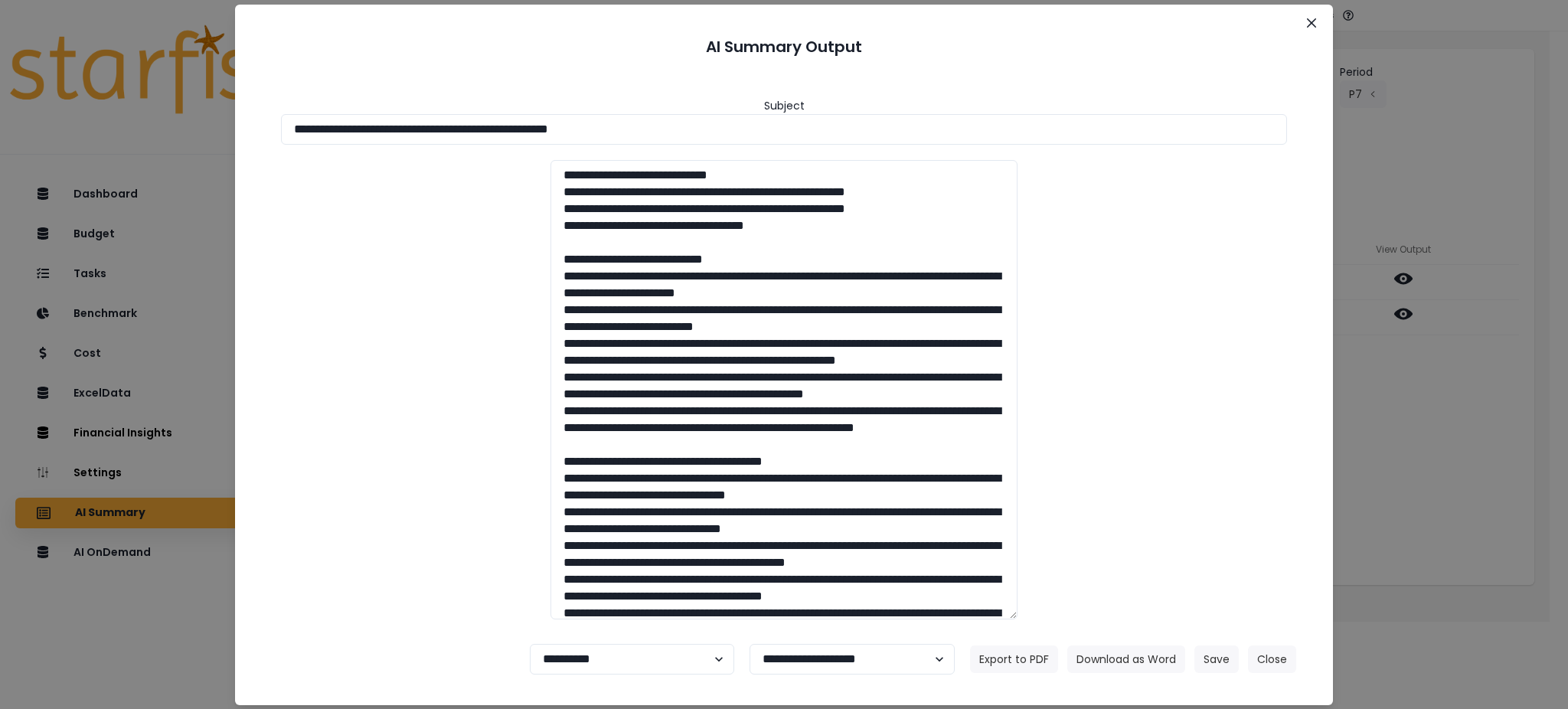
drag, startPoint x: 661, startPoint y: 125, endPoint x: 0, endPoint y: 91, distance: 661.9
click at [0, 91] on div "**********" at bounding box center [784, 354] width 1568 height 709
click at [1123, 655] on button "Download as Word" at bounding box center [1126, 659] width 118 height 27
click at [1504, 462] on div "**********" at bounding box center [784, 354] width 1568 height 709
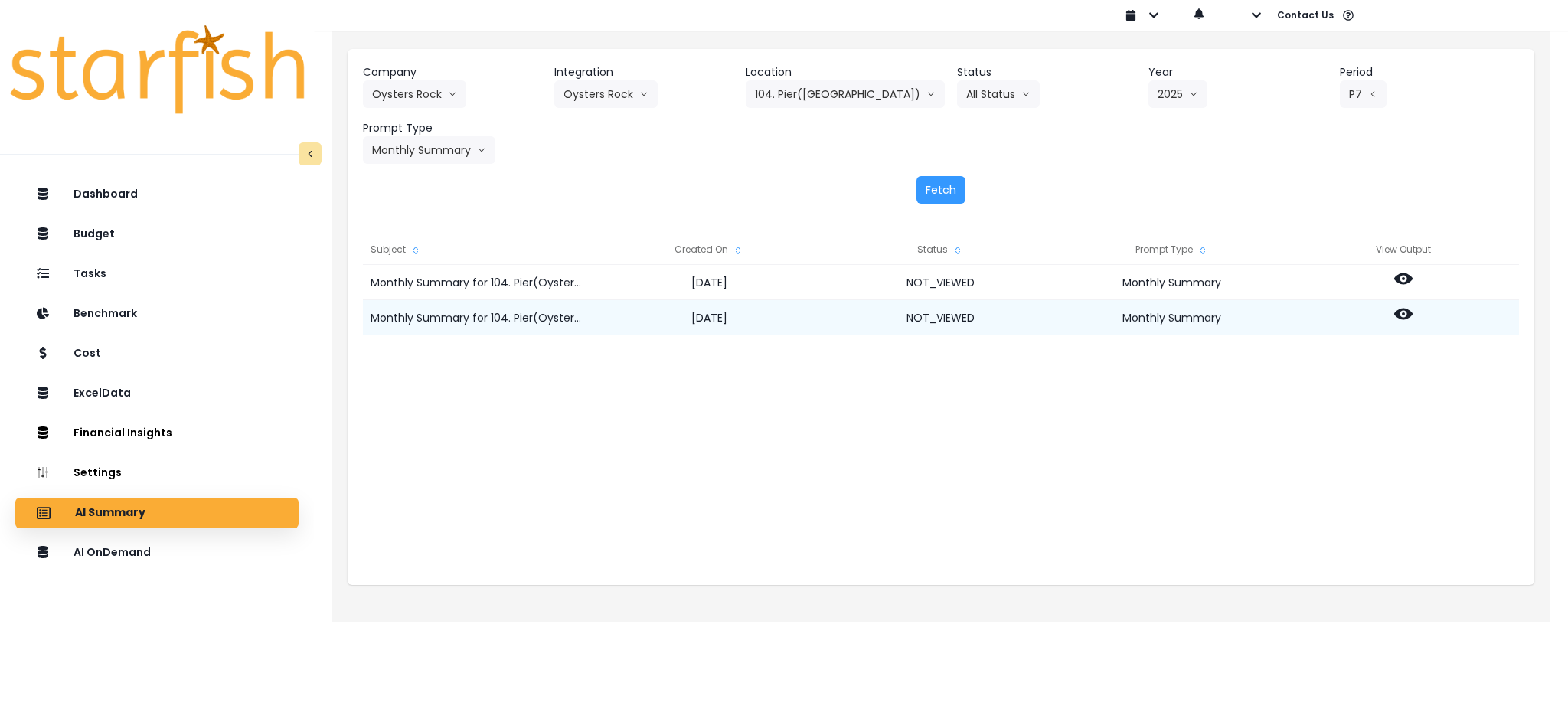
click at [1397, 310] on icon at bounding box center [1403, 314] width 19 height 19
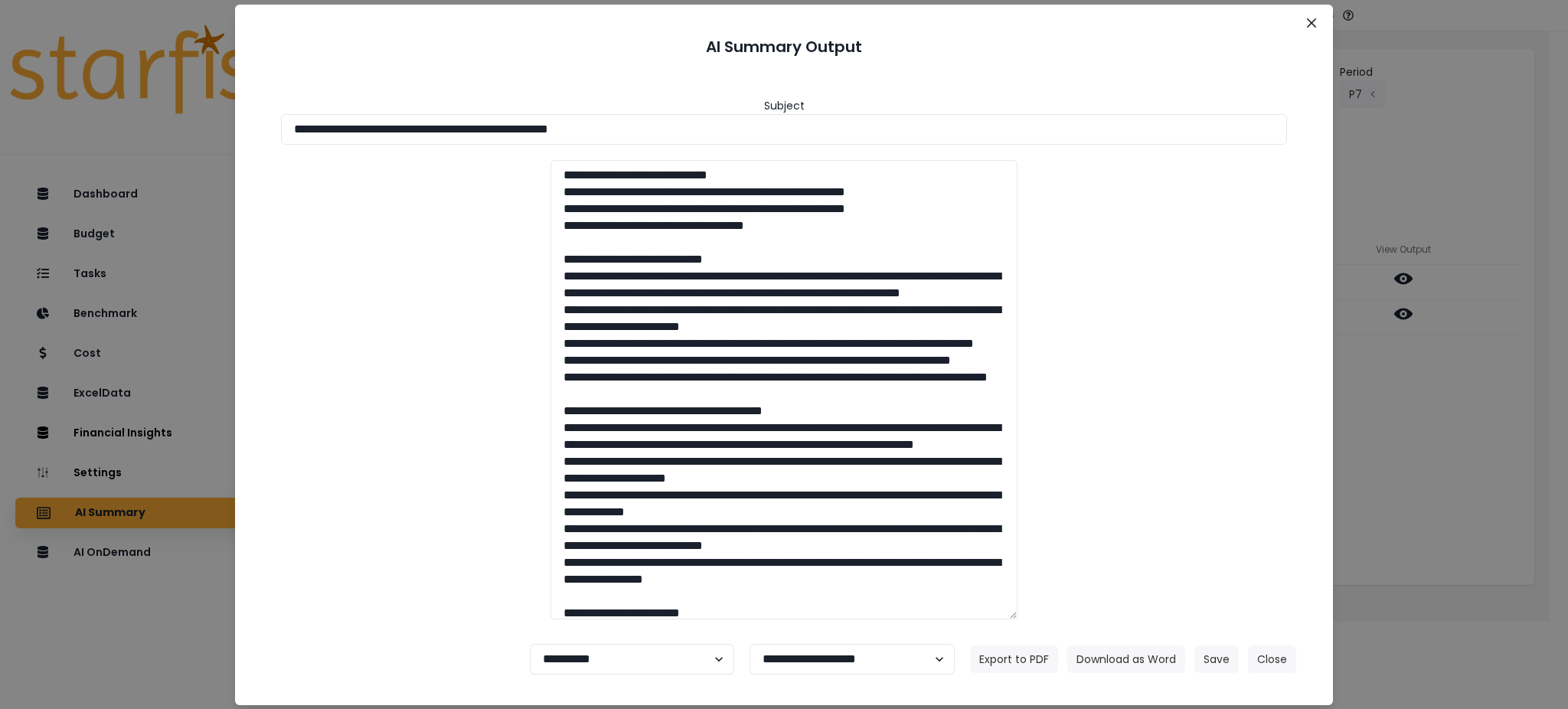
drag, startPoint x: 699, startPoint y: 126, endPoint x: 46, endPoint y: 129, distance: 653.0
click at [46, 129] on div "**********" at bounding box center [784, 354] width 1568 height 709
click at [1107, 657] on button "Download as Word" at bounding box center [1126, 659] width 118 height 27
click at [1285, 656] on button "Close" at bounding box center [1272, 659] width 49 height 27
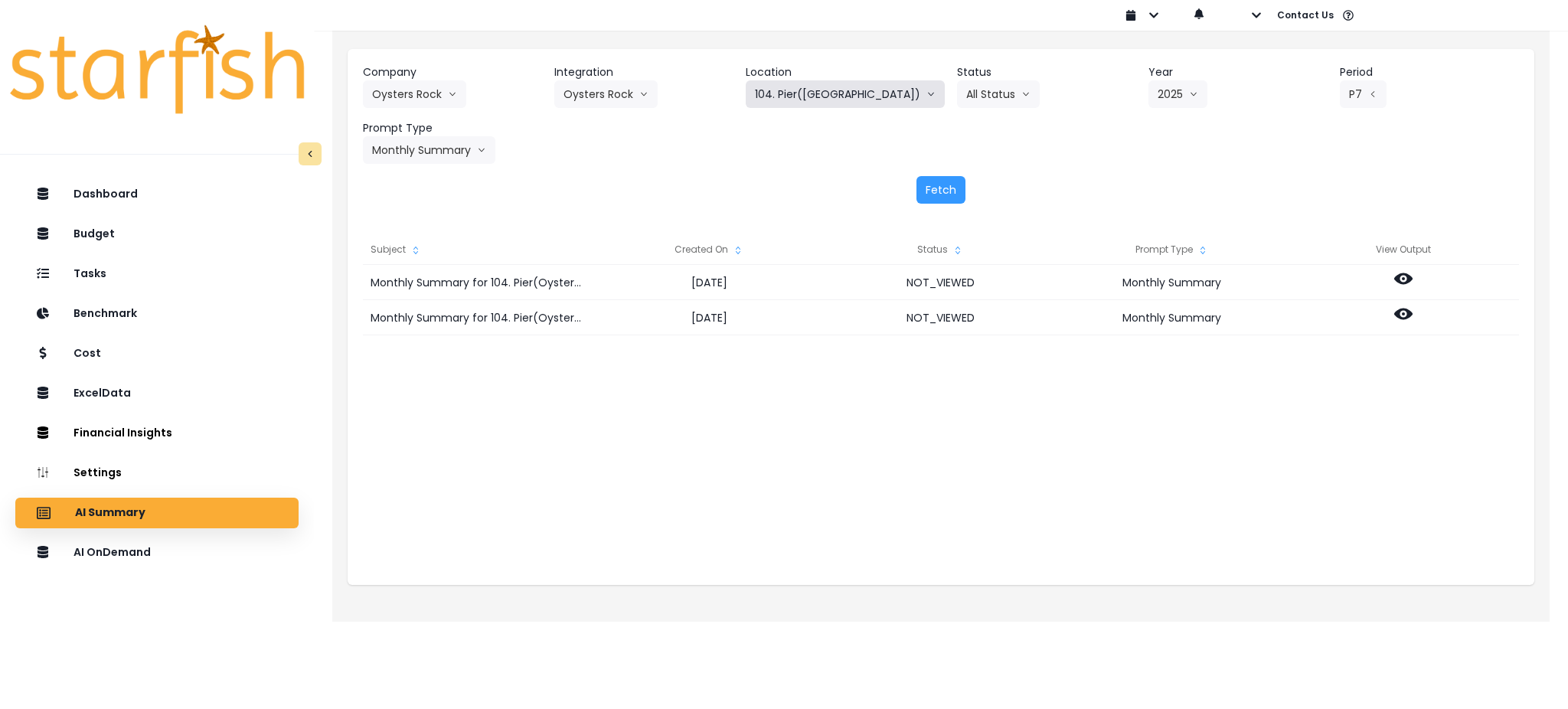
click at [846, 107] on button "104. Pier([GEOGRAPHIC_DATA])" at bounding box center [845, 94] width 199 height 27
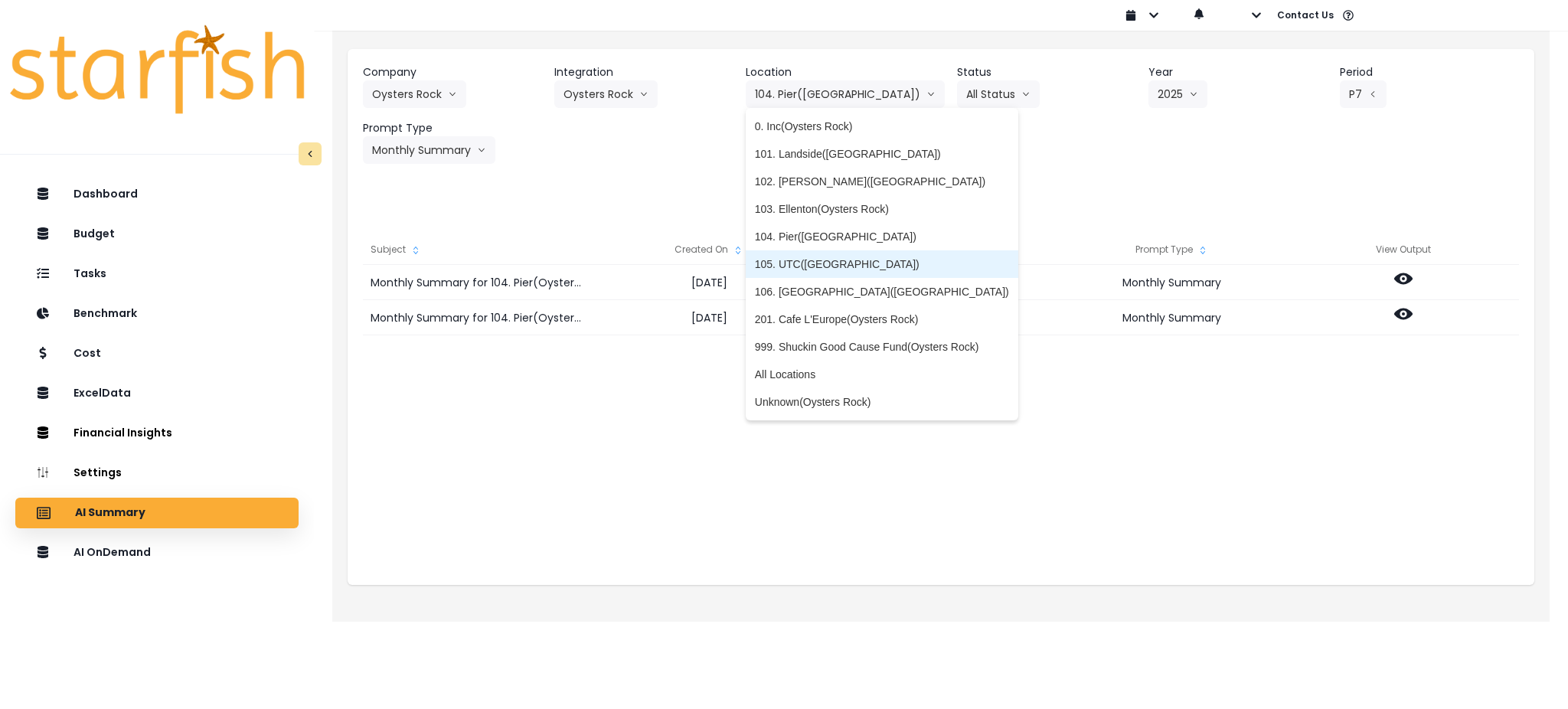
click at [830, 263] on span "105. UTC([GEOGRAPHIC_DATA])" at bounding box center [882, 264] width 254 height 15
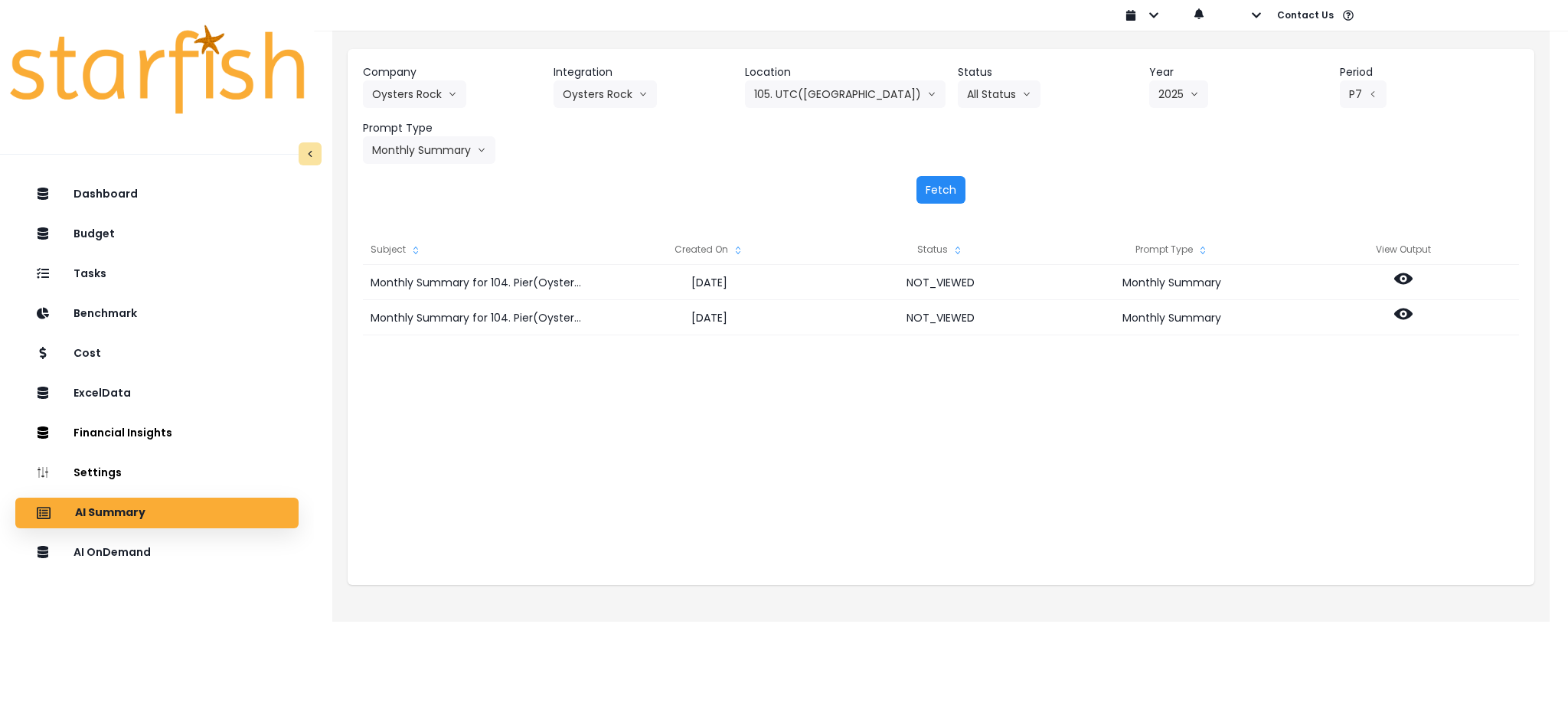
click at [953, 188] on button "Fetch" at bounding box center [940, 190] width 49 height 27
click at [716, 151] on div "Company Oysters Rock 86 Costs Asti Bagel Cafe Balance Grille Bald Ginger Bar Bu…" at bounding box center [941, 114] width 1156 height 99
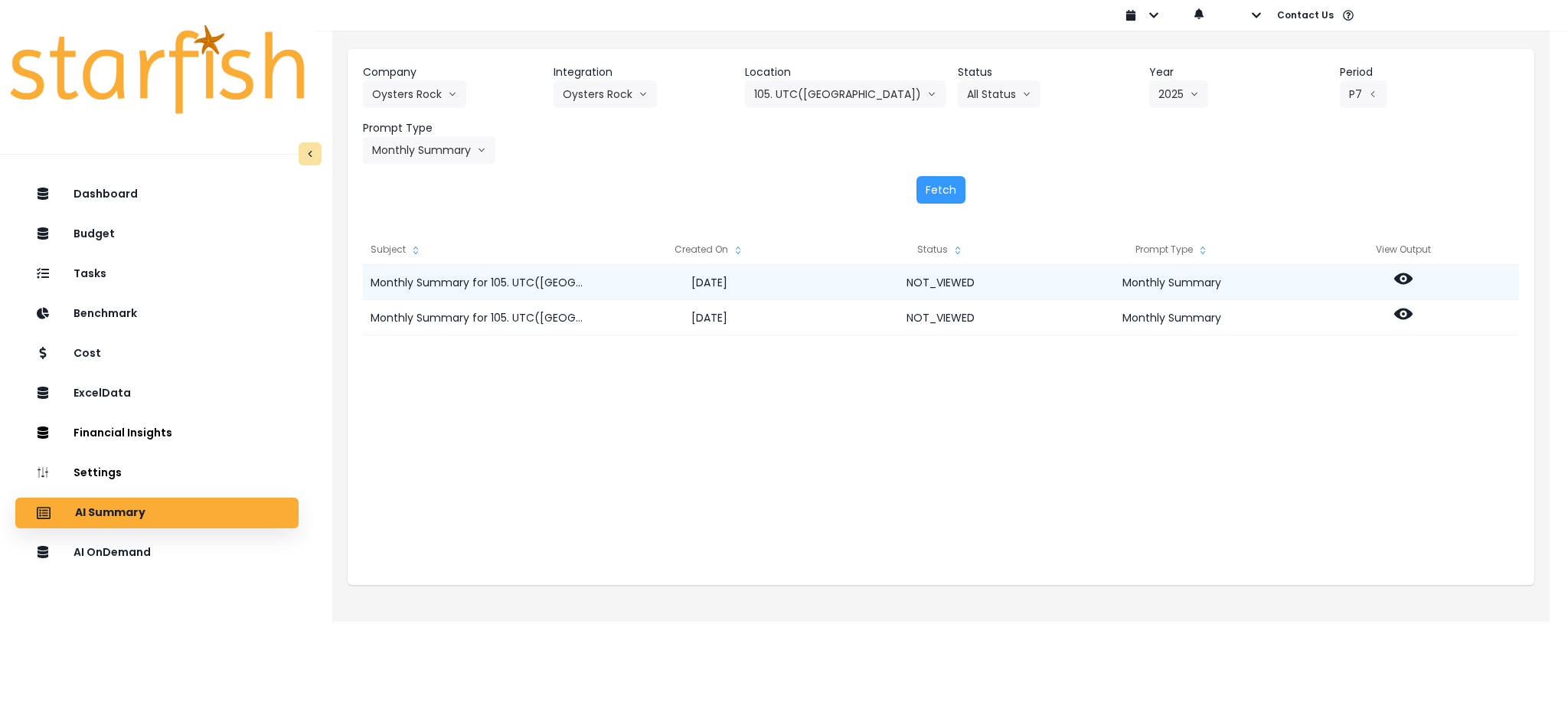
click at [1410, 278] on icon at bounding box center [1403, 279] width 19 height 11
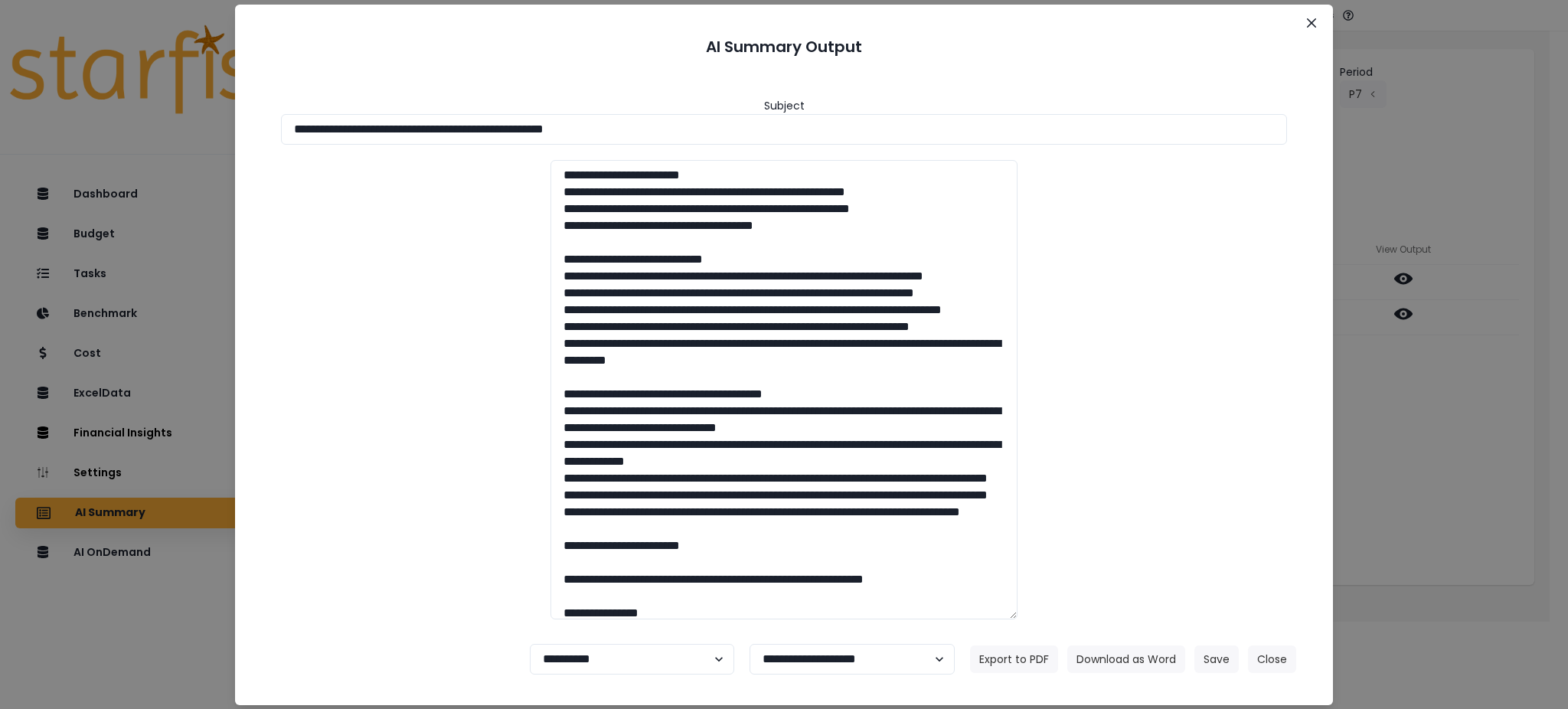
drag, startPoint x: 680, startPoint y: 129, endPoint x: 56, endPoint y: 65, distance: 627.3
click at [62, 65] on div "**********" at bounding box center [784, 354] width 1568 height 709
click at [1130, 659] on button "Download as Word" at bounding box center [1126, 659] width 118 height 27
drag, startPoint x: 1486, startPoint y: 475, endPoint x: 1459, endPoint y: 384, distance: 94.9
click at [1486, 475] on div "**********" at bounding box center [784, 354] width 1568 height 709
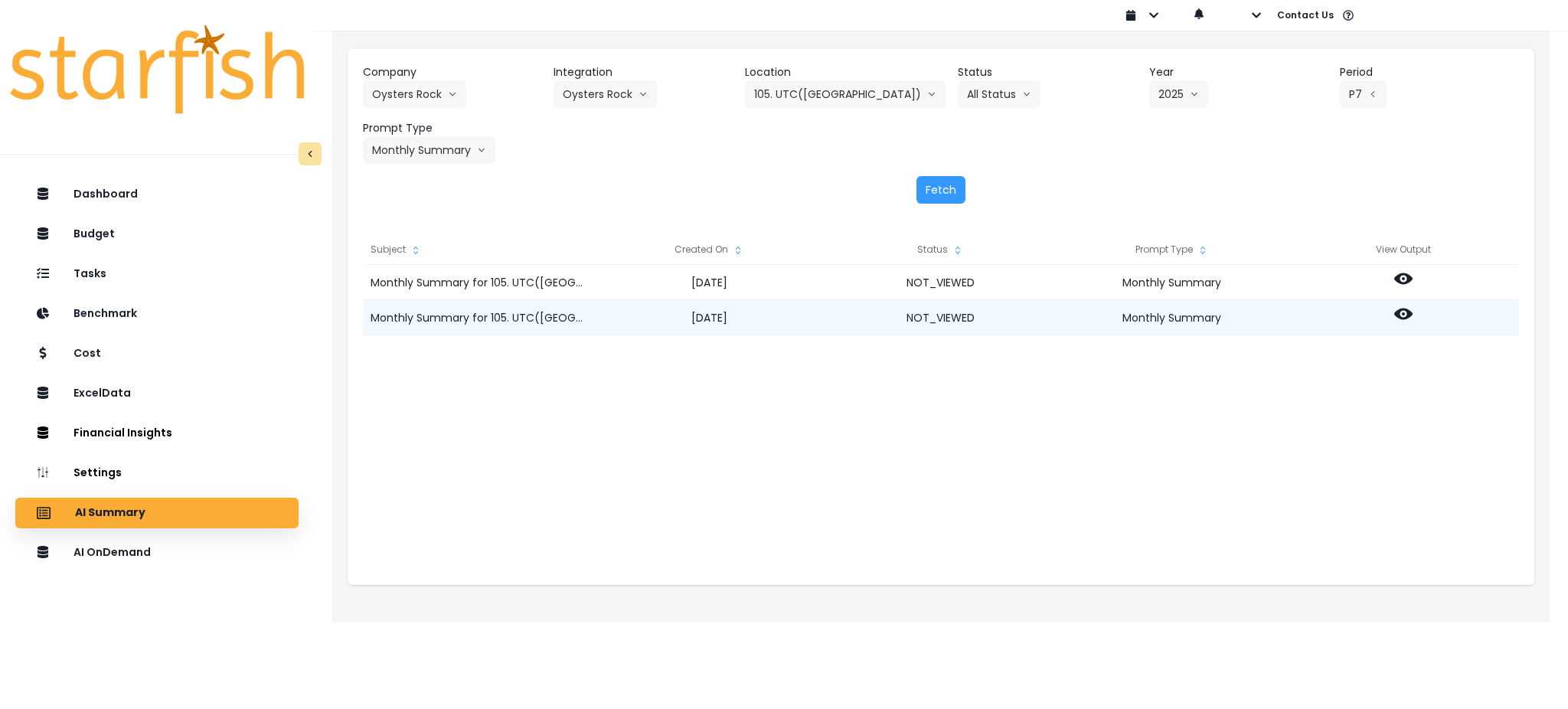
click at [1394, 314] on icon at bounding box center [1403, 314] width 19 height 11
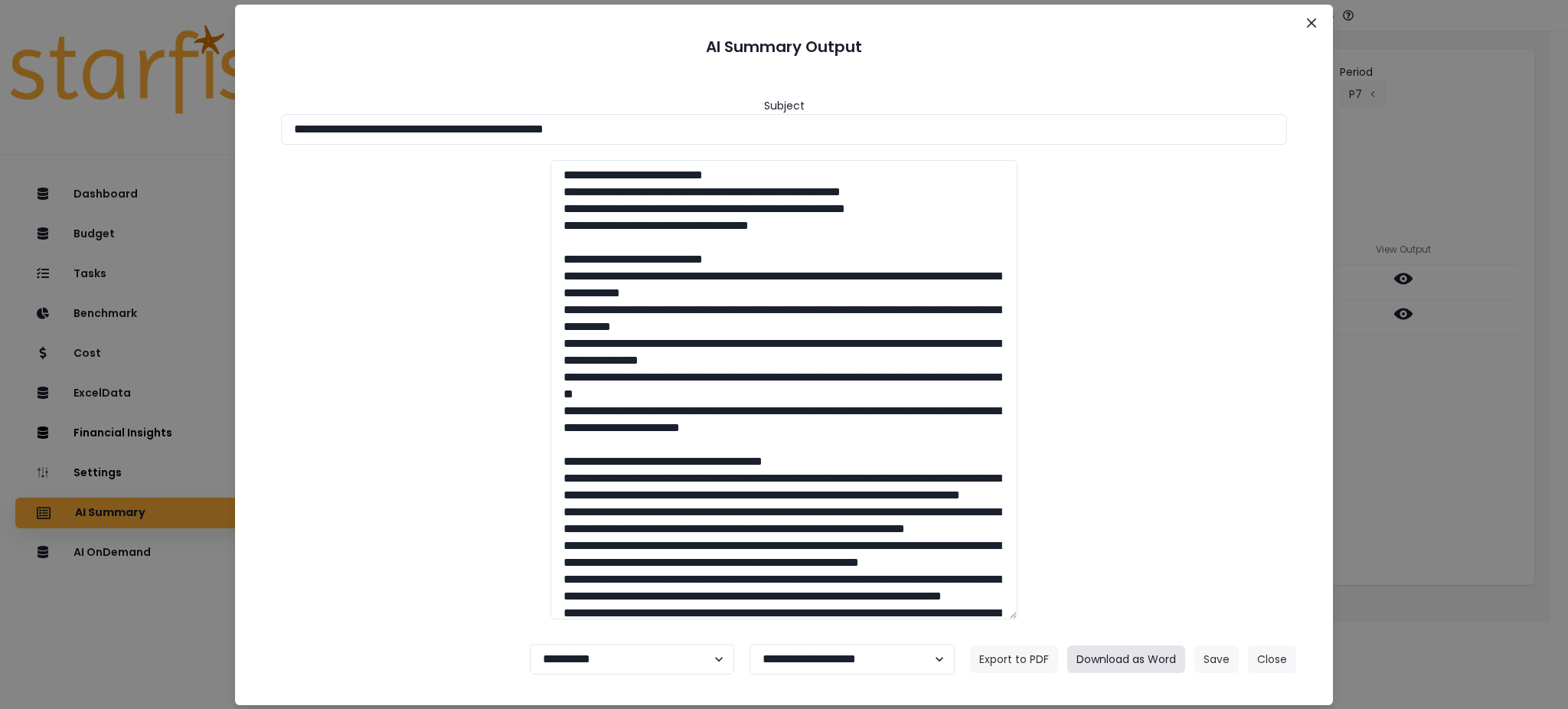
click at [1135, 656] on button "Download as Word" at bounding box center [1126, 659] width 118 height 27
click at [1276, 656] on button "Close" at bounding box center [1272, 659] width 49 height 27
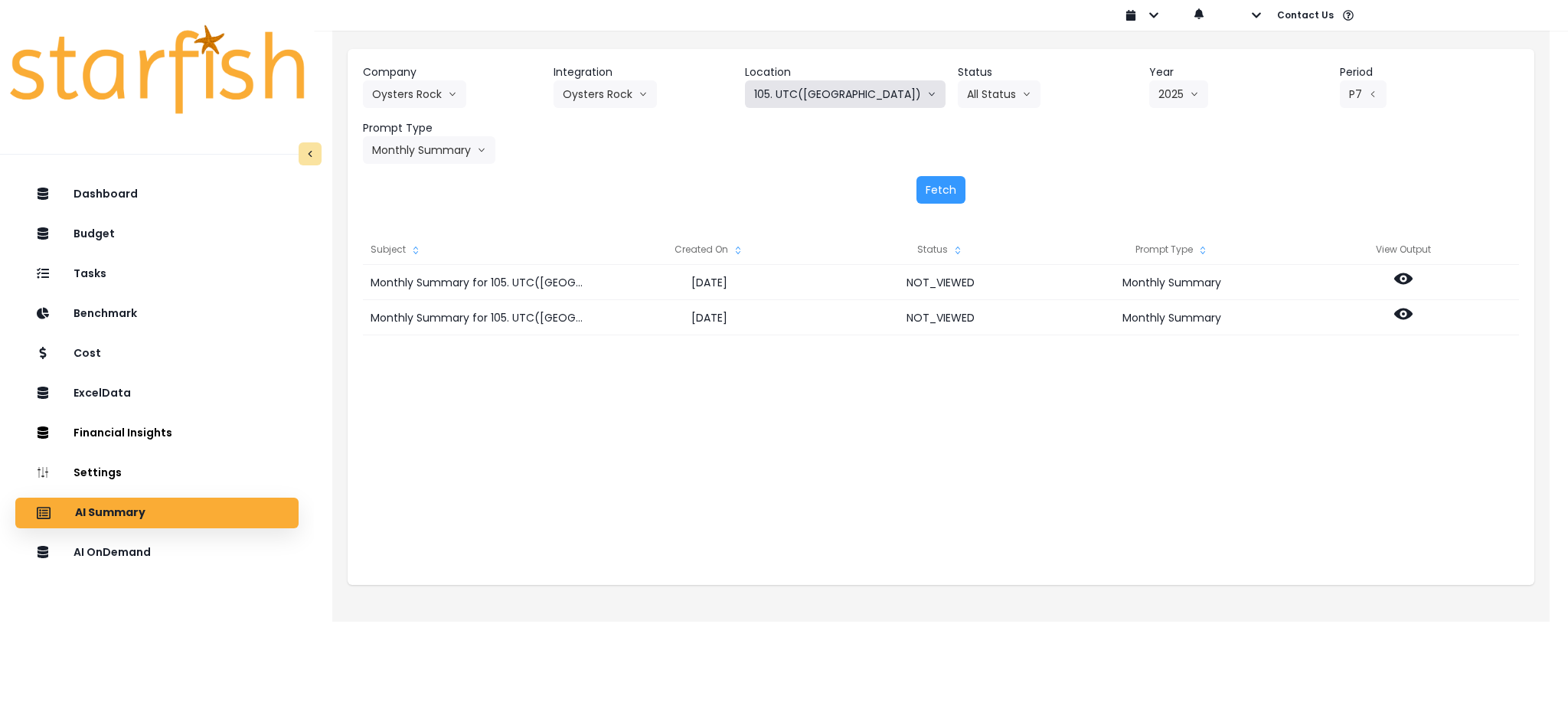
click at [780, 87] on button "105. UTC([GEOGRAPHIC_DATA])" at bounding box center [845, 94] width 201 height 27
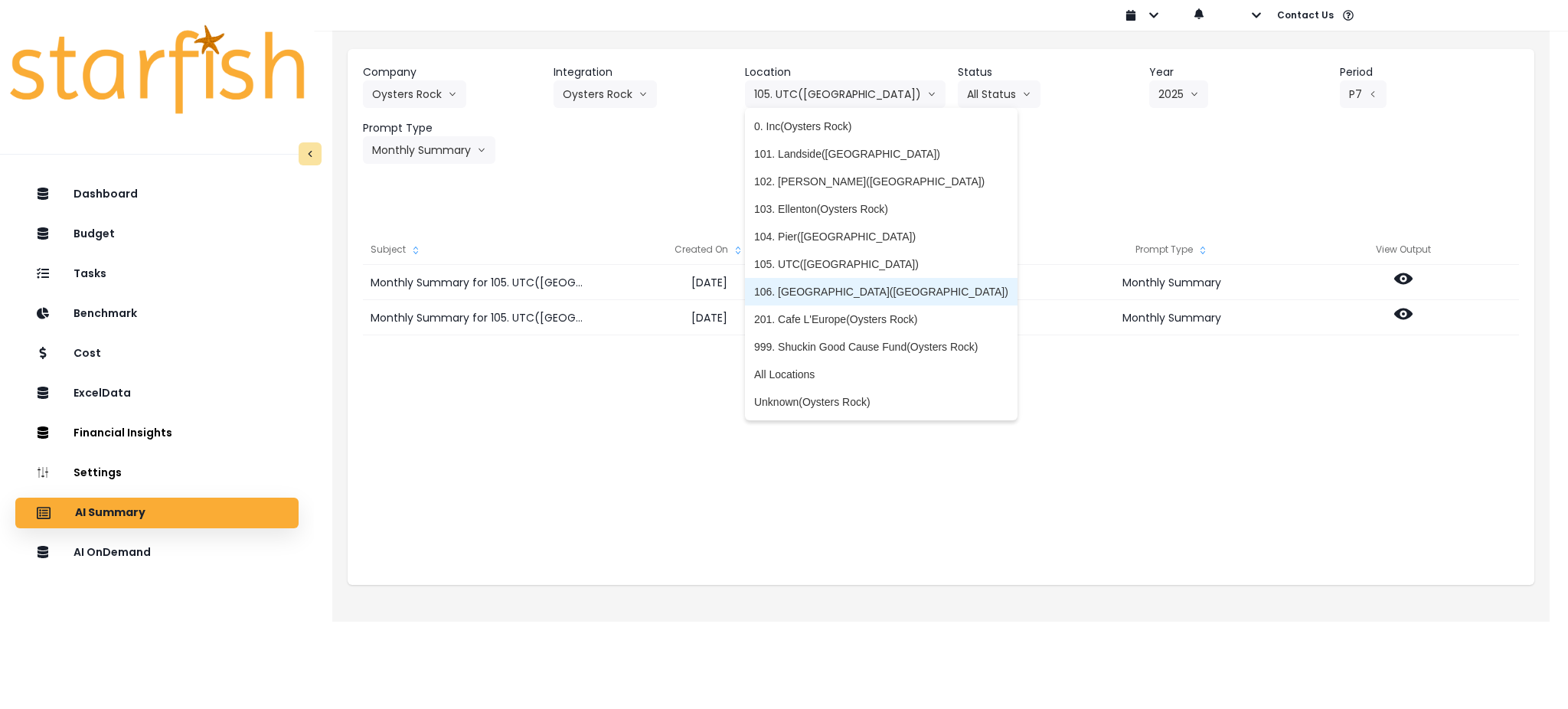
click at [881, 291] on span "106. [GEOGRAPHIC_DATA]([GEOGRAPHIC_DATA])" at bounding box center [881, 291] width 254 height 15
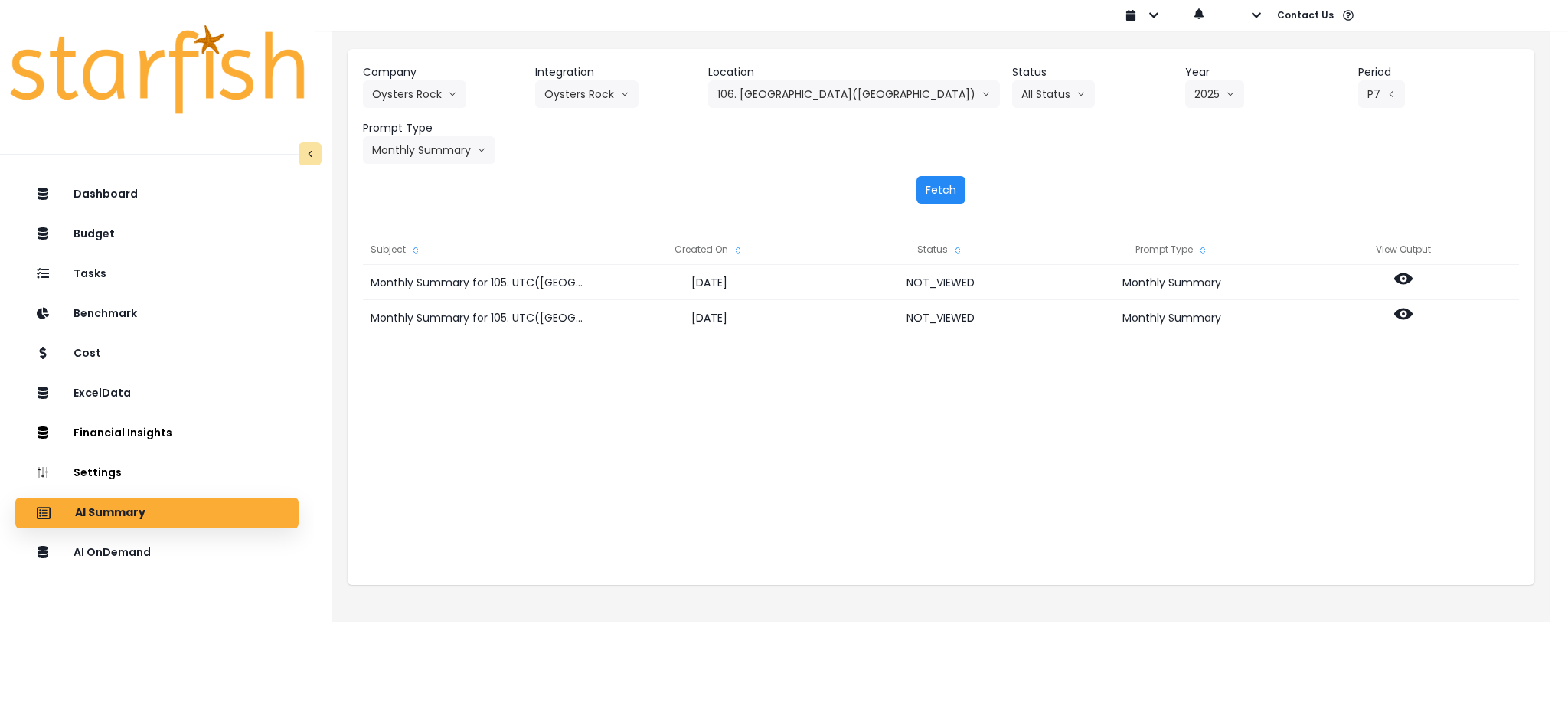
click at [941, 188] on button "Fetch" at bounding box center [940, 190] width 49 height 27
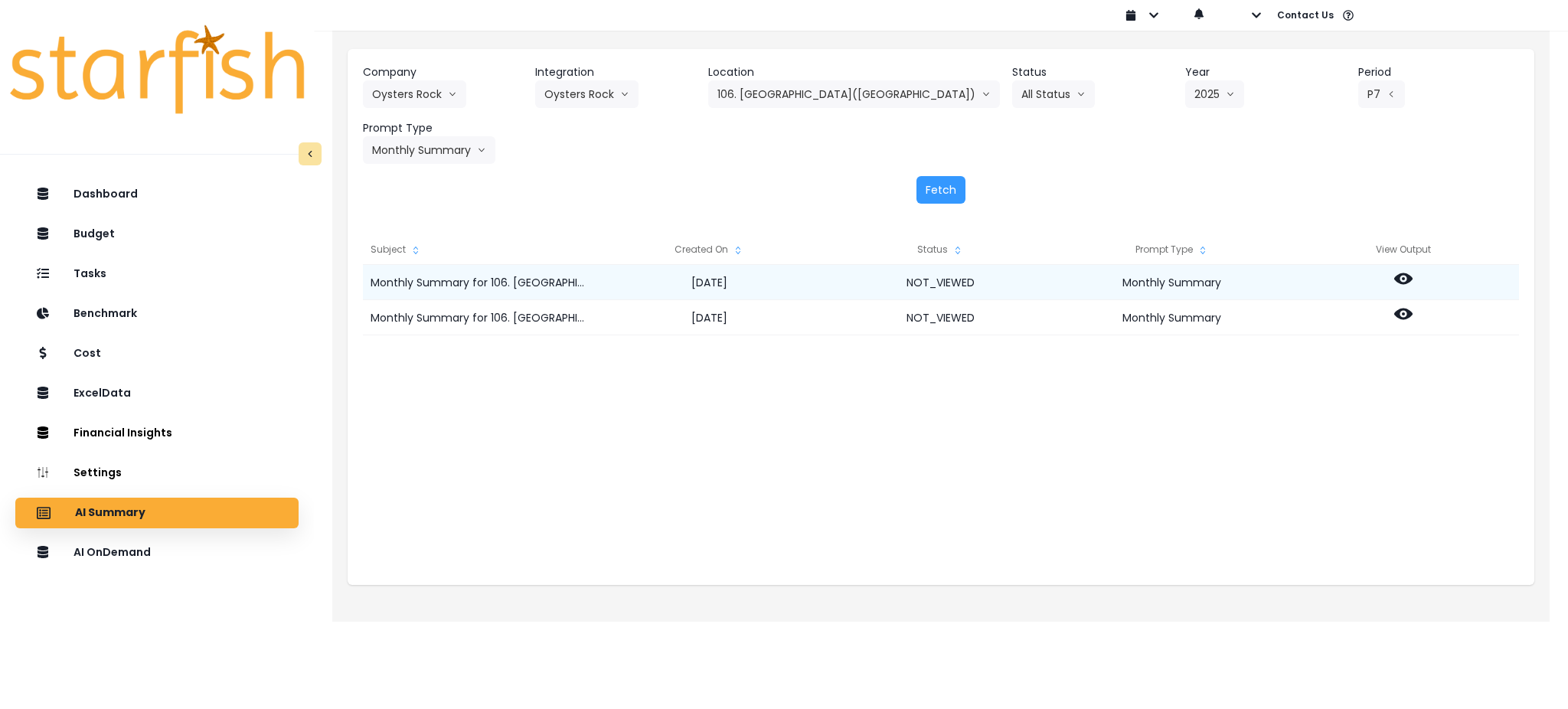
click at [1401, 272] on icon at bounding box center [1403, 278] width 19 height 19
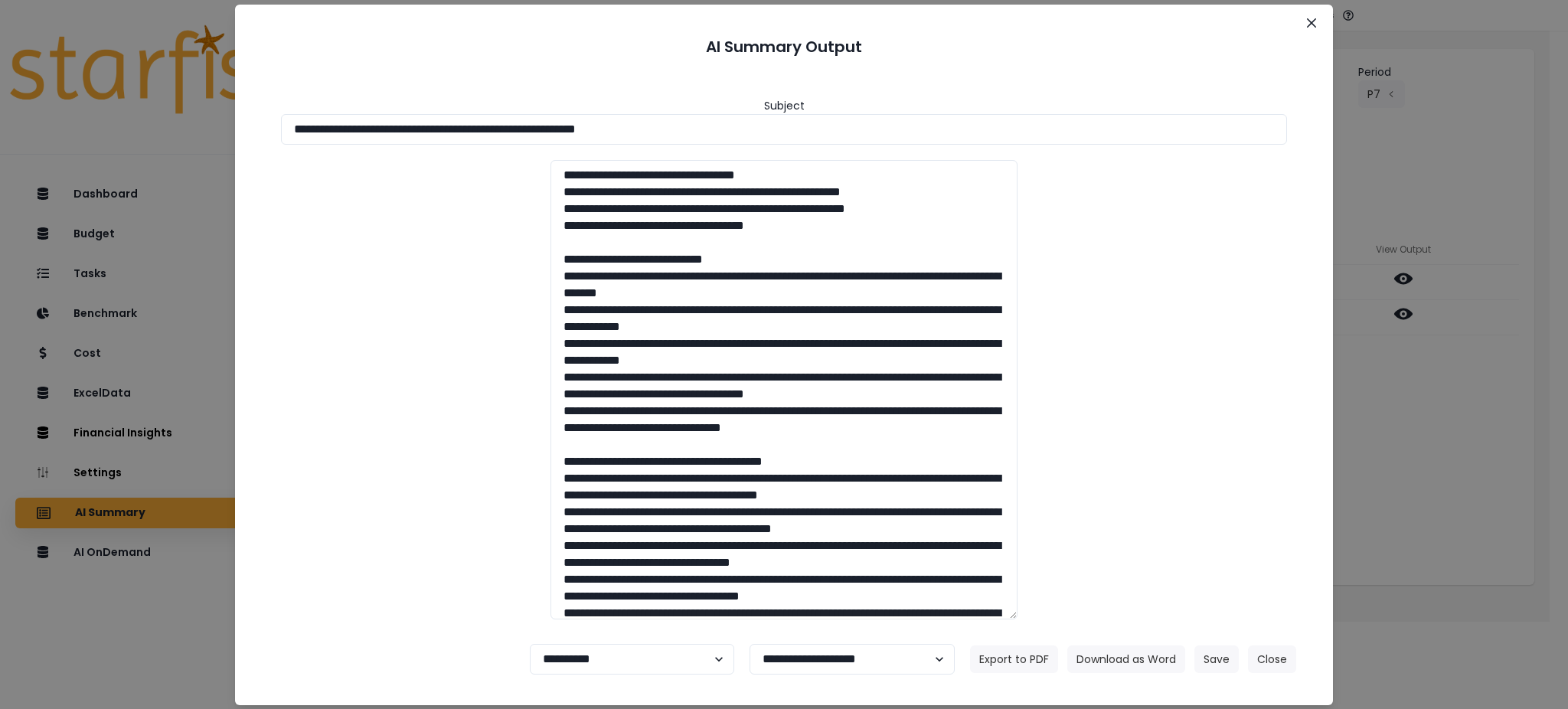
drag, startPoint x: 733, startPoint y: 129, endPoint x: 0, endPoint y: 129, distance: 733.0
click at [0, 129] on div "**********" at bounding box center [784, 354] width 1568 height 709
click at [1091, 654] on button "Download as Word" at bounding box center [1126, 659] width 118 height 27
click at [1395, 454] on div "**********" at bounding box center [784, 354] width 1568 height 709
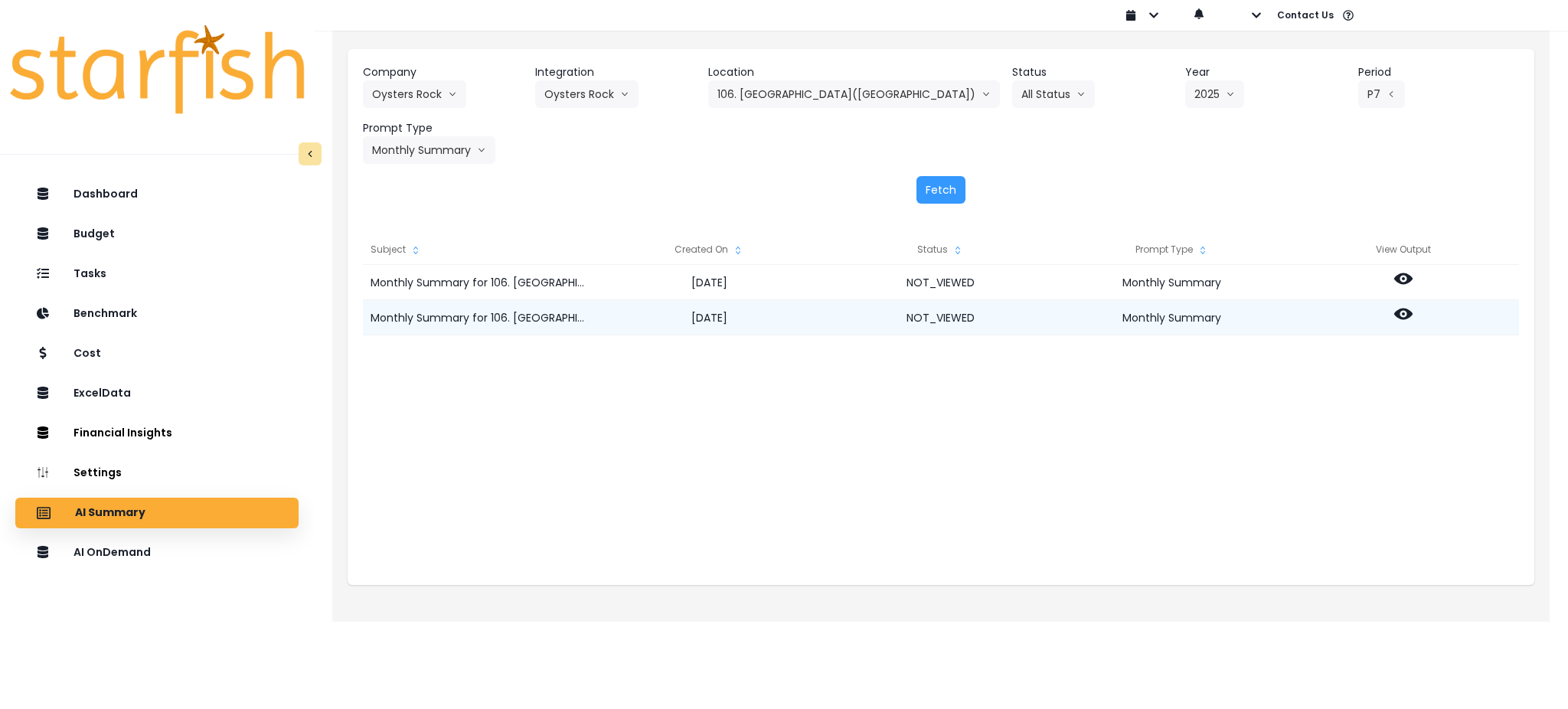
click at [1399, 310] on icon at bounding box center [1403, 314] width 19 height 19
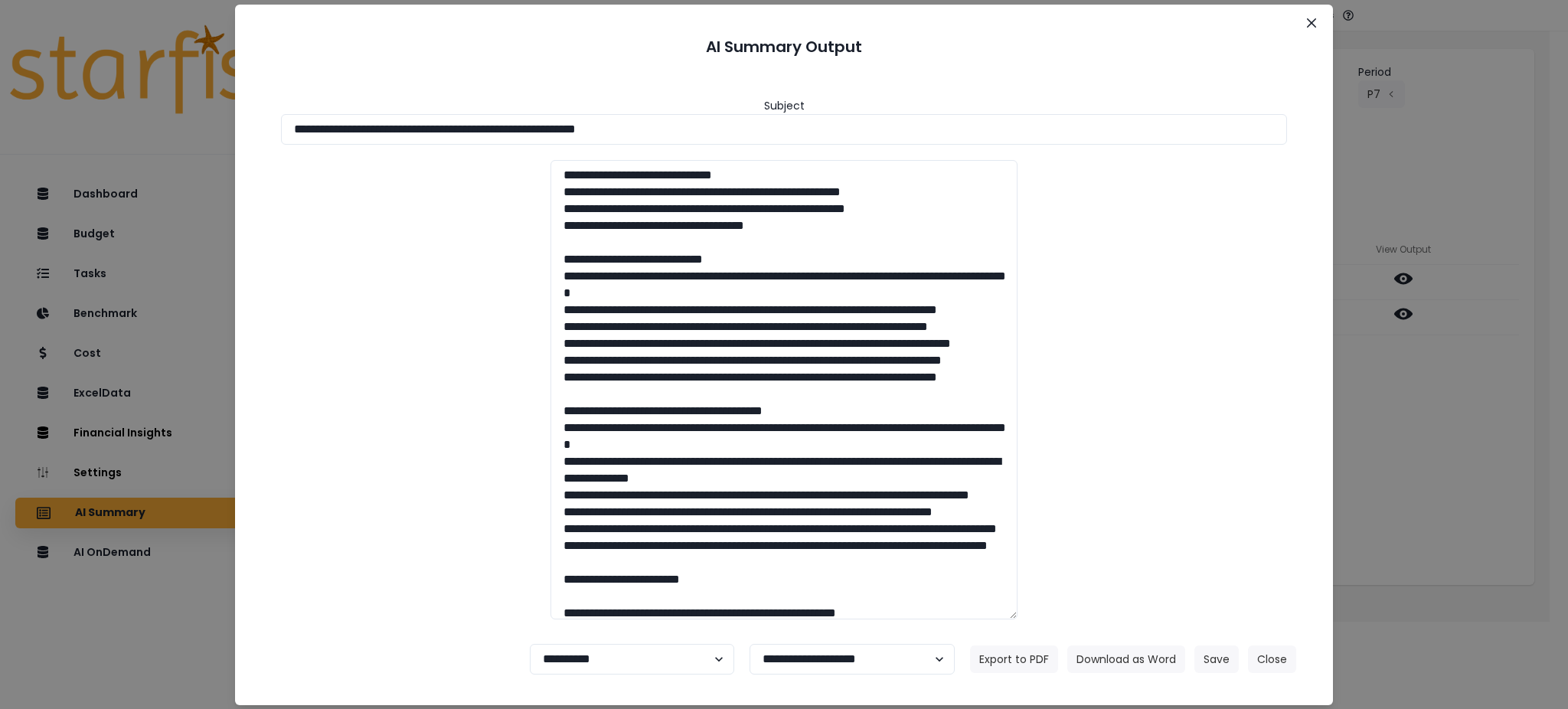
click at [1099, 640] on footer "**********" at bounding box center [784, 659] width 1061 height 55
drag, startPoint x: 703, startPoint y: 129, endPoint x: 0, endPoint y: 93, distance: 703.9
click at [0, 93] on div "**********" at bounding box center [784, 354] width 1568 height 709
click at [1120, 655] on button "Download as Word" at bounding box center [1126, 659] width 118 height 27
drag, startPoint x: 1257, startPoint y: 656, endPoint x: 1258, endPoint y: 646, distance: 10.0
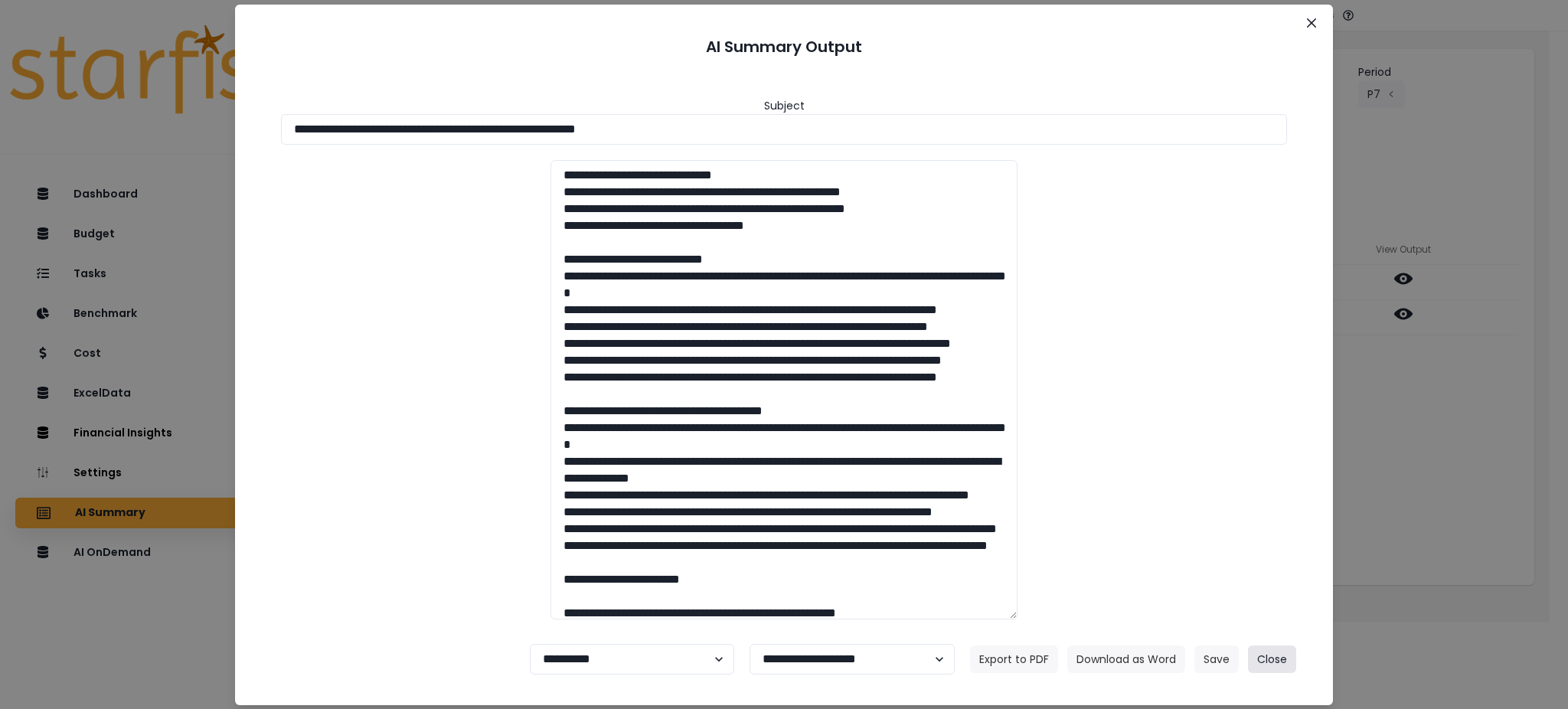
click at [1258, 656] on button "Close" at bounding box center [1272, 659] width 49 height 27
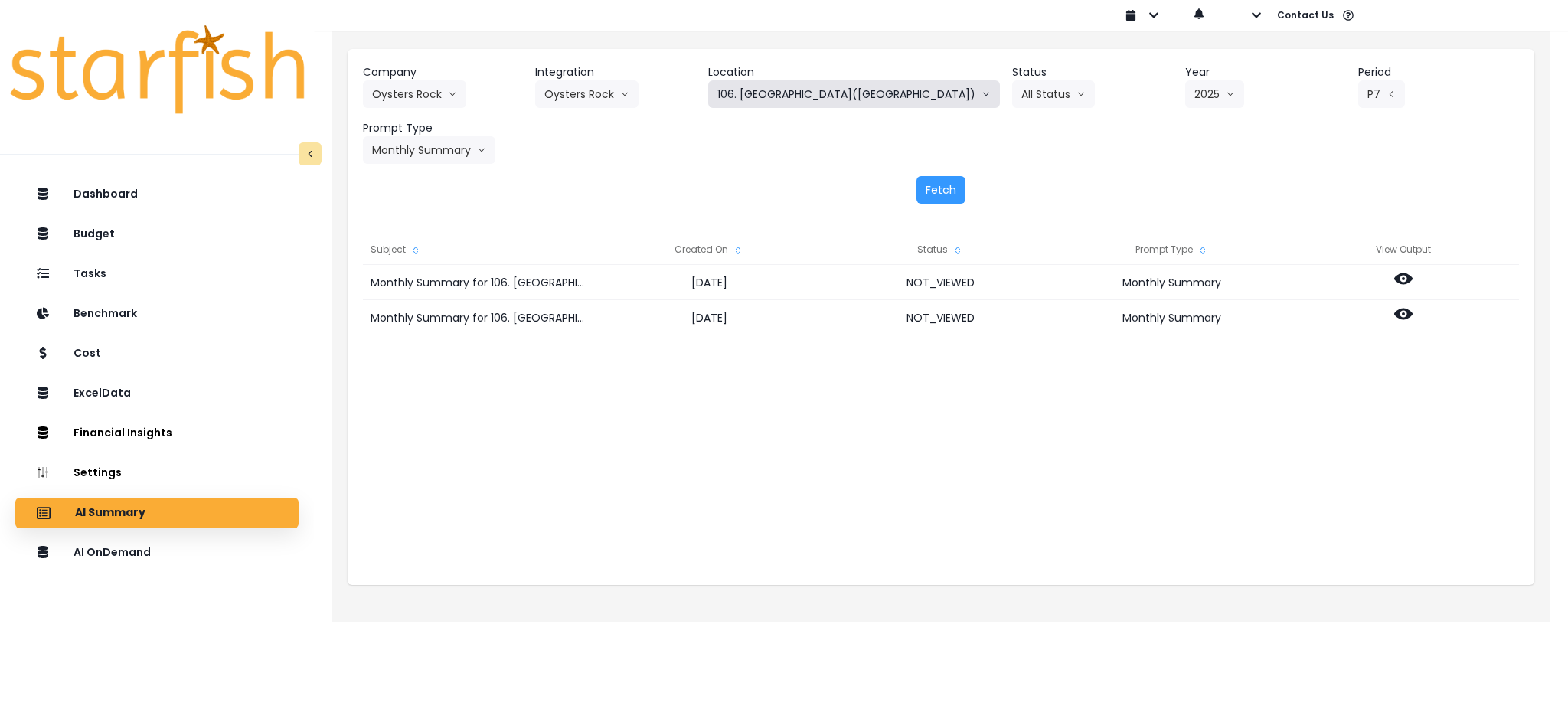
click at [805, 89] on button "106. [GEOGRAPHIC_DATA]([GEOGRAPHIC_DATA])" at bounding box center [854, 94] width 292 height 27
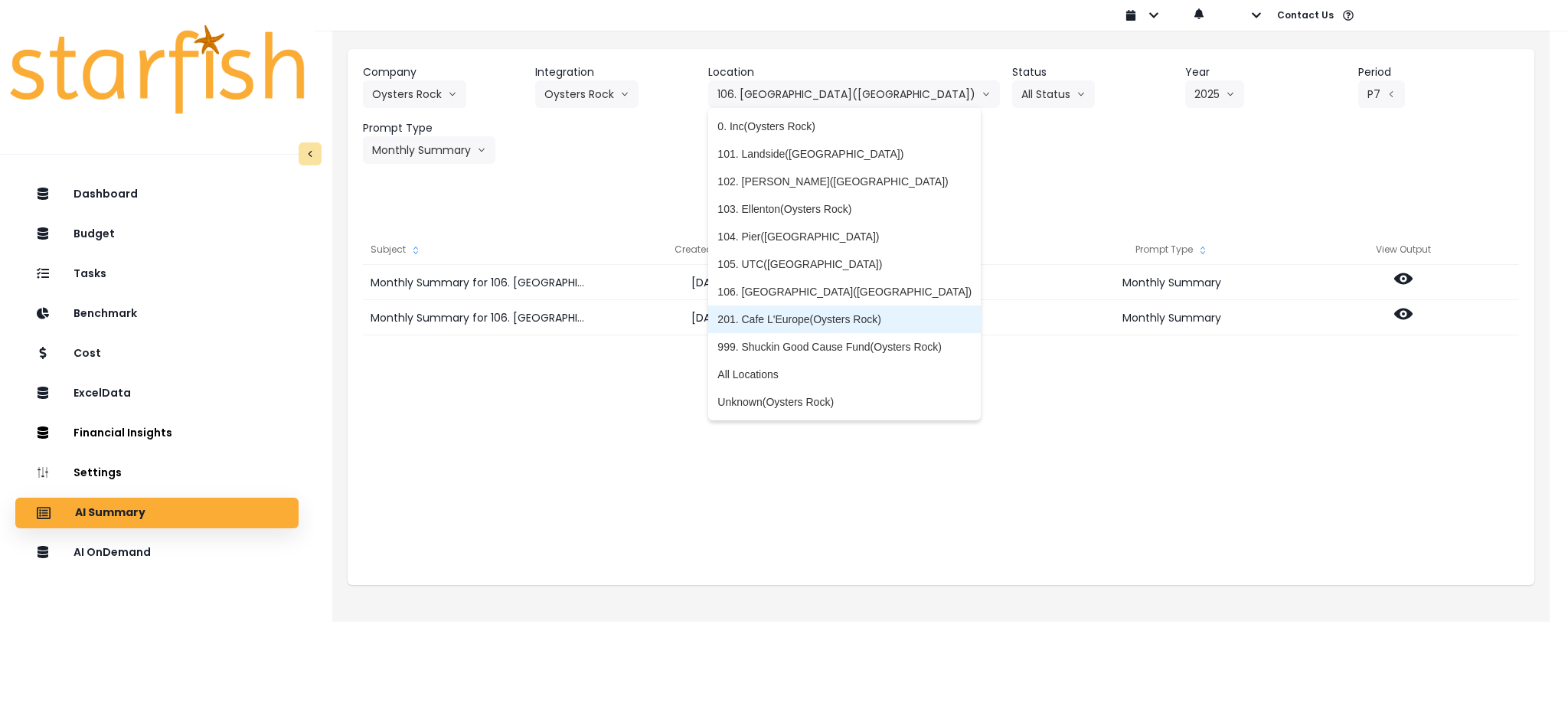
click at [858, 319] on span "201. Cafe L'Europe(Oysters Rock)" at bounding box center [844, 319] width 254 height 15
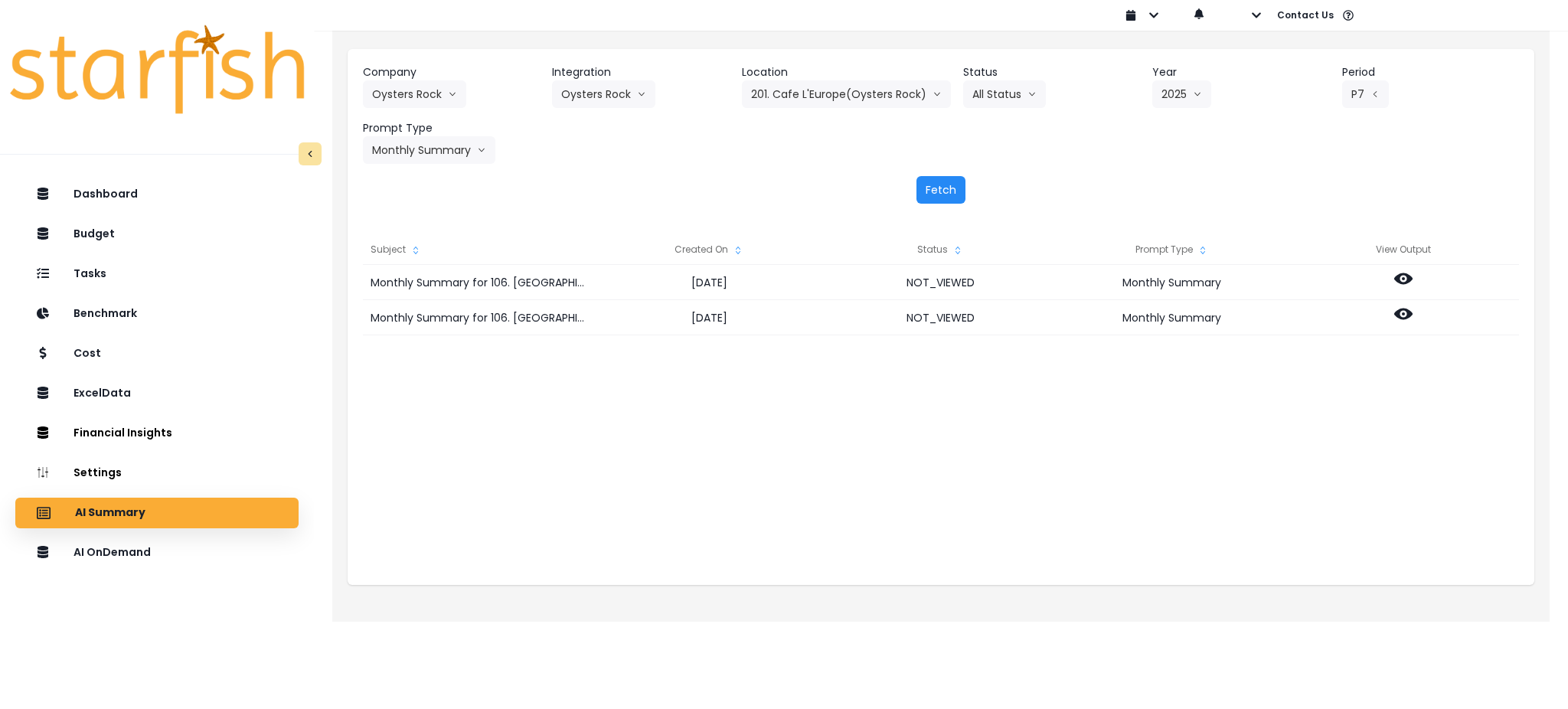
click at [946, 178] on button "Fetch" at bounding box center [940, 190] width 49 height 27
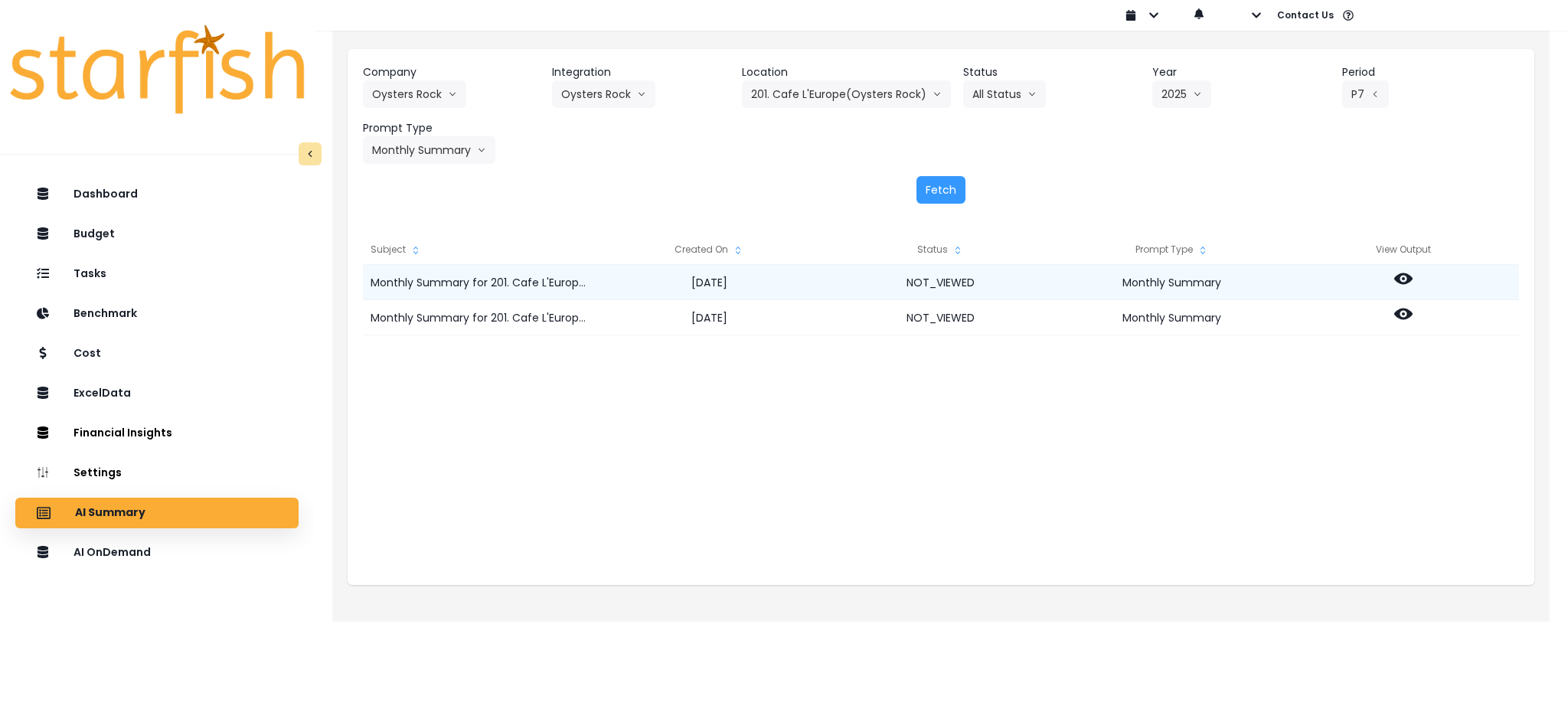
click at [1401, 277] on icon at bounding box center [1403, 278] width 19 height 19
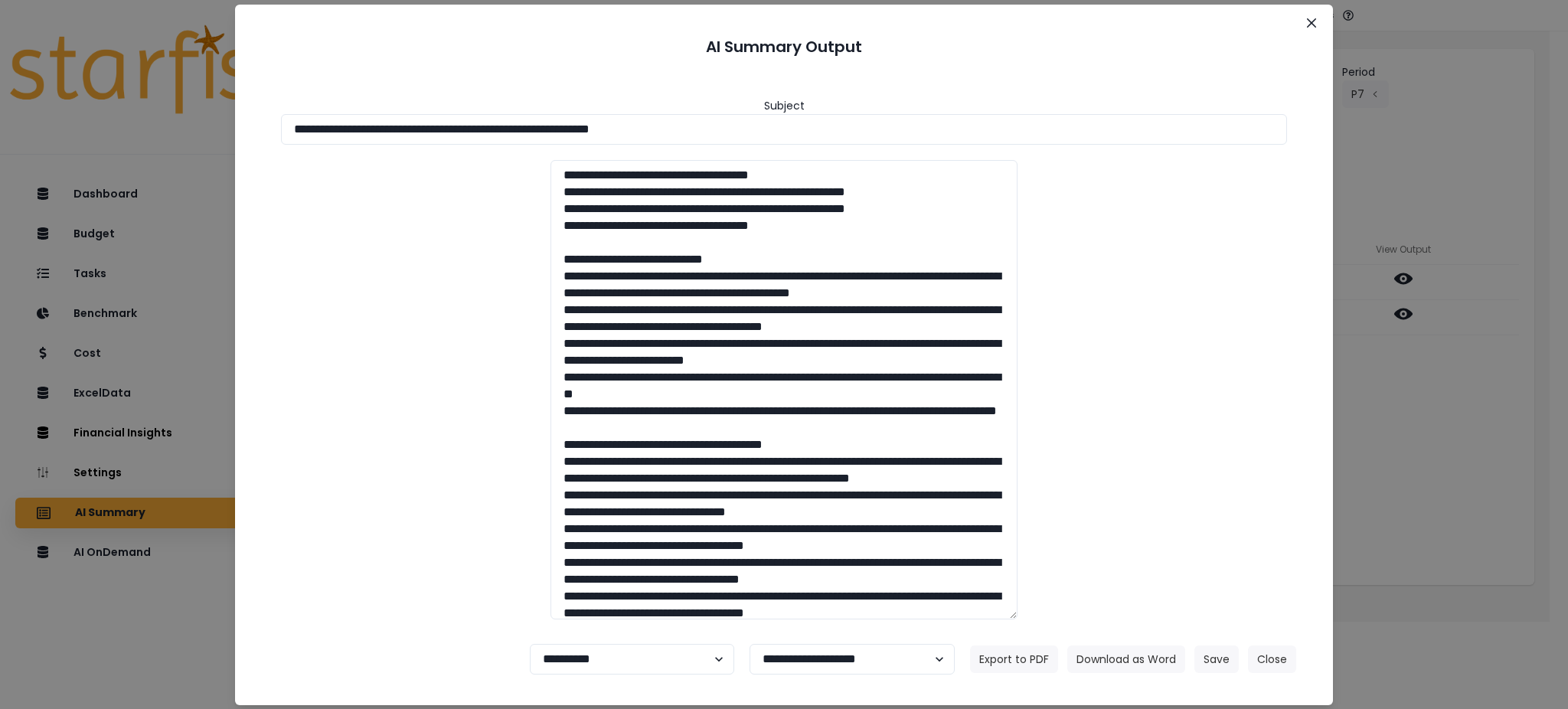
drag, startPoint x: 773, startPoint y: 138, endPoint x: 38, endPoint y: 128, distance: 735.1
click at [38, 128] on div "**********" at bounding box center [784, 354] width 1568 height 709
click at [1157, 663] on button "Download as Word" at bounding box center [1126, 659] width 118 height 27
click at [1284, 405] on div at bounding box center [784, 390] width 1037 height 459
click at [1266, 649] on button "Close" at bounding box center [1272, 659] width 49 height 27
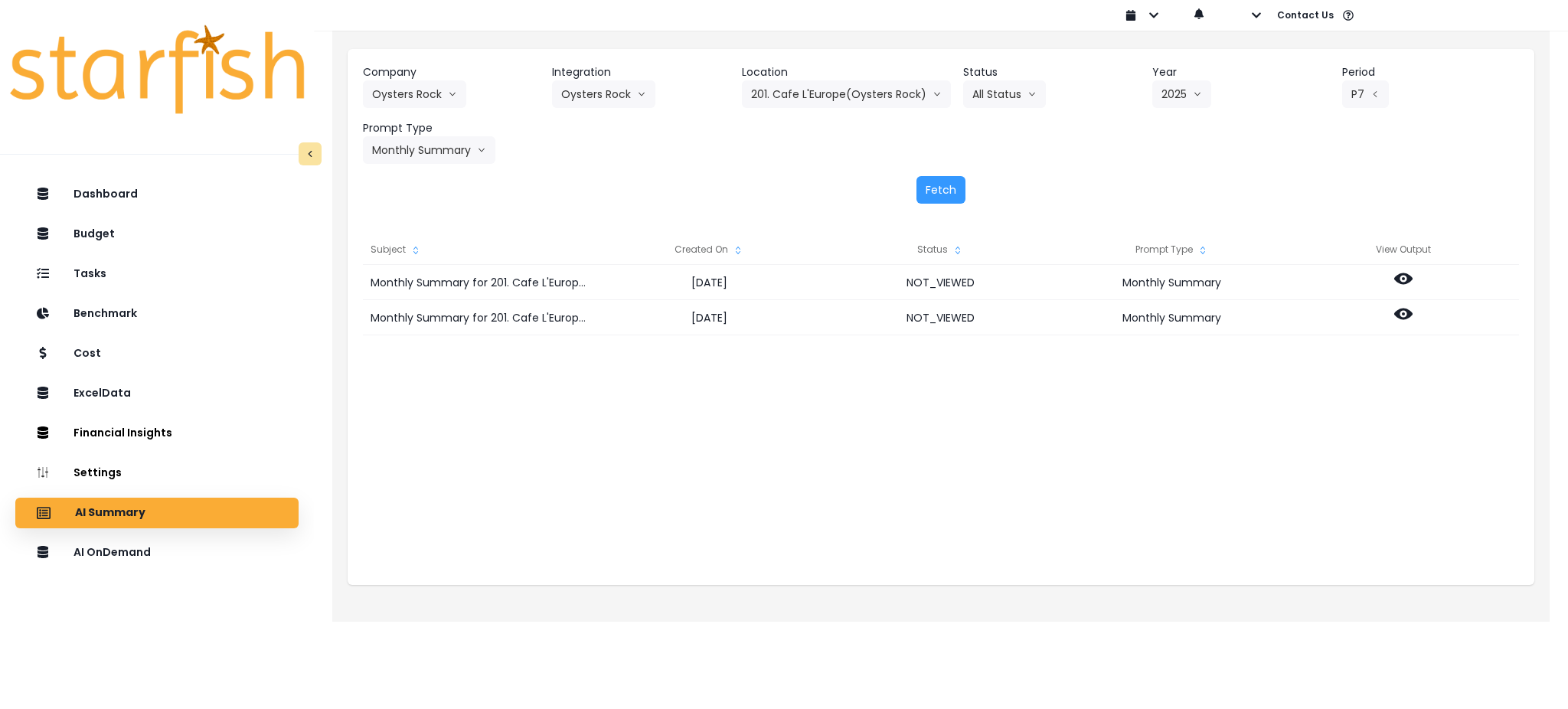
click at [1378, 425] on div "Monthly Summary for 201. Cafe L'Europe(Oysters Rock) for P7 2025 [DATE] NOT_VIE…" at bounding box center [941, 418] width 1156 height 306
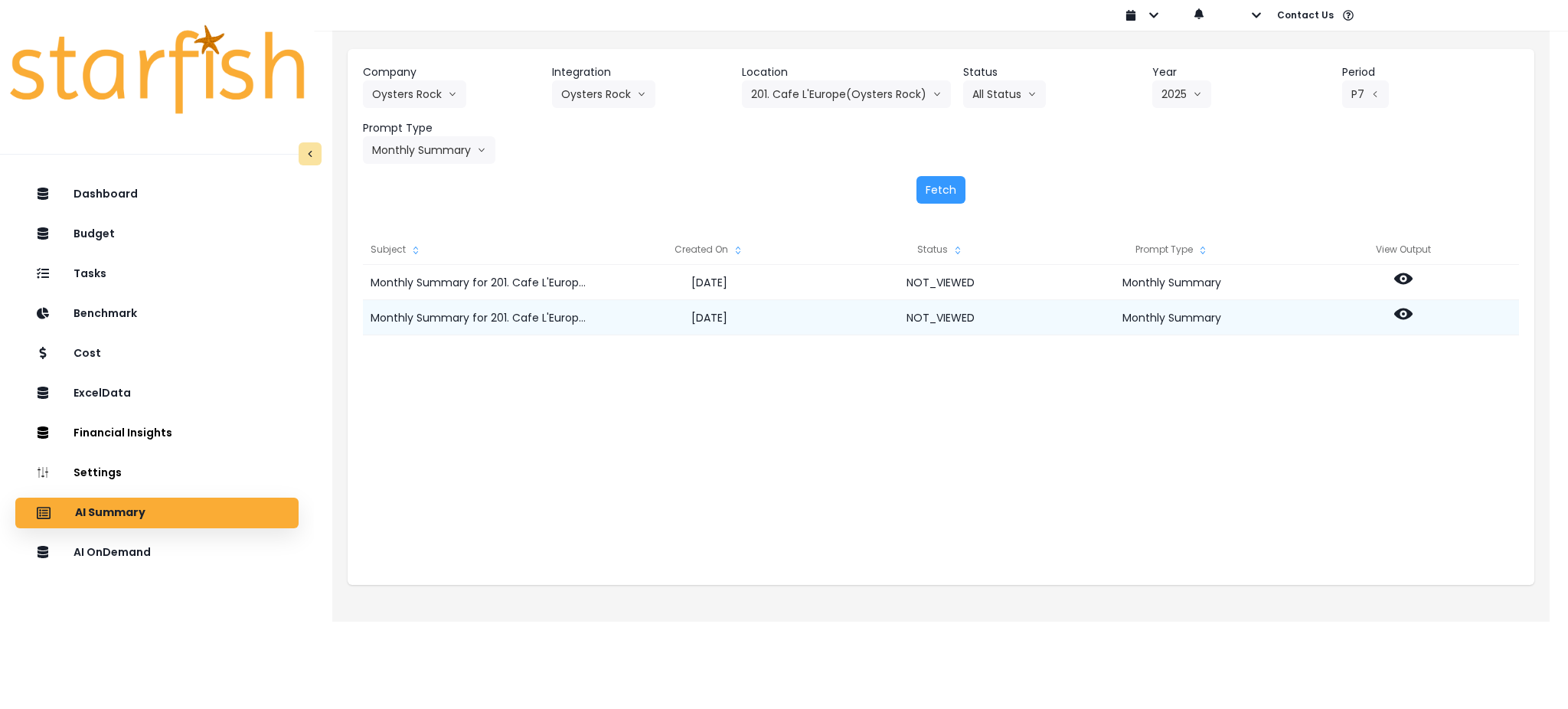
click at [1399, 317] on icon at bounding box center [1403, 314] width 19 height 11
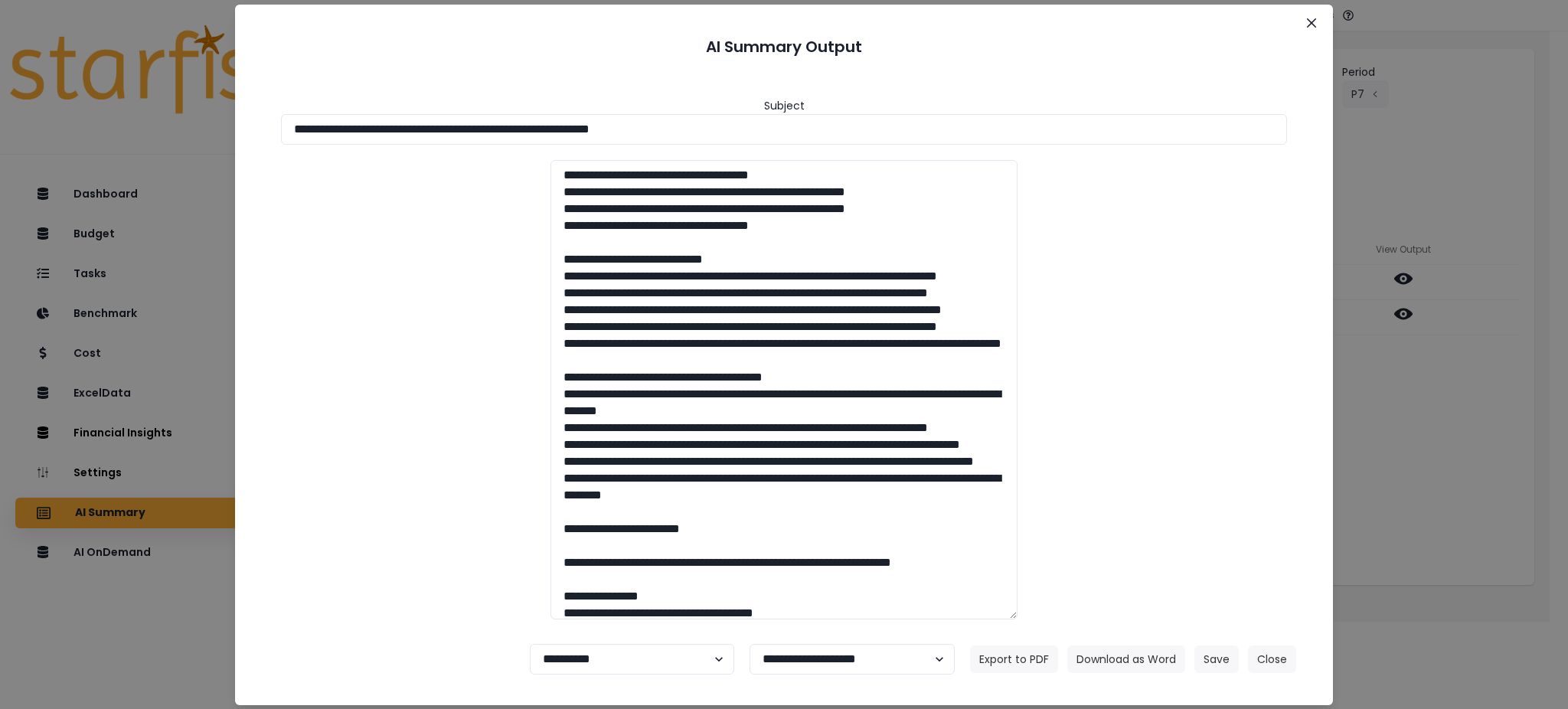
drag, startPoint x: 753, startPoint y: 130, endPoint x: 0, endPoint y: 94, distance: 753.9
click at [0, 94] on div "**********" at bounding box center [784, 354] width 1568 height 709
click at [1111, 659] on button "Download as Word" at bounding box center [1126, 659] width 118 height 27
